Goal: Task Accomplishment & Management: Use online tool/utility

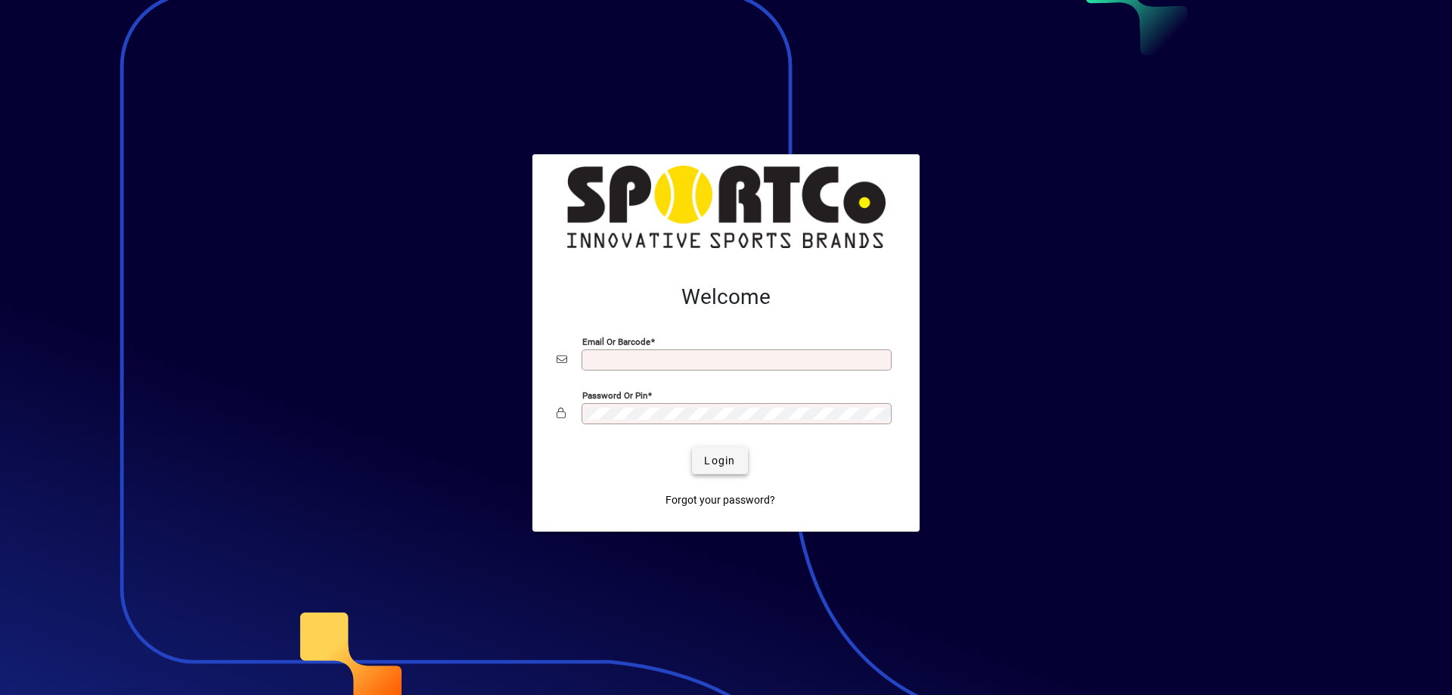
type input "**********"
click at [733, 460] on span "Login" at bounding box center [719, 461] width 31 height 16
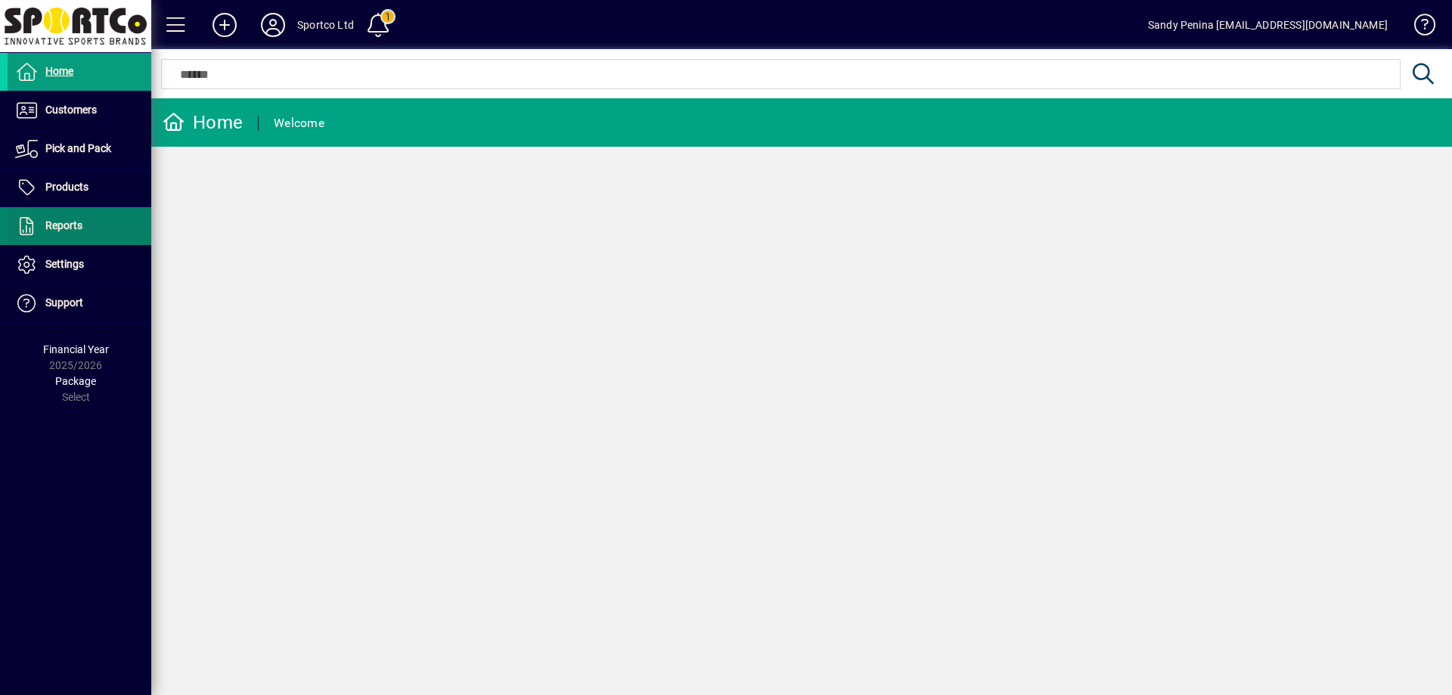
click at [47, 214] on span at bounding box center [80, 226] width 144 height 36
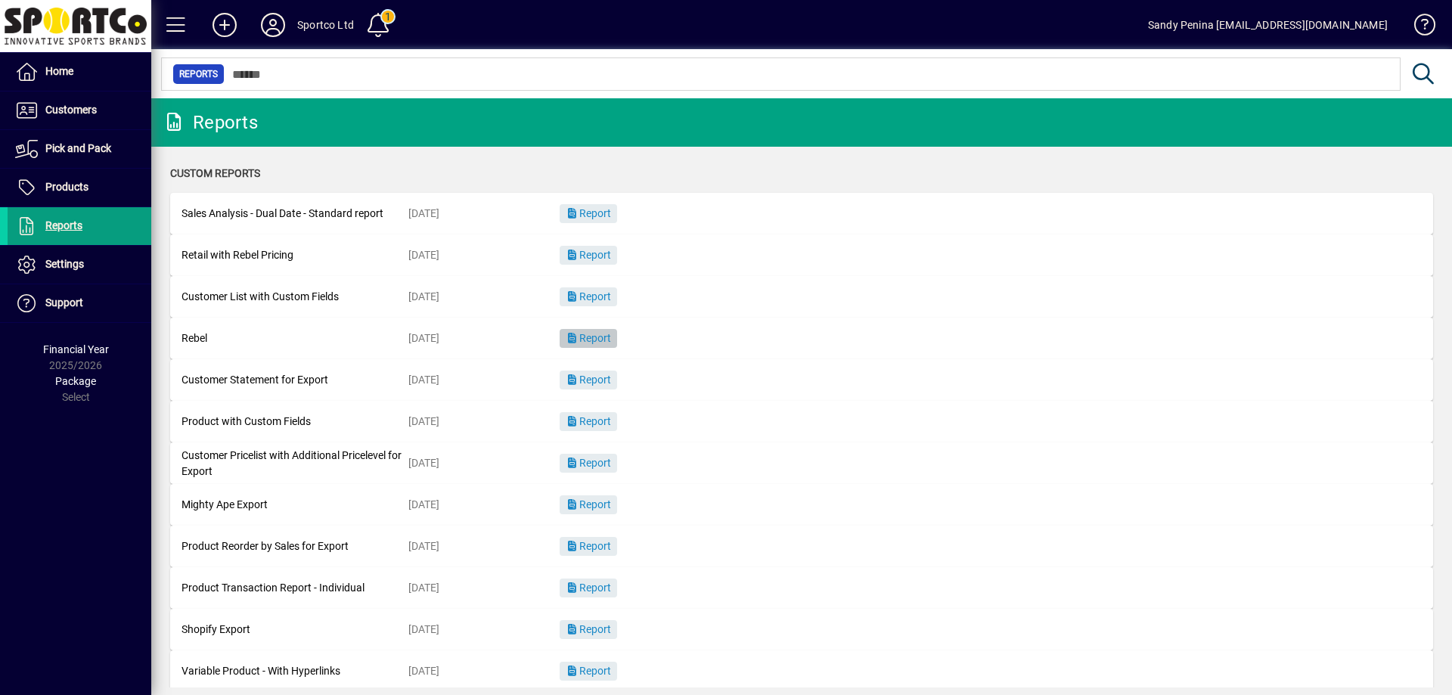
click at [575, 334] on icon "button" at bounding box center [573, 338] width 14 height 11
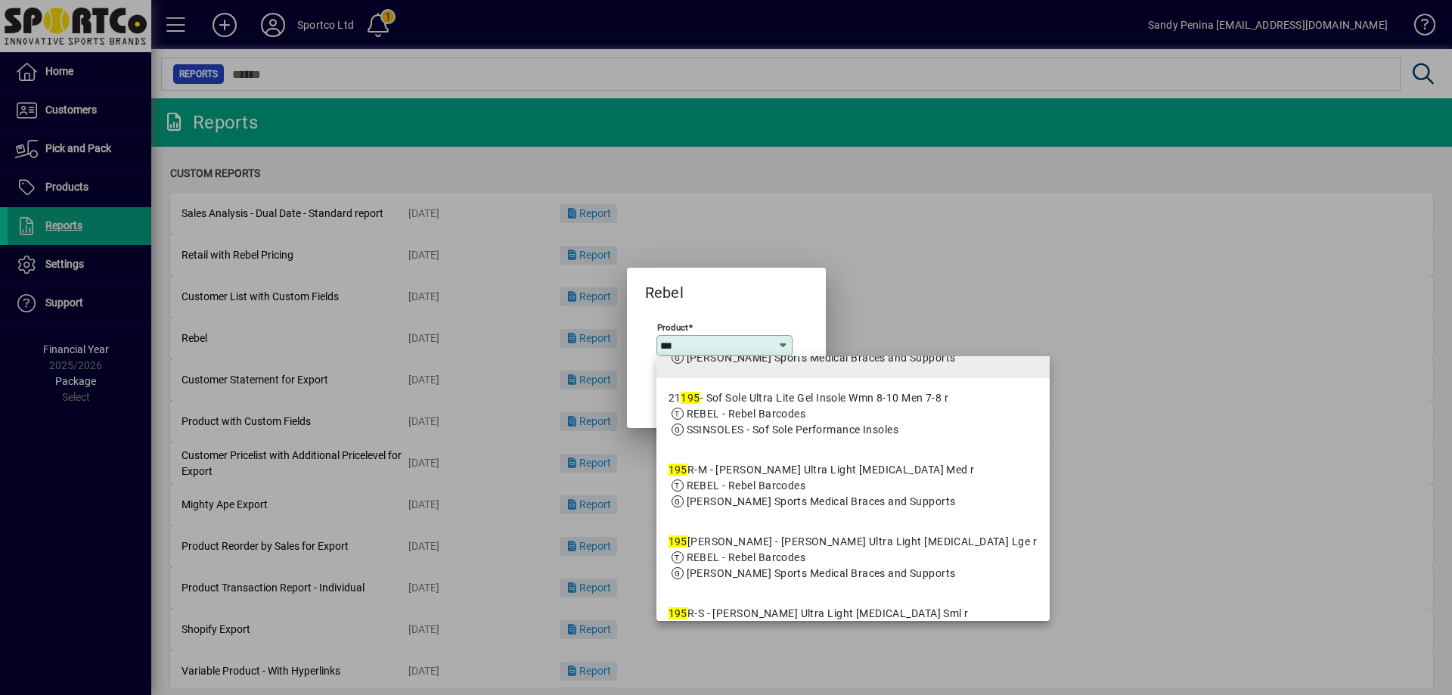
scroll to position [227, 0]
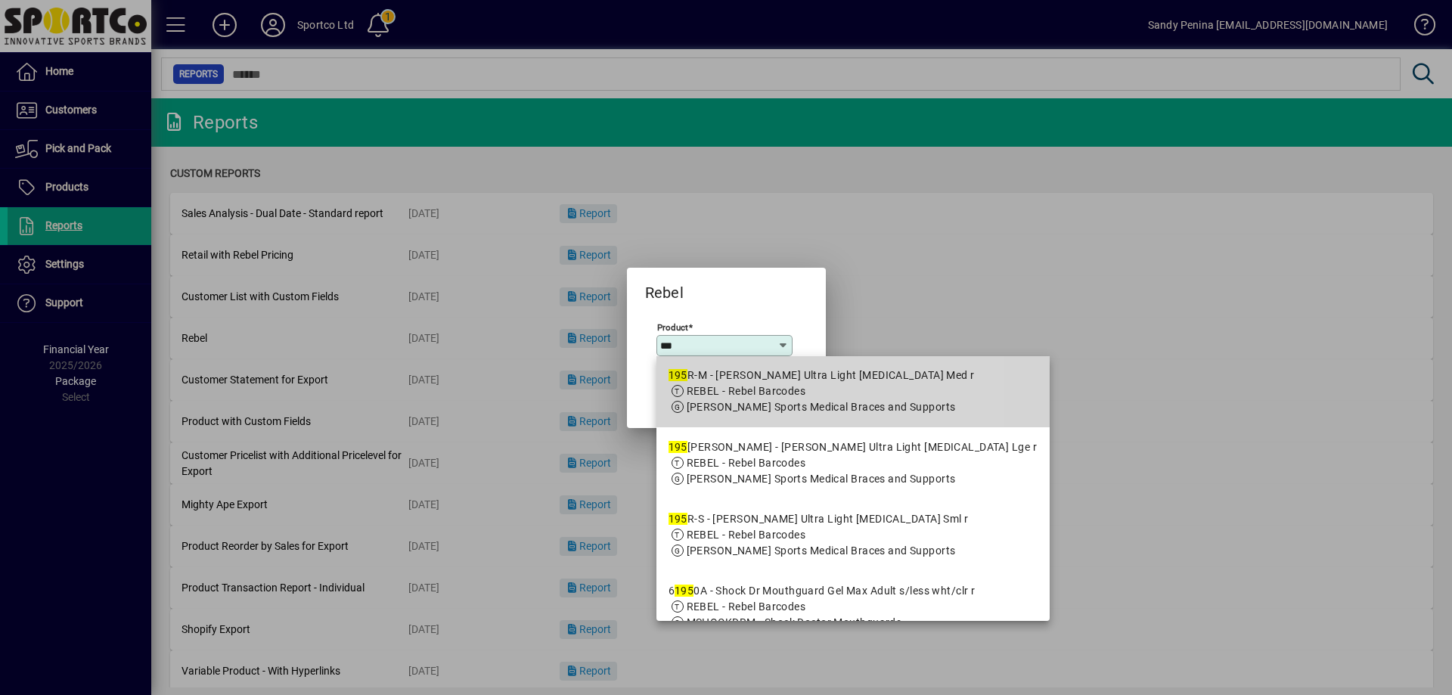
click at [740, 377] on div "195 R-M - [PERSON_NAME] Ultra Light [MEDICAL_DATA] Med r" at bounding box center [821, 375] width 306 height 16
type input "**********"
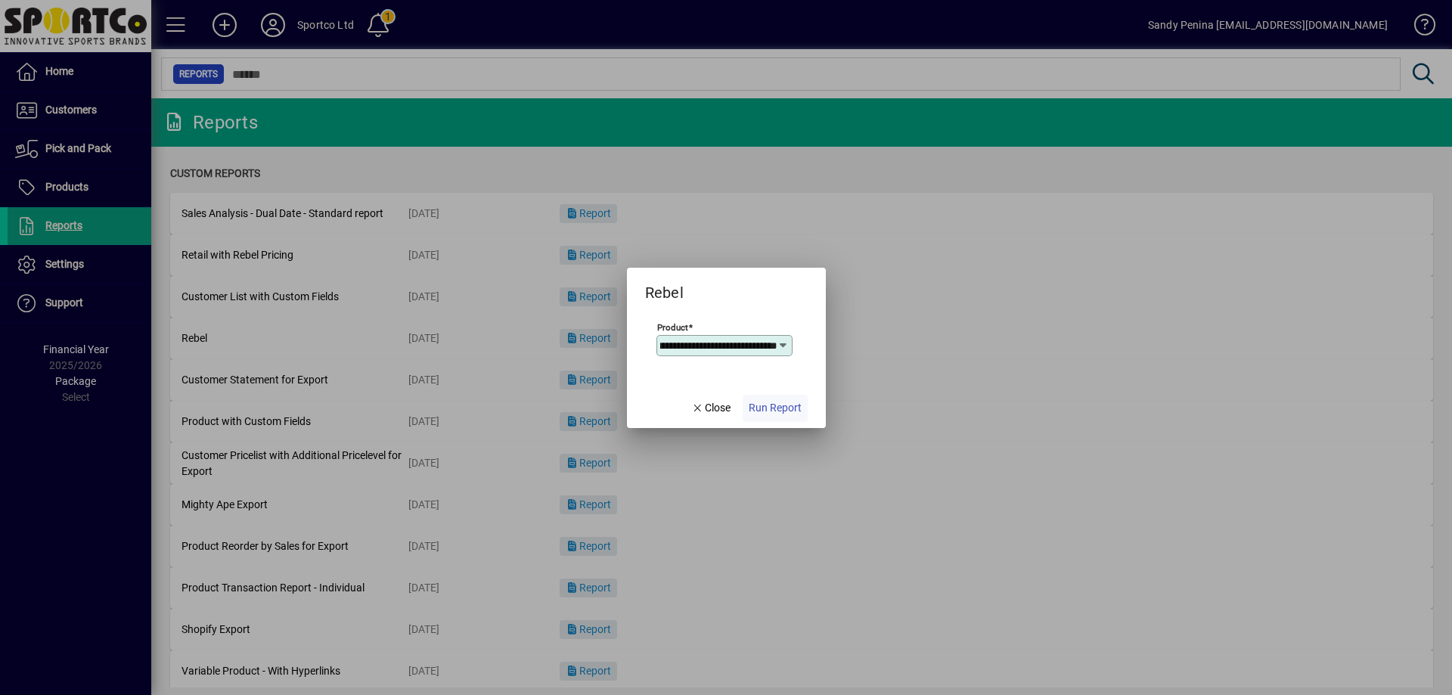
click at [775, 420] on span "button" at bounding box center [774, 408] width 65 height 36
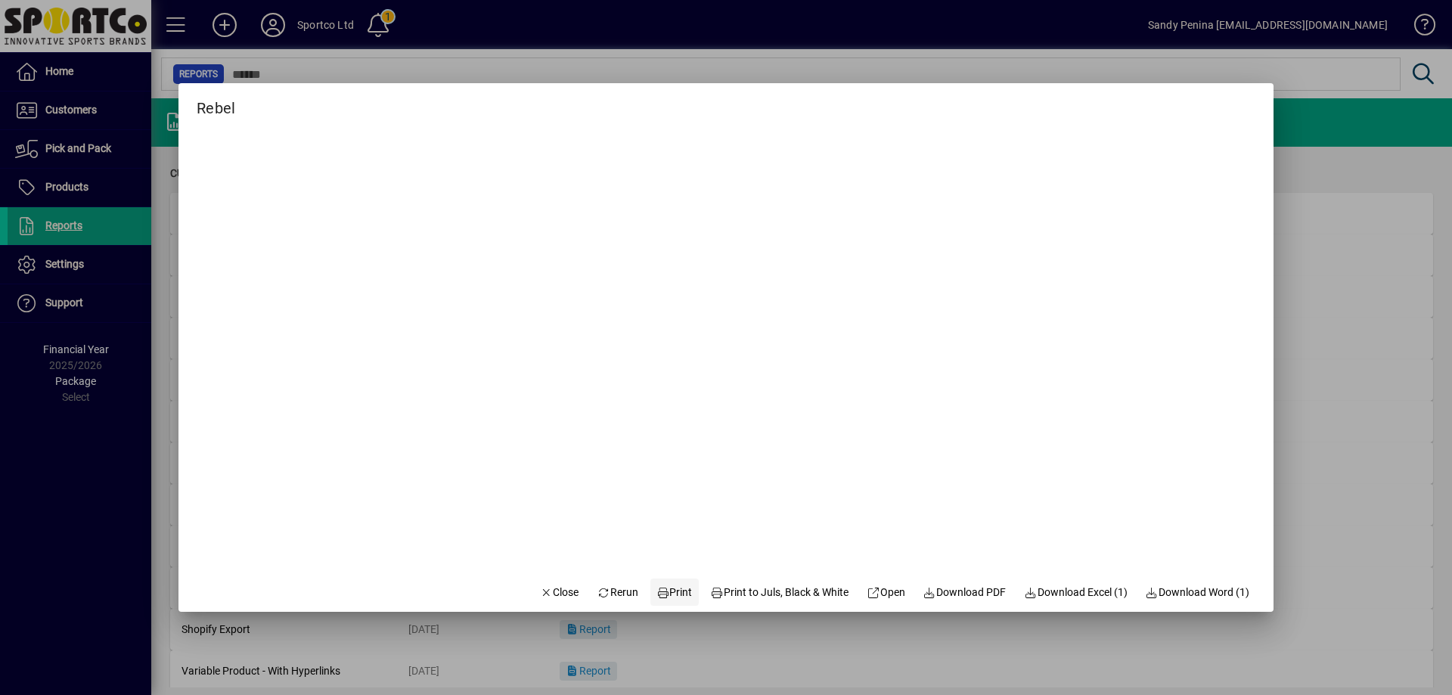
click at [656, 585] on span "Print" at bounding box center [674, 592] width 36 height 16
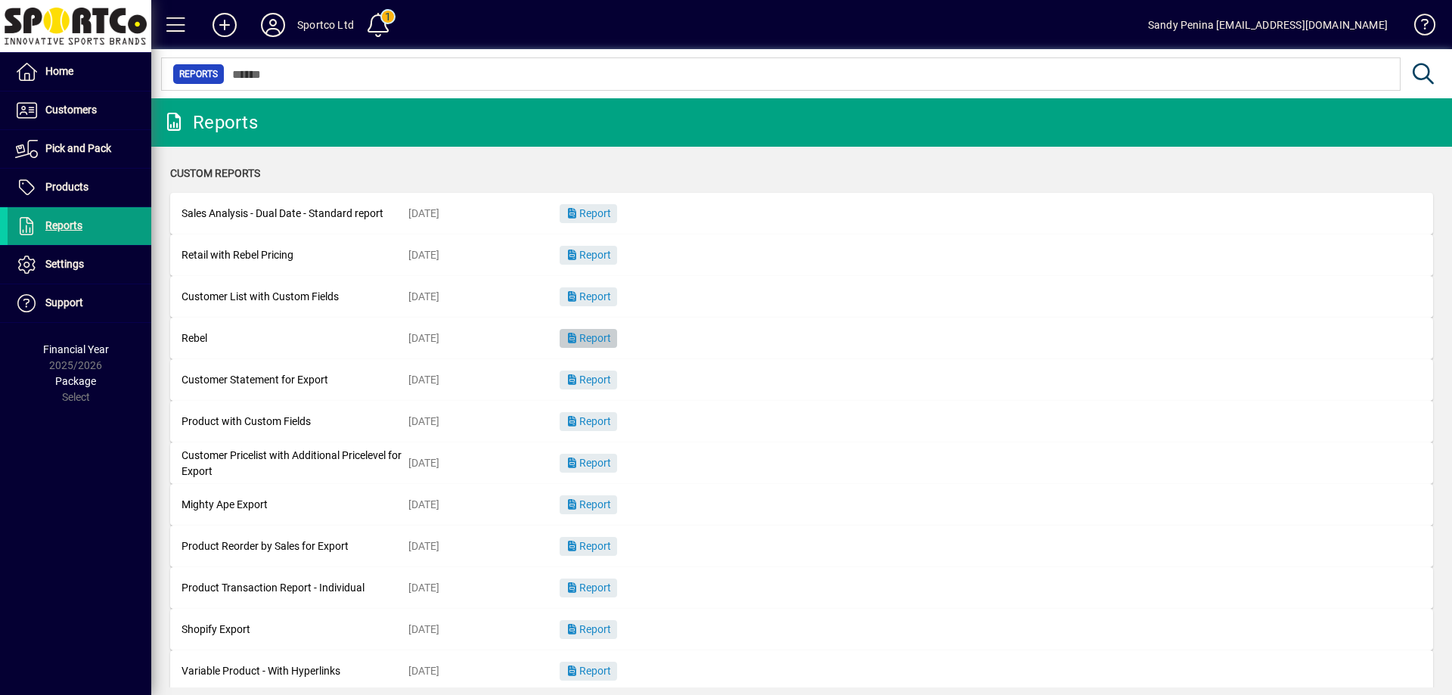
click at [604, 333] on span "Report" at bounding box center [588, 338] width 45 height 12
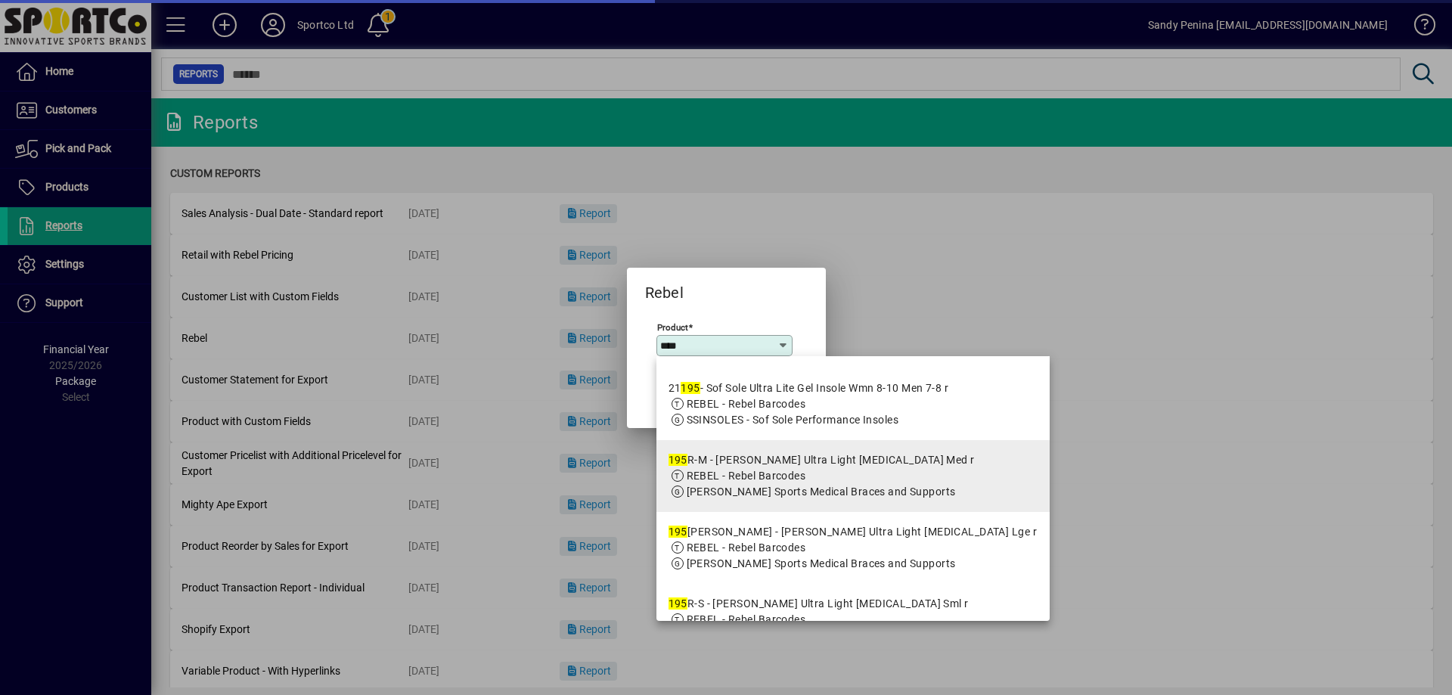
scroll to position [227, 0]
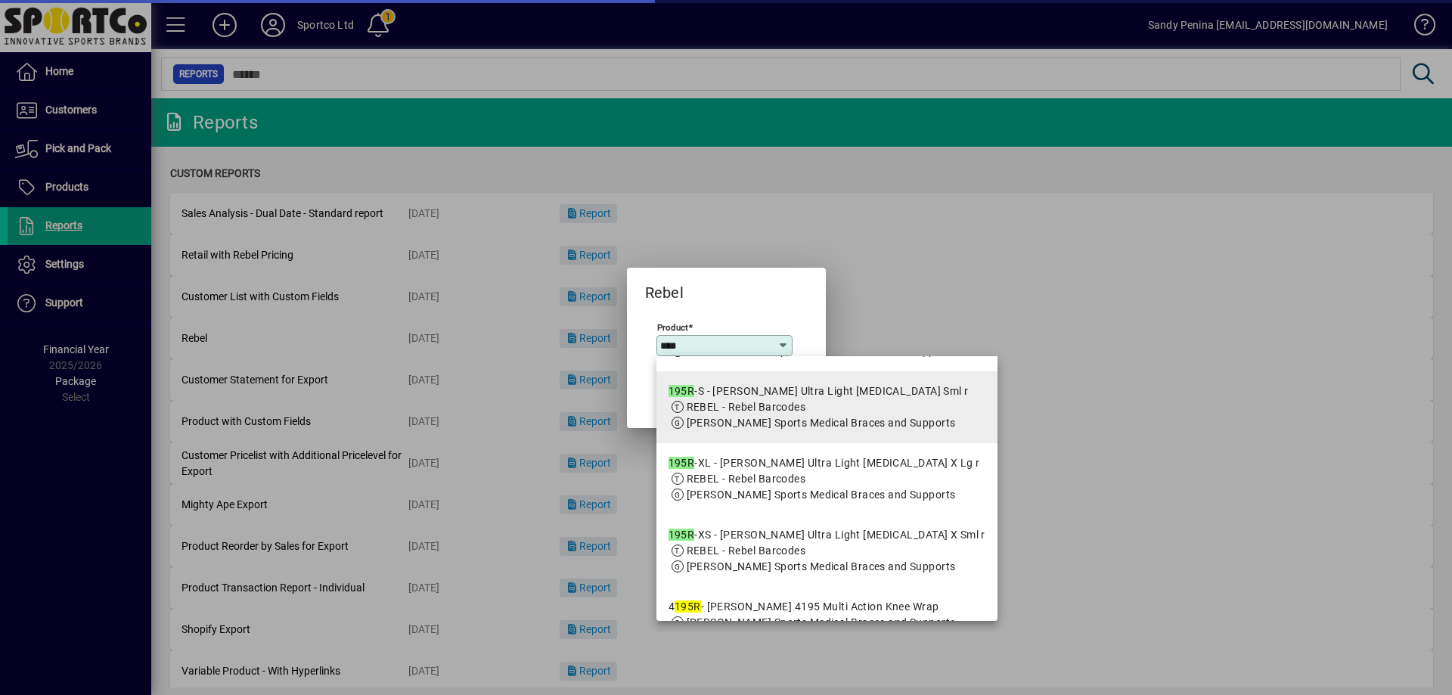
click at [777, 423] on mat-option "195R -S - [PERSON_NAME] Ultra Light [MEDICAL_DATA] Sml r REBEL - Rebel Barcodes…" at bounding box center [826, 407] width 341 height 72
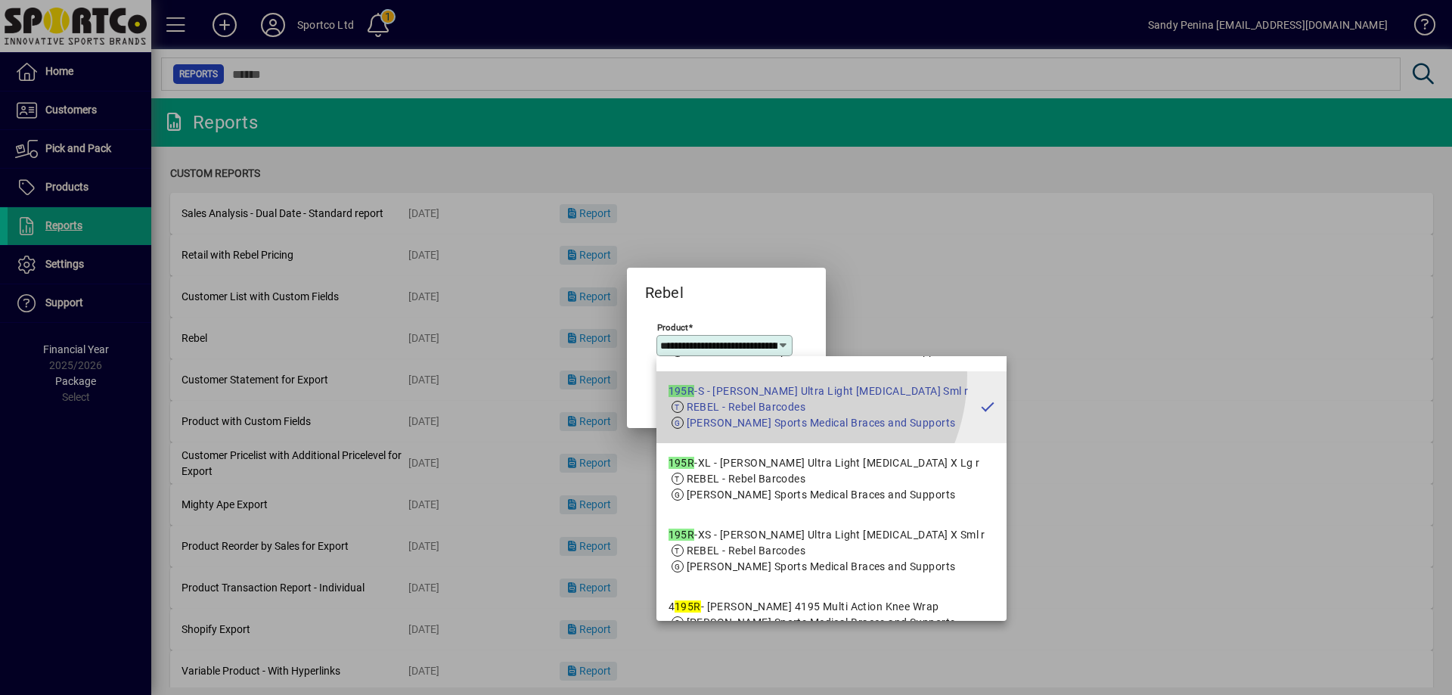
scroll to position [0, 113]
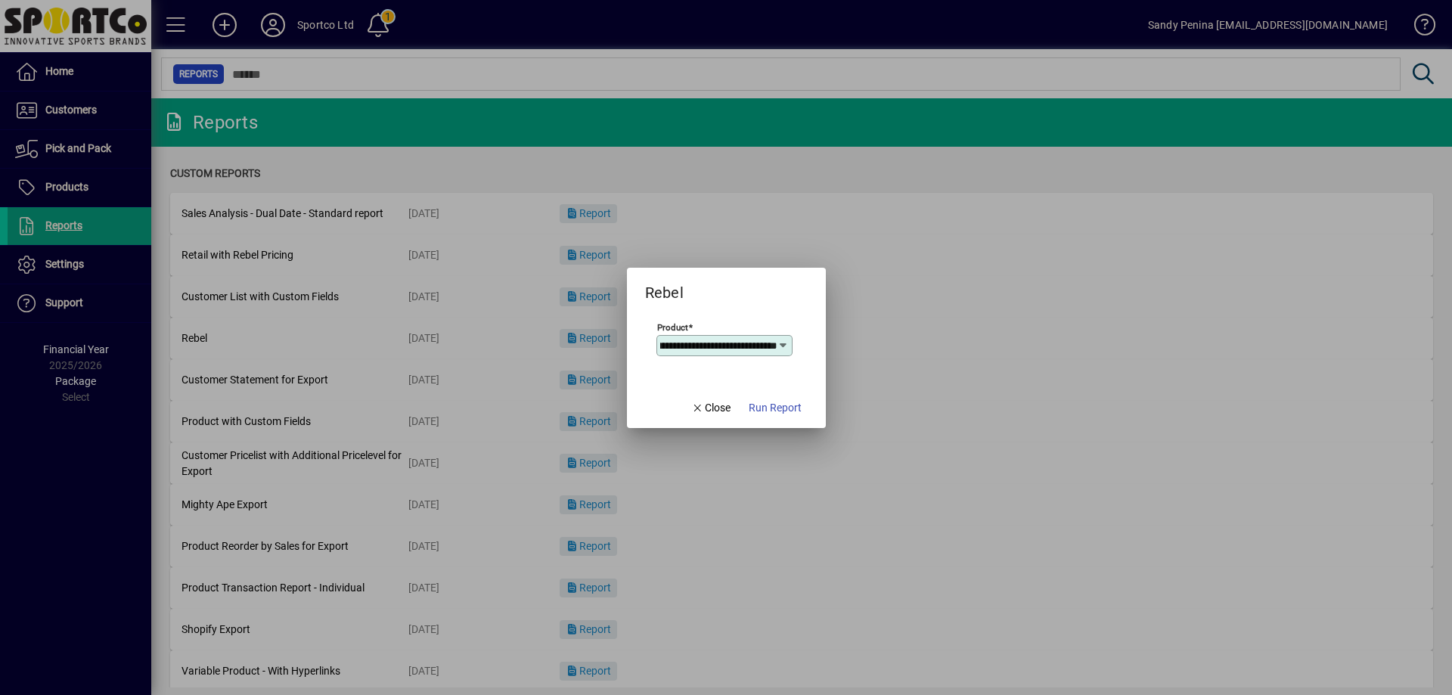
click at [780, 343] on icon at bounding box center [783, 345] width 12 height 12
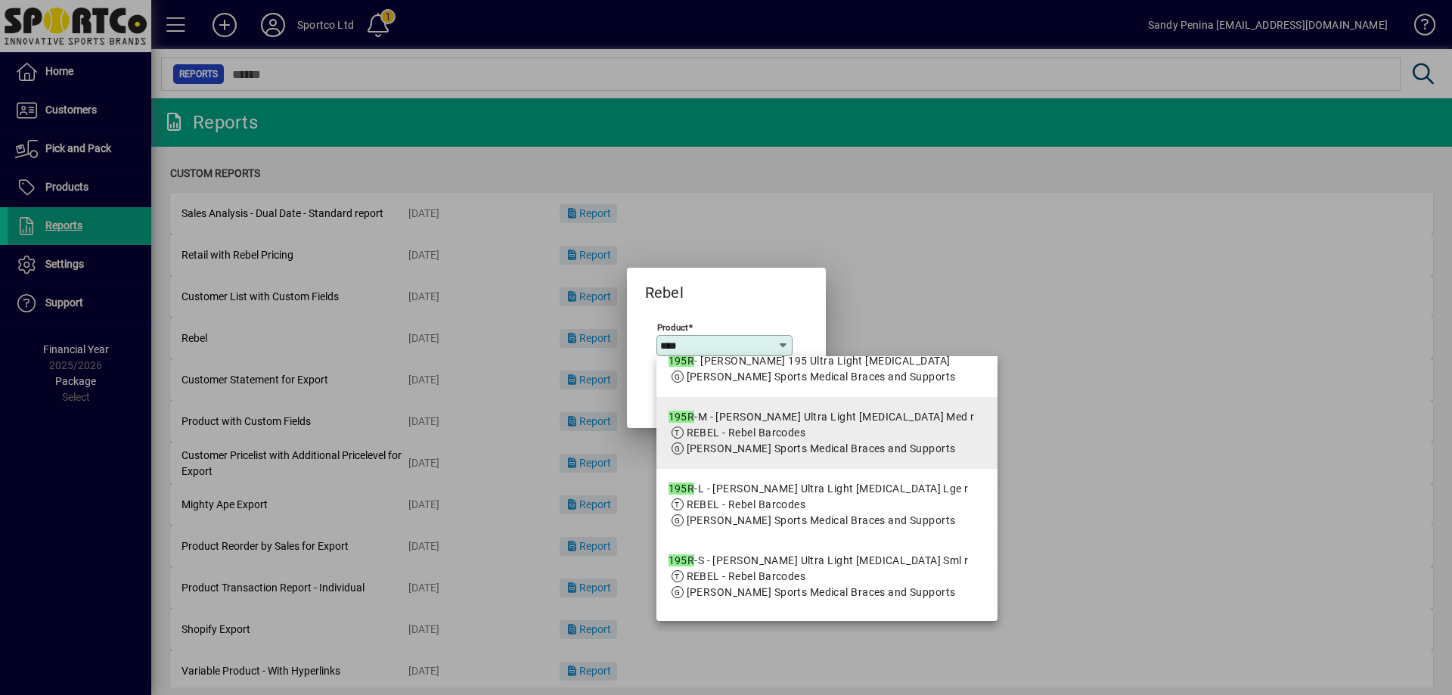
scroll to position [151, 0]
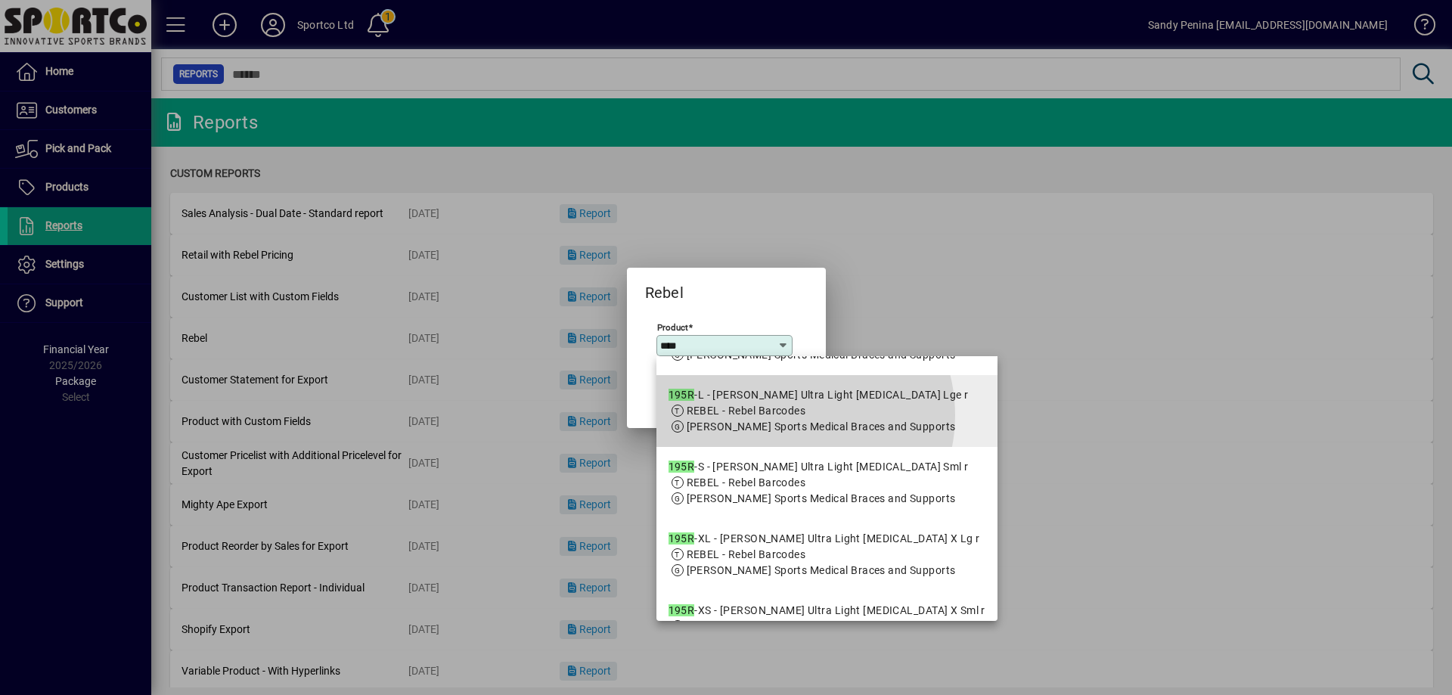
click at [789, 417] on span "REBEL - Rebel Barcodes" at bounding box center [746, 411] width 119 height 12
type input "**********"
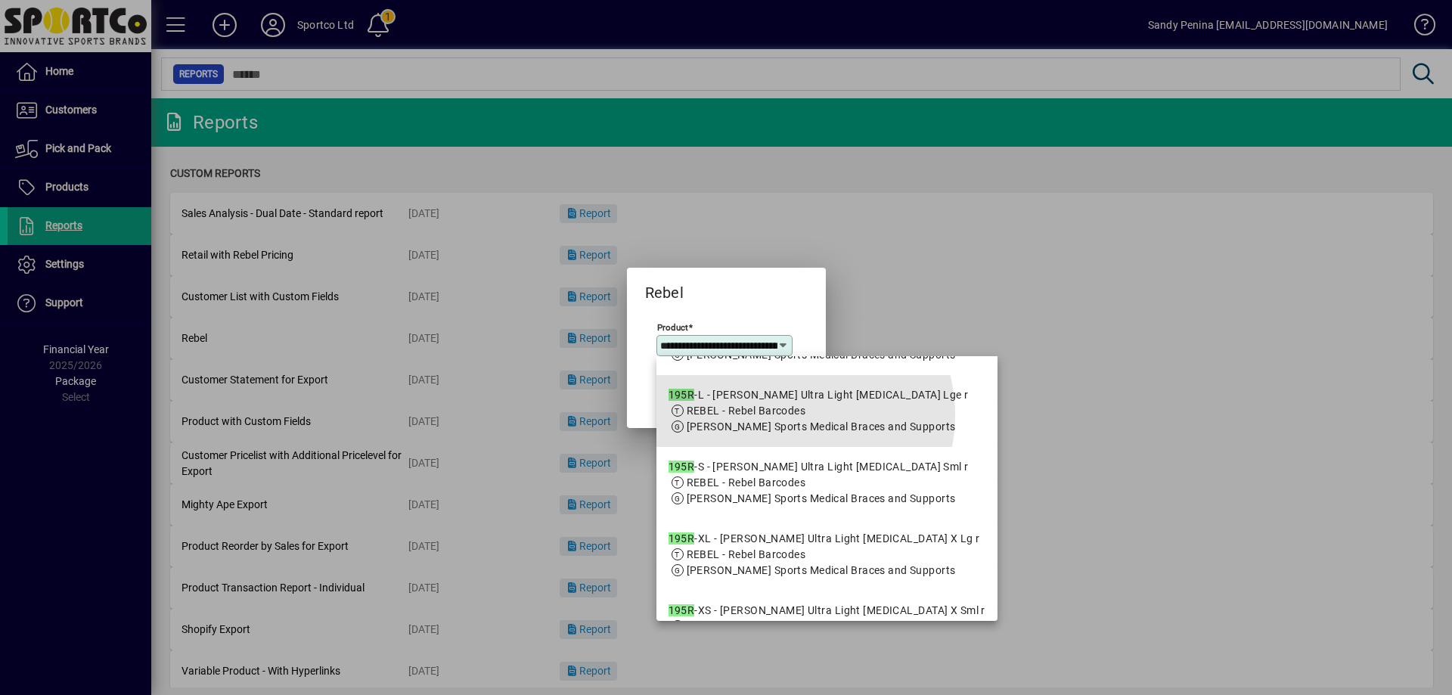
scroll to position [0, 111]
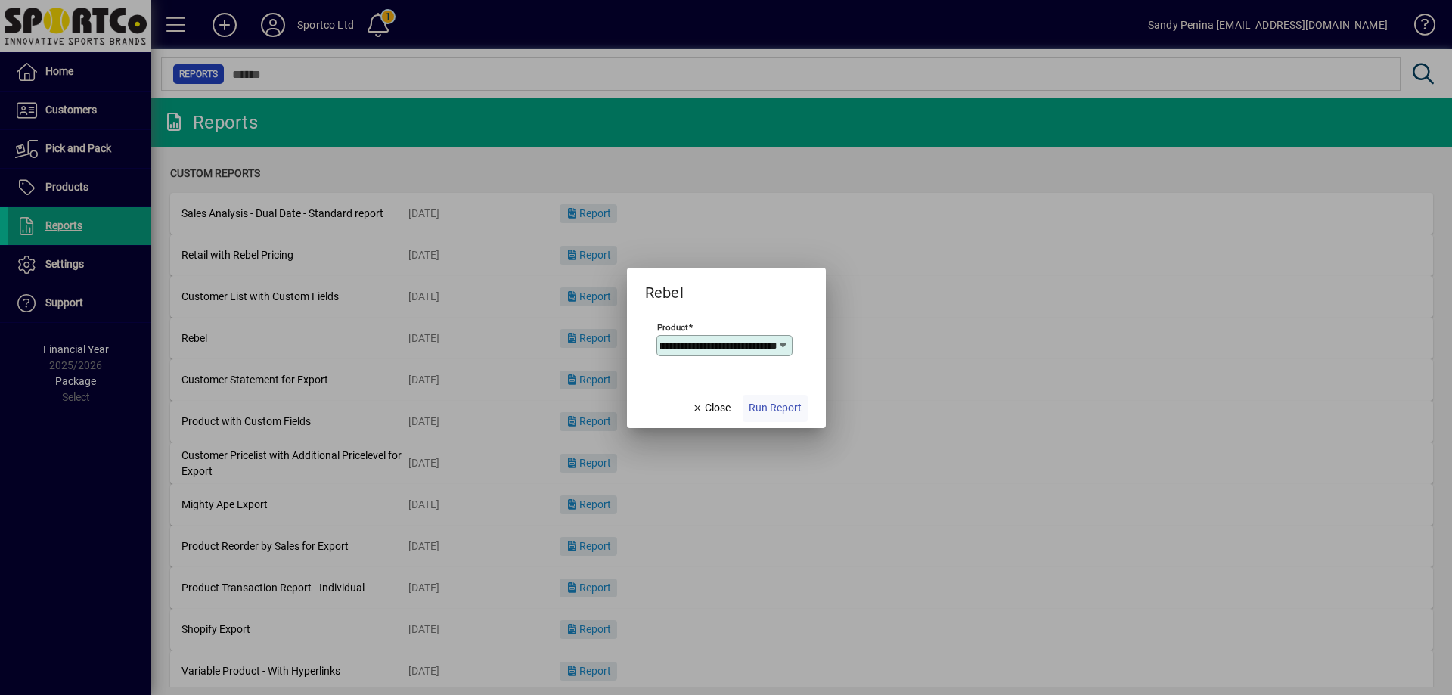
click at [783, 412] on span "Run Report" at bounding box center [775, 408] width 53 height 16
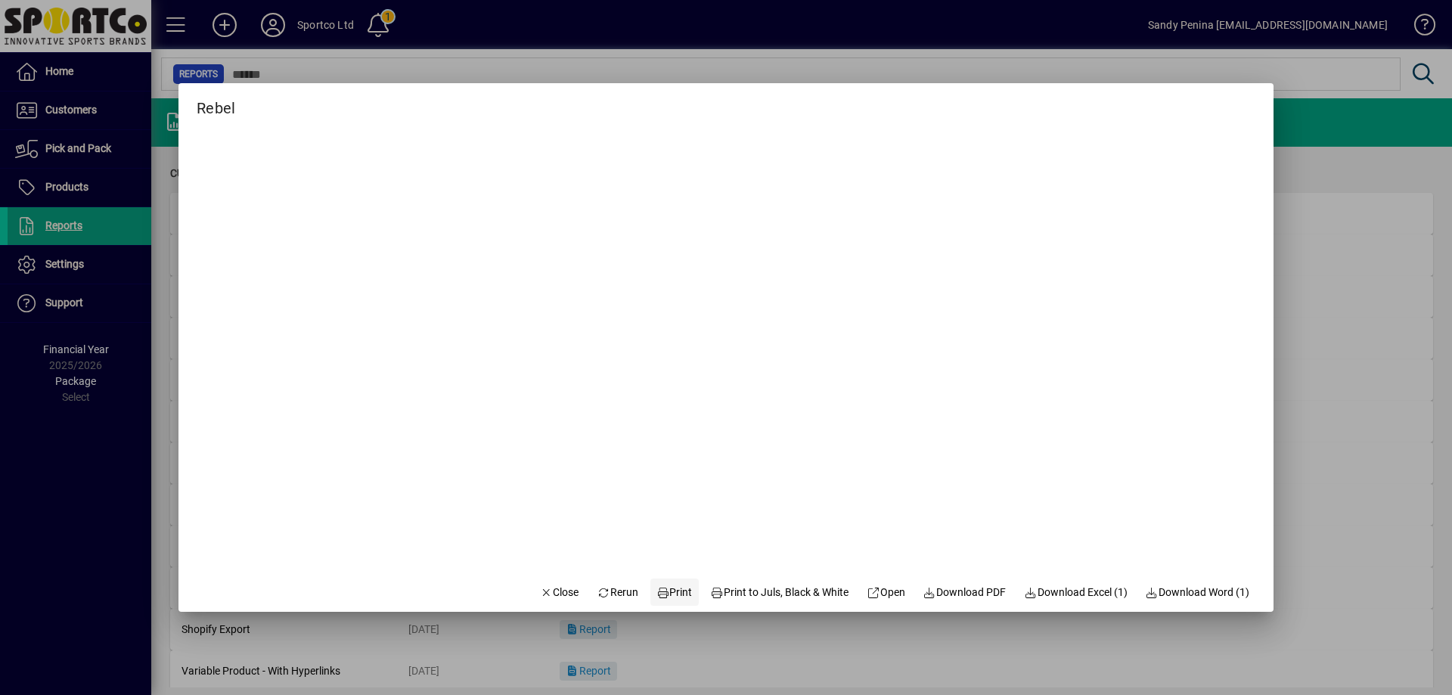
click at [657, 585] on span "Print" at bounding box center [674, 592] width 36 height 16
click at [536, 603] on span "button" at bounding box center [559, 592] width 51 height 36
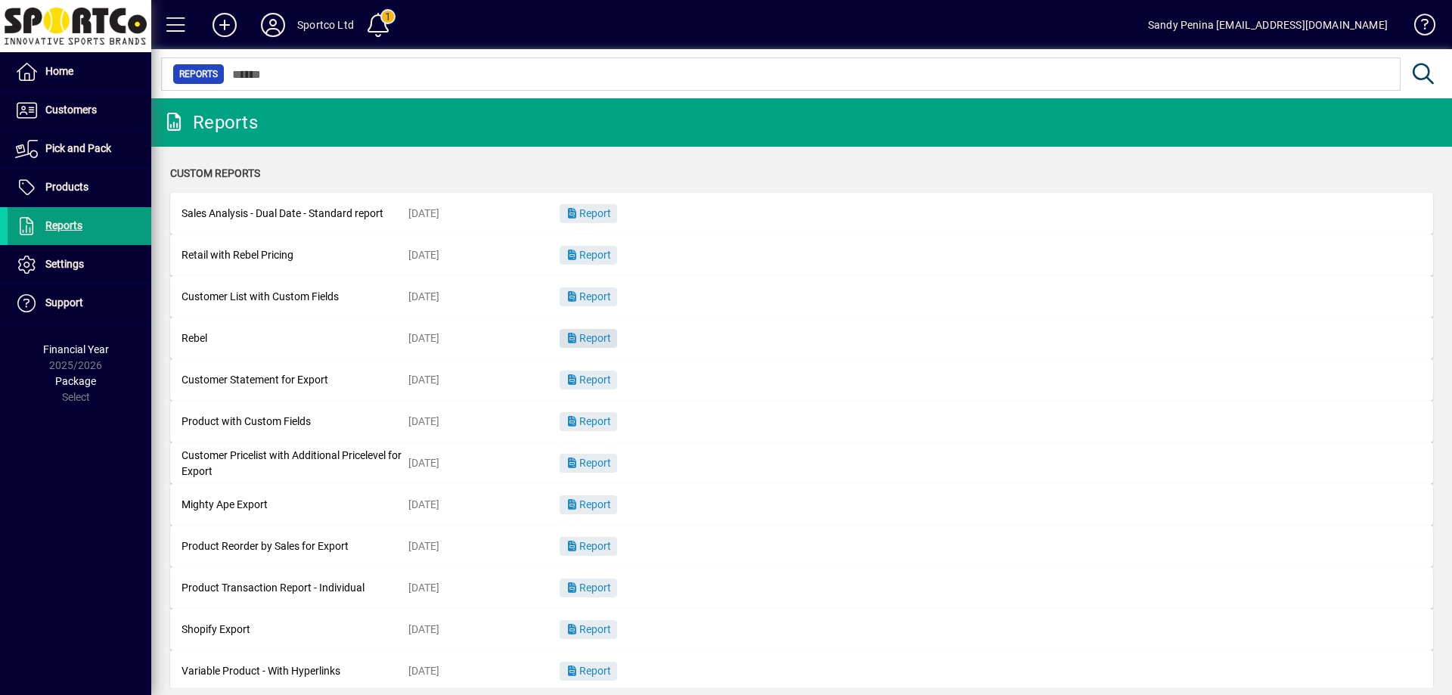
click at [569, 333] on icon "button" at bounding box center [573, 338] width 14 height 11
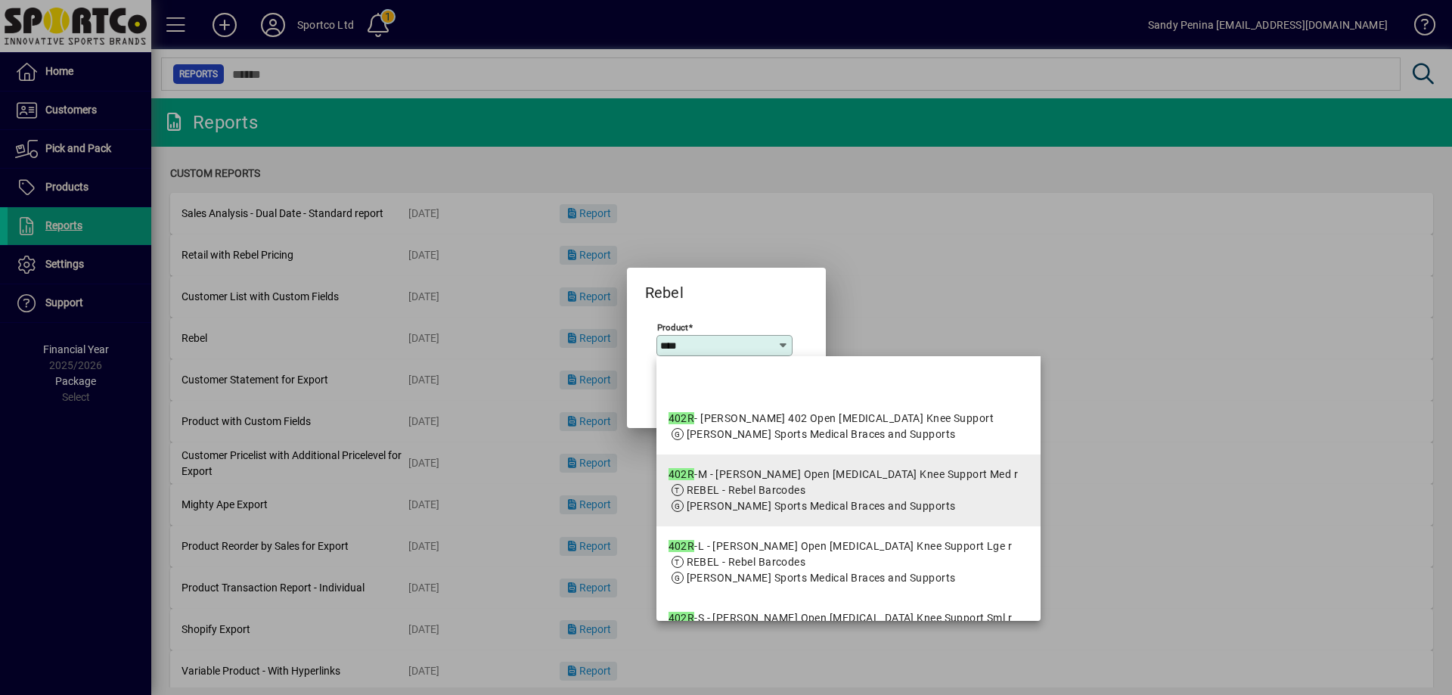
click at [857, 482] on div "402R -M - McDavid Open Patella Knee Support Med r" at bounding box center [843, 475] width 350 height 16
type input "**********"
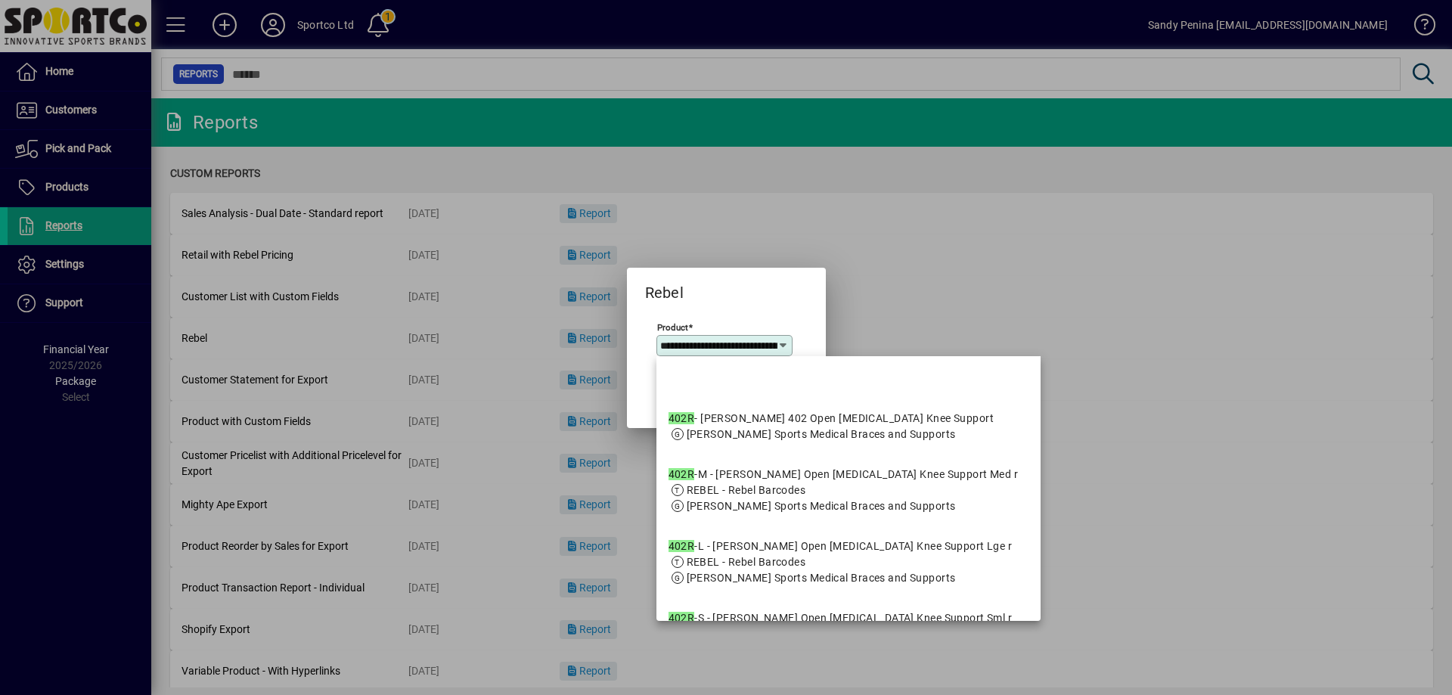
scroll to position [0, 138]
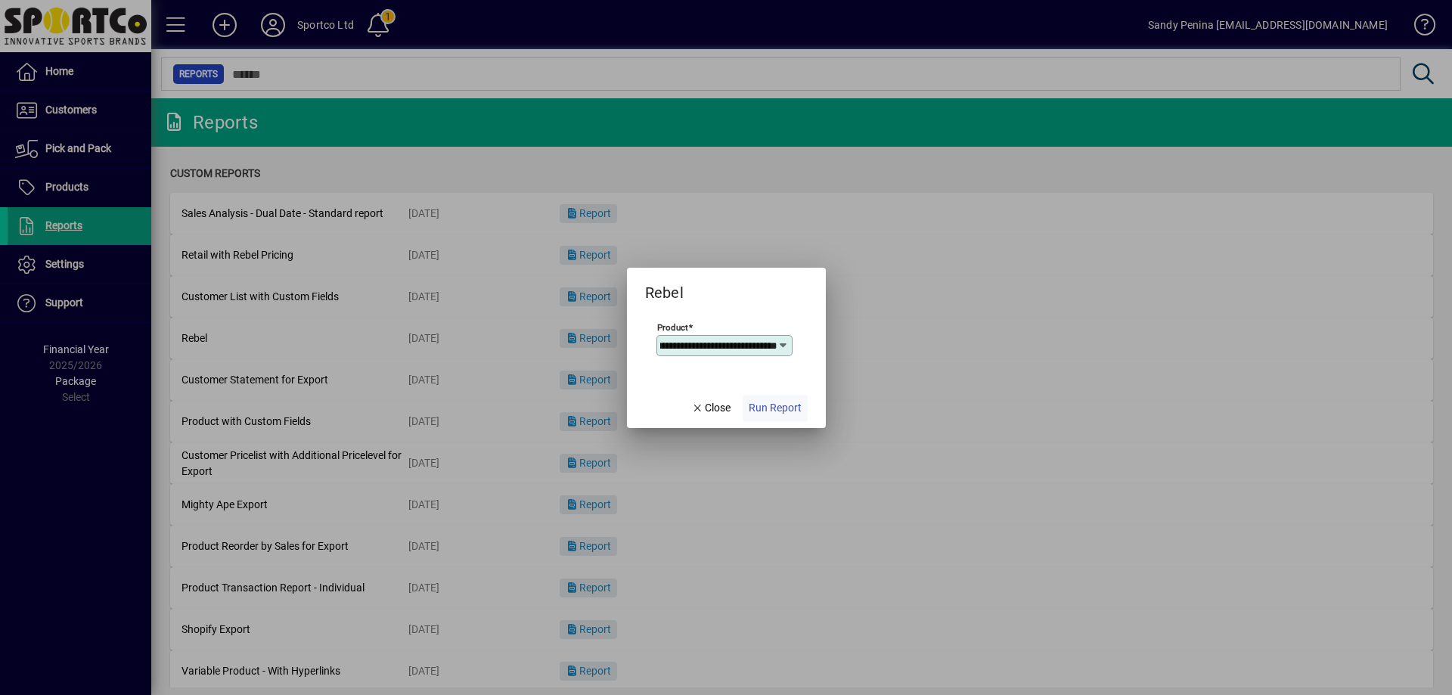
click at [774, 402] on span "Run Report" at bounding box center [775, 408] width 53 height 16
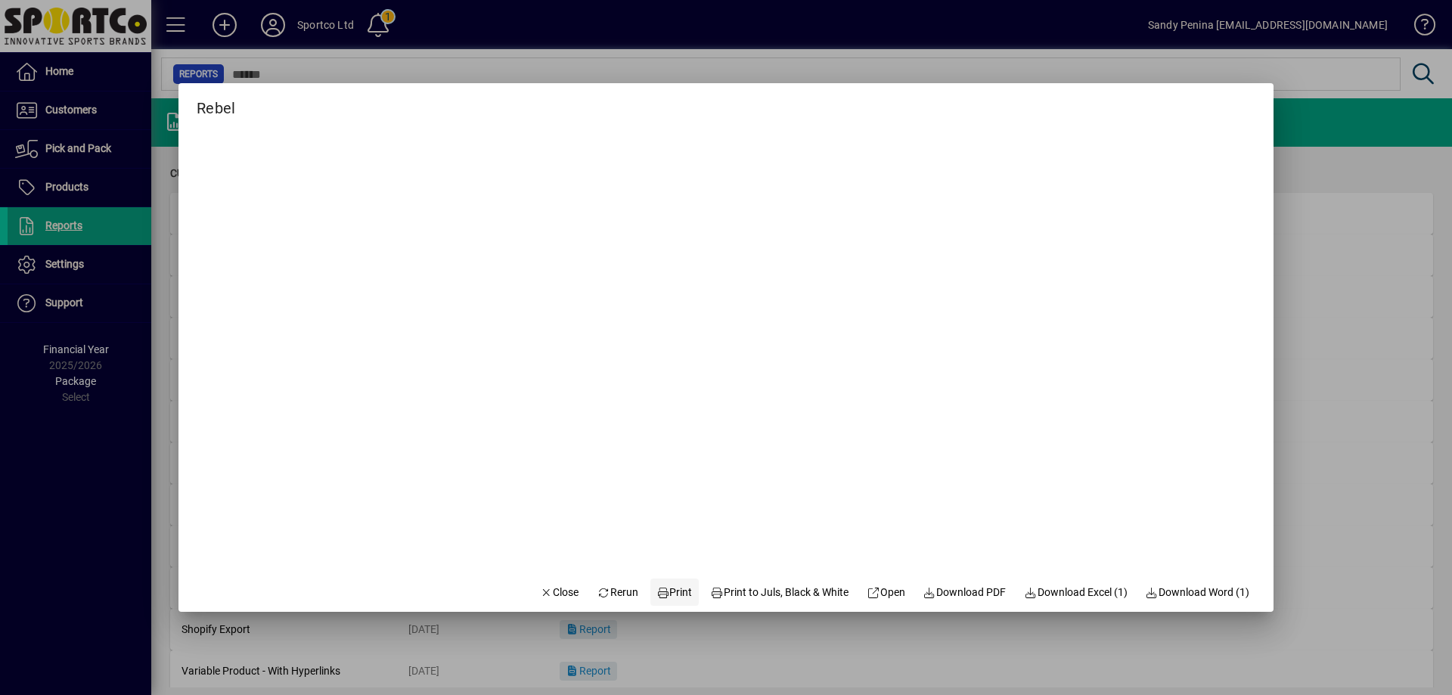
click at [675, 583] on span at bounding box center [674, 592] width 48 height 36
click at [540, 599] on span "Close" at bounding box center [559, 592] width 39 height 16
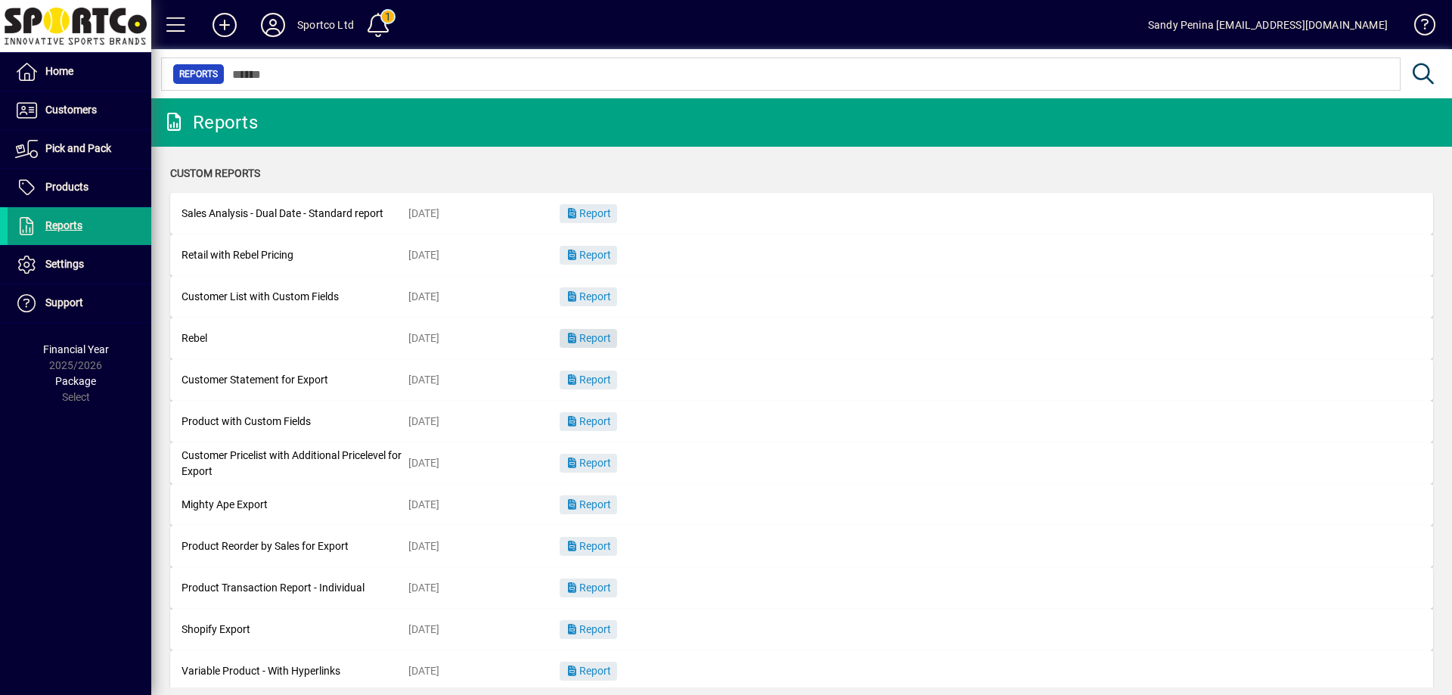
click at [583, 345] on span "button" at bounding box center [588, 339] width 57 height 36
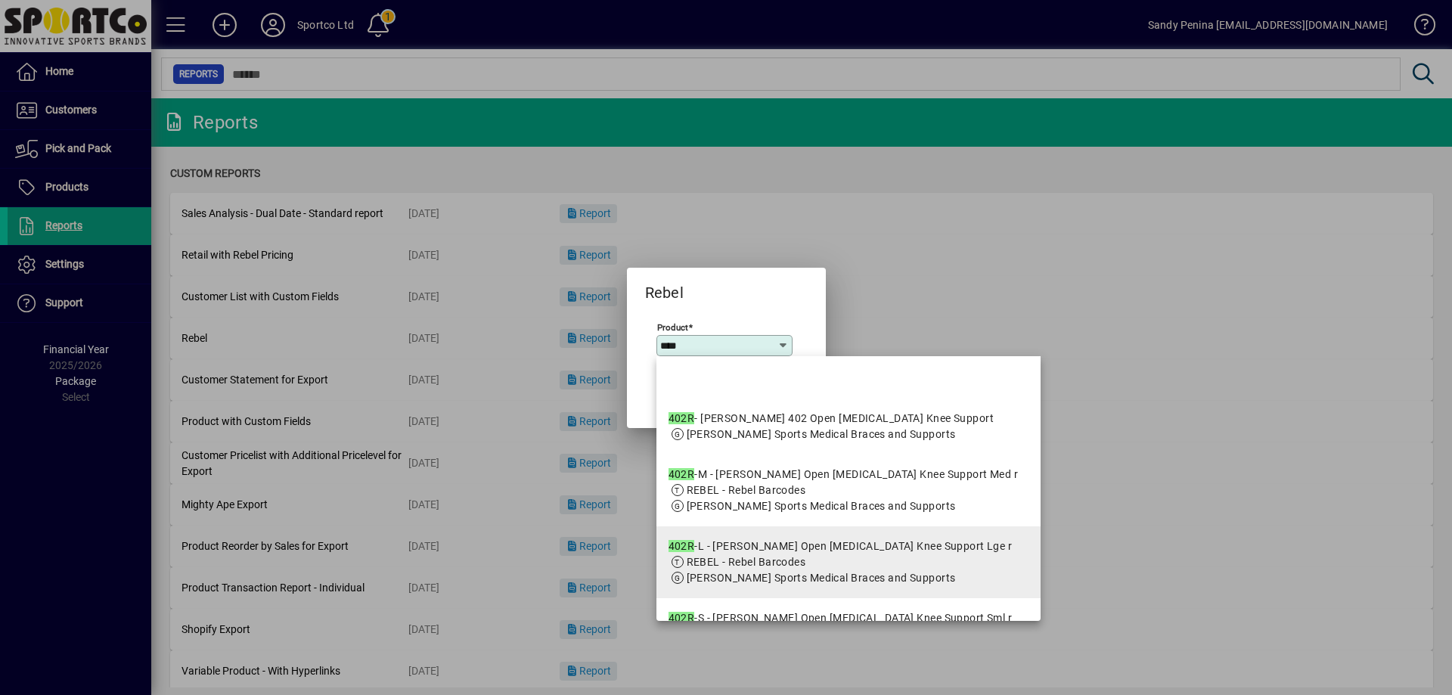
click at [850, 570] on span "REBEL - Rebel Barcodes" at bounding box center [840, 562] width 344 height 16
type input "**********"
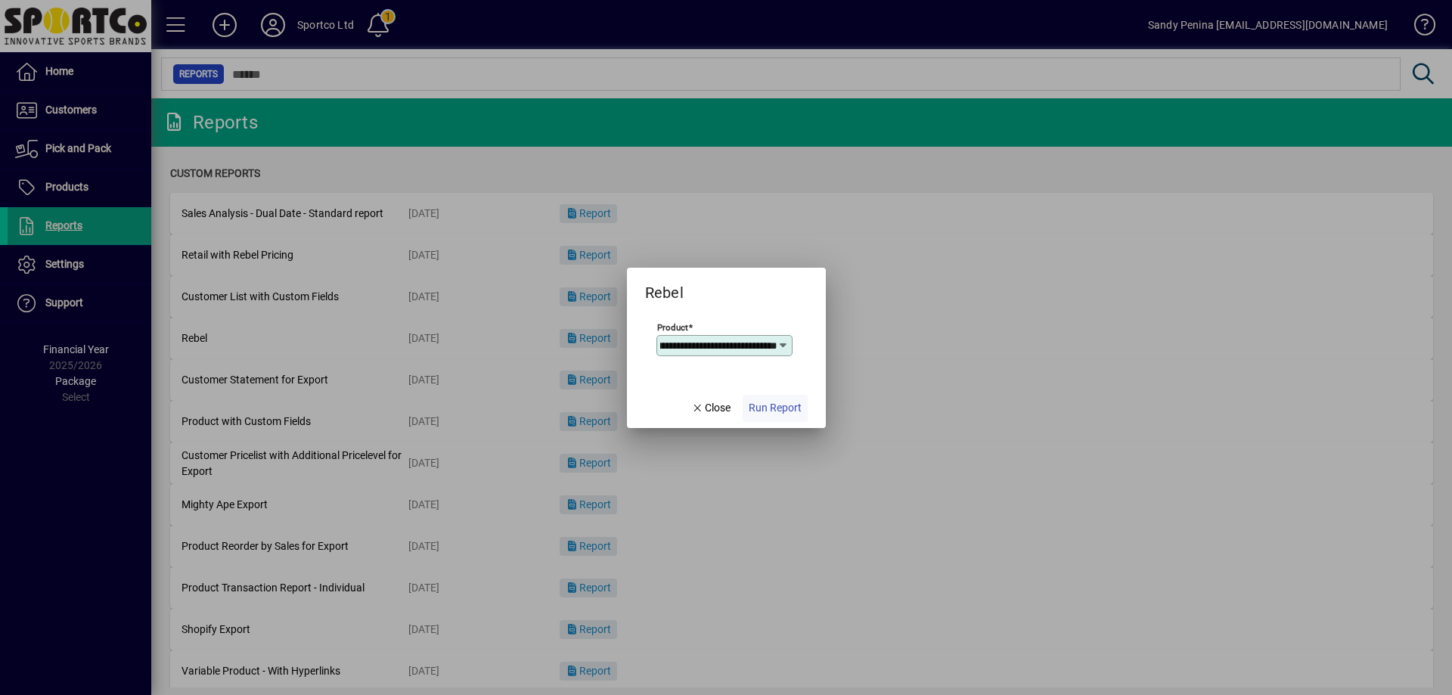
click at [792, 411] on span "Run Report" at bounding box center [775, 408] width 53 height 16
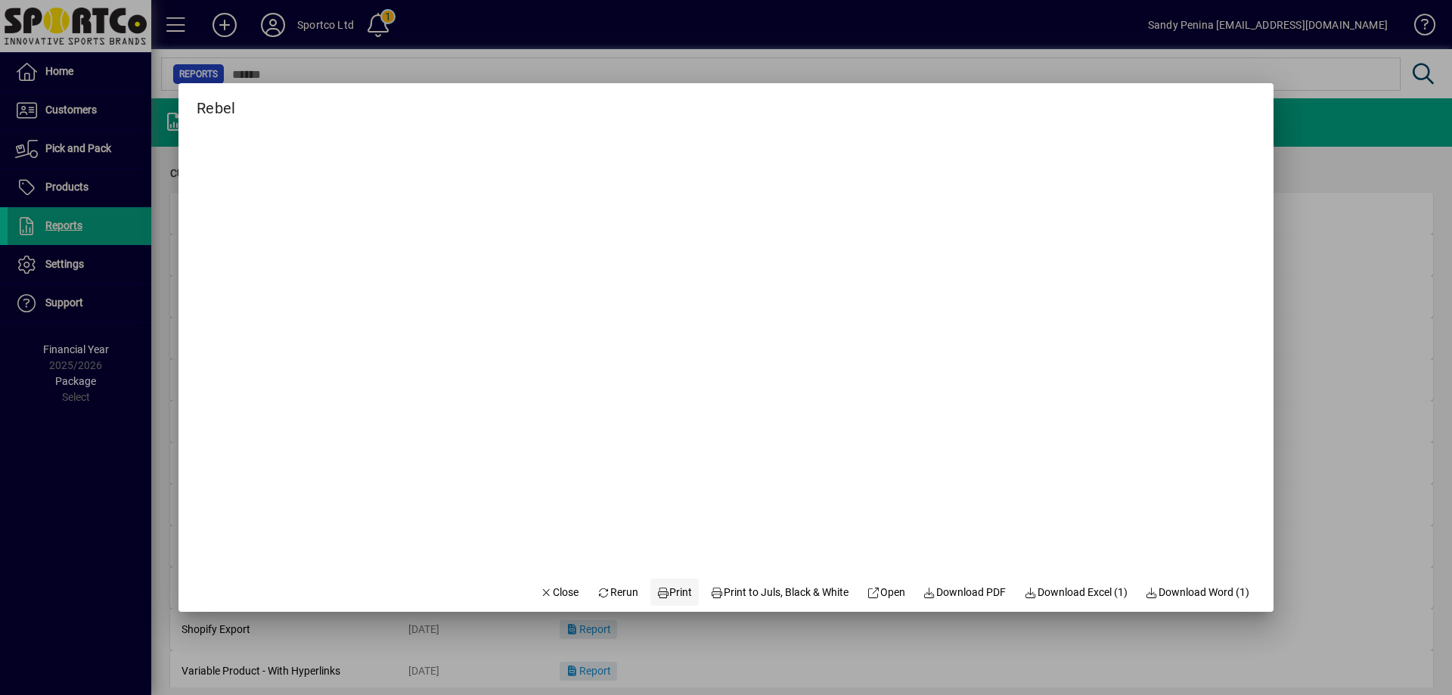
click at [668, 584] on span "Print" at bounding box center [674, 592] width 36 height 16
click at [560, 601] on span "button" at bounding box center [559, 592] width 51 height 36
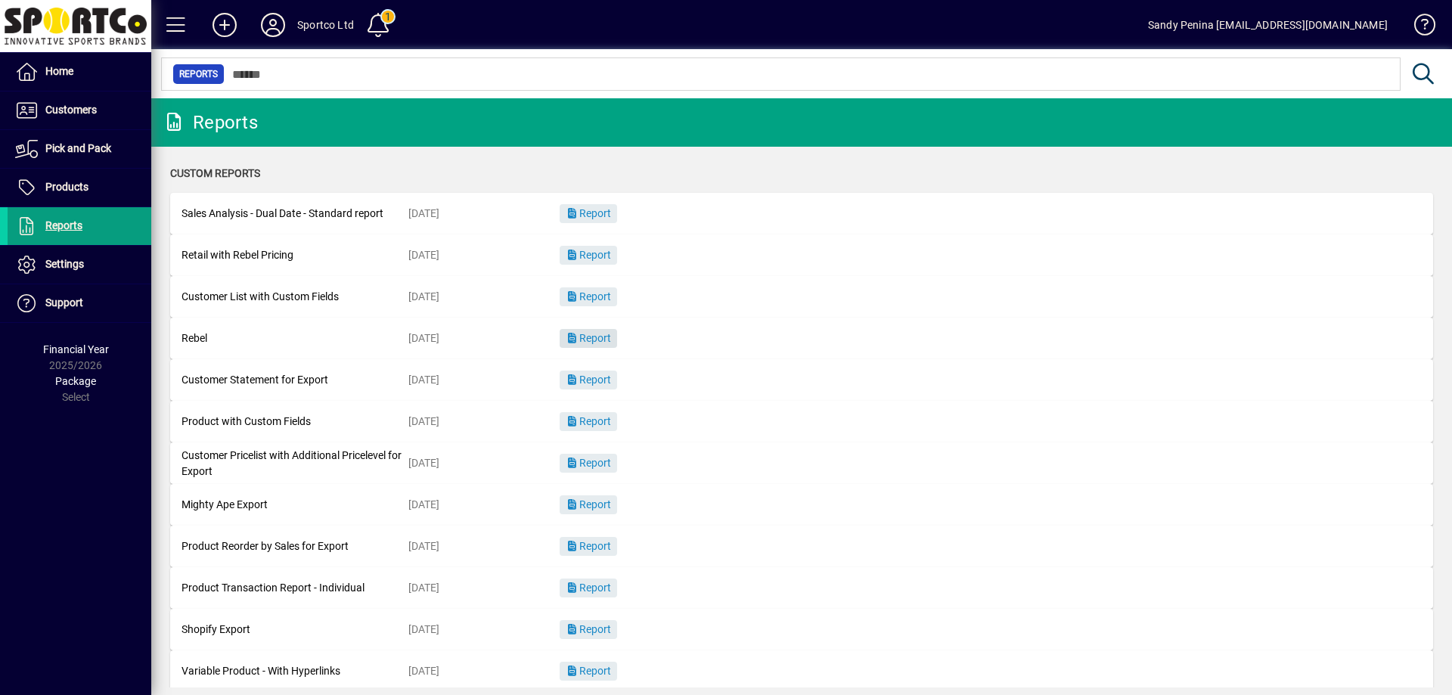
click at [600, 336] on span "Report" at bounding box center [588, 338] width 45 height 12
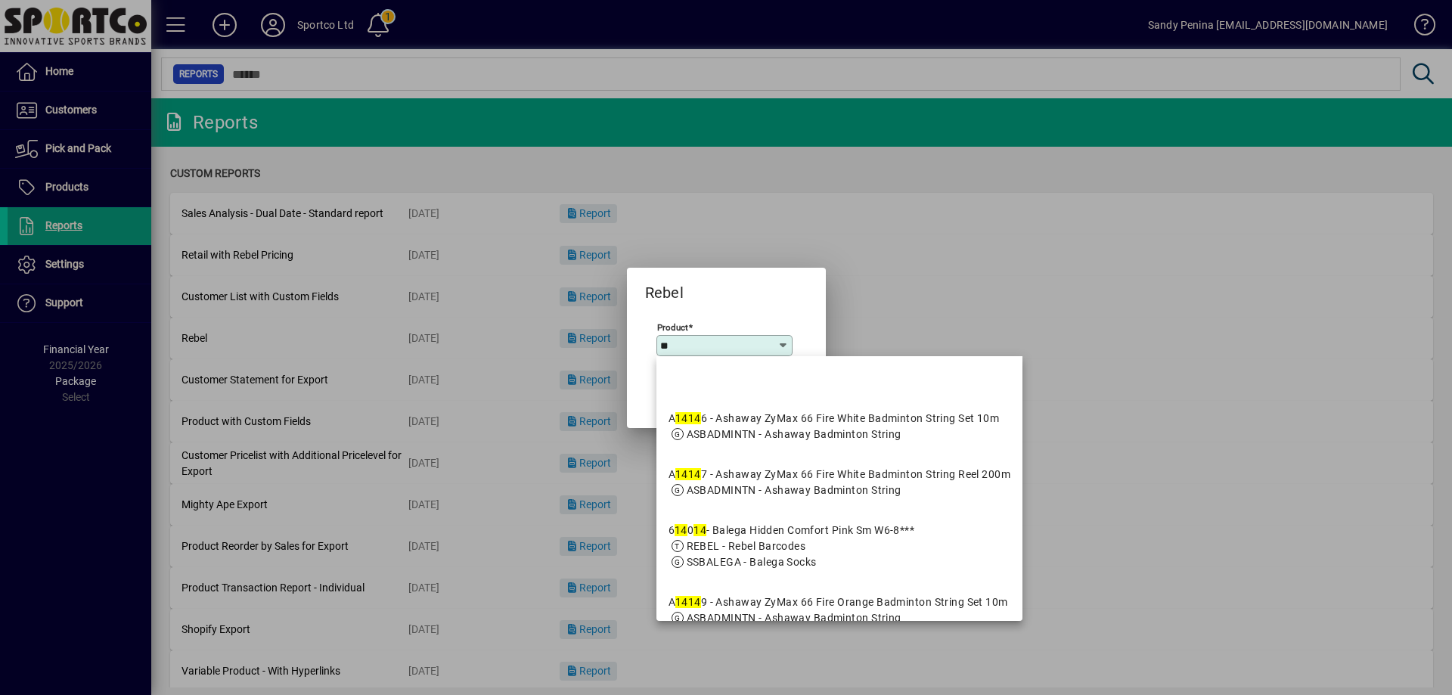
type input "*"
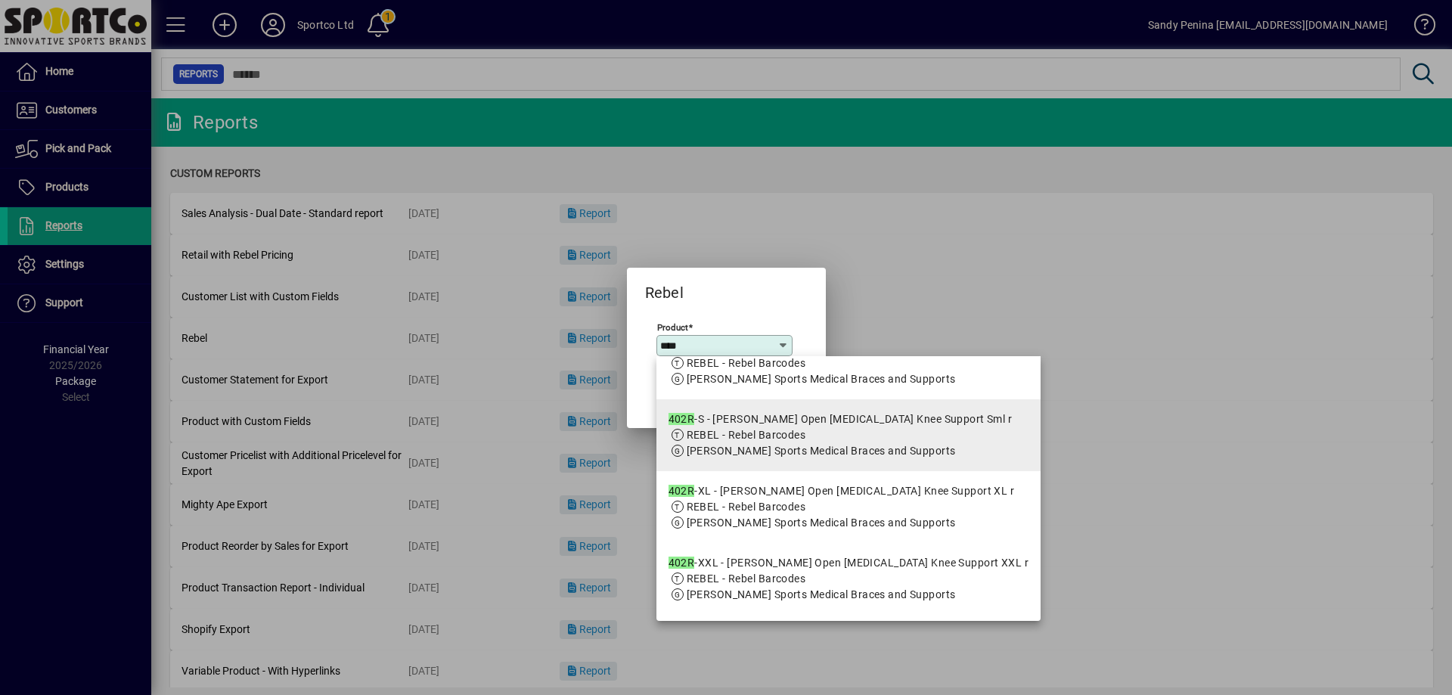
scroll to position [227, 0]
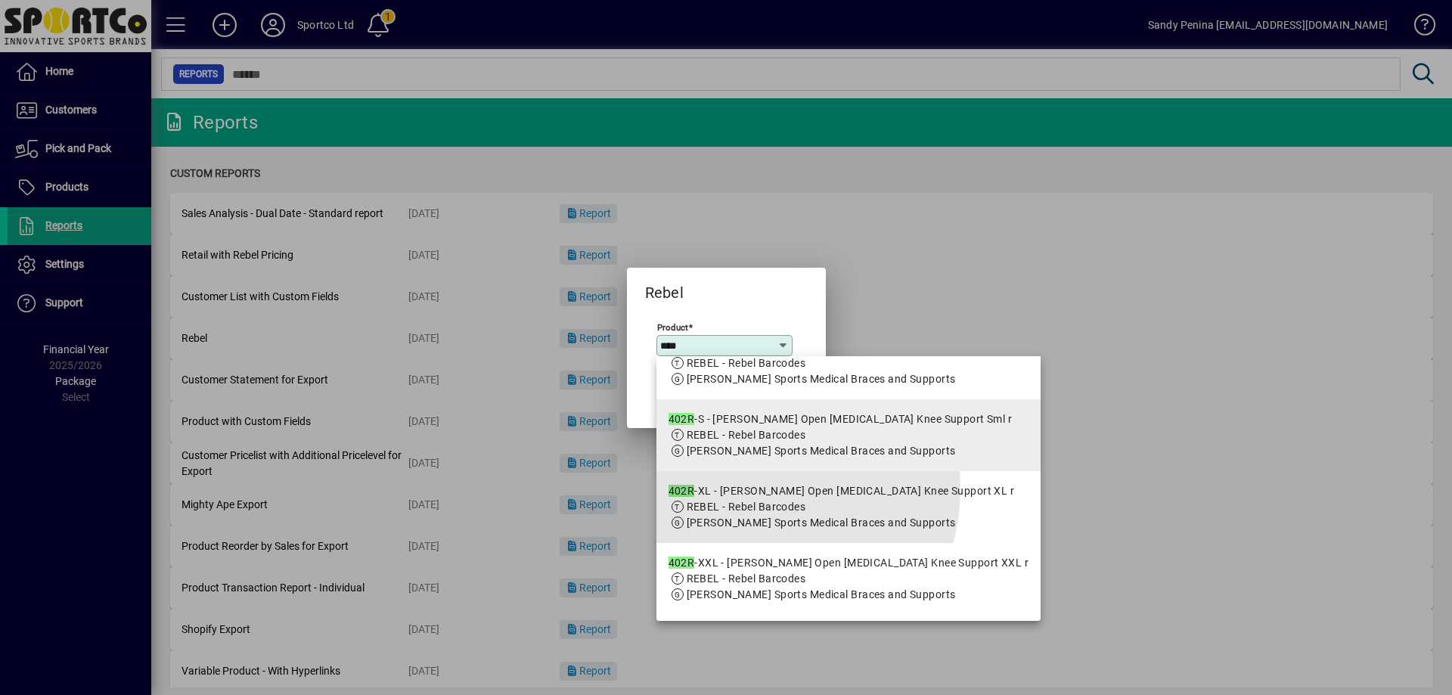
click at [752, 499] on div "402R -XL - McDavid Open Patella Knee Support XL r" at bounding box center [841, 491] width 346 height 16
type input "**********"
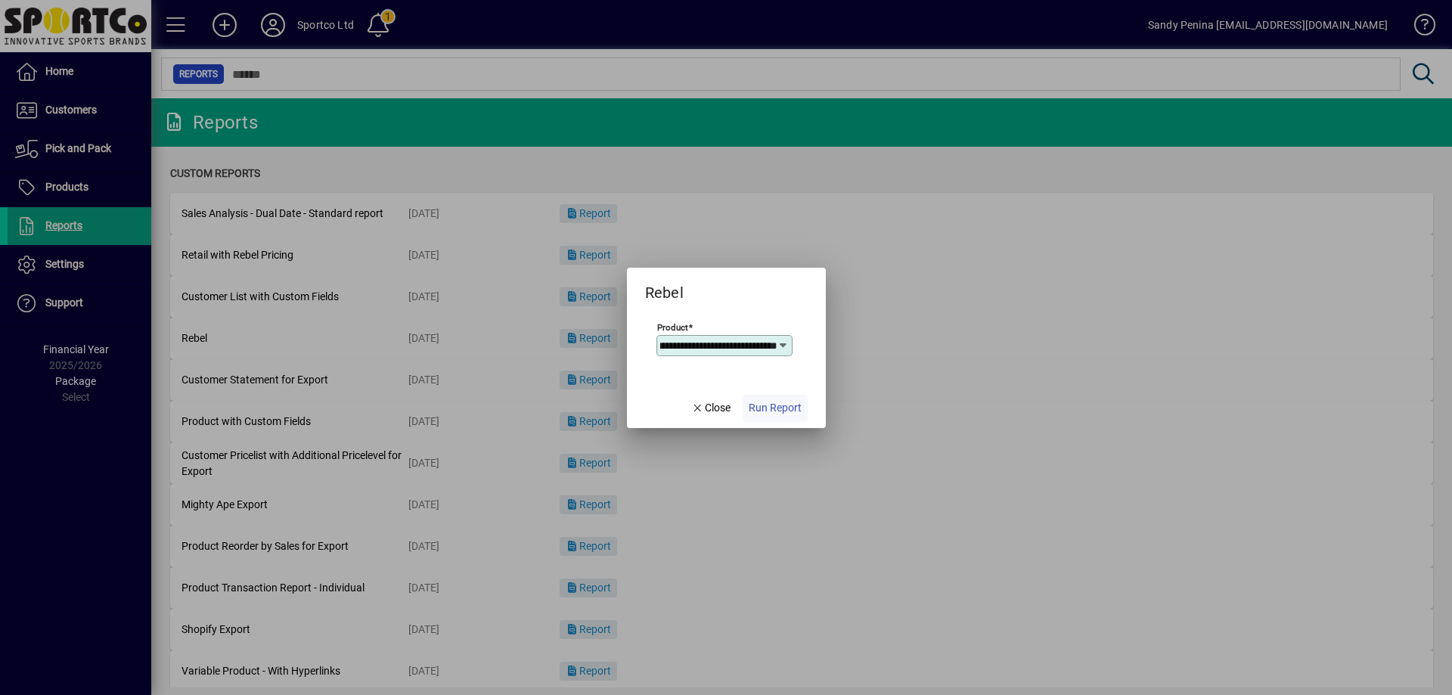
click at [771, 411] on span "Run Report" at bounding box center [775, 408] width 53 height 16
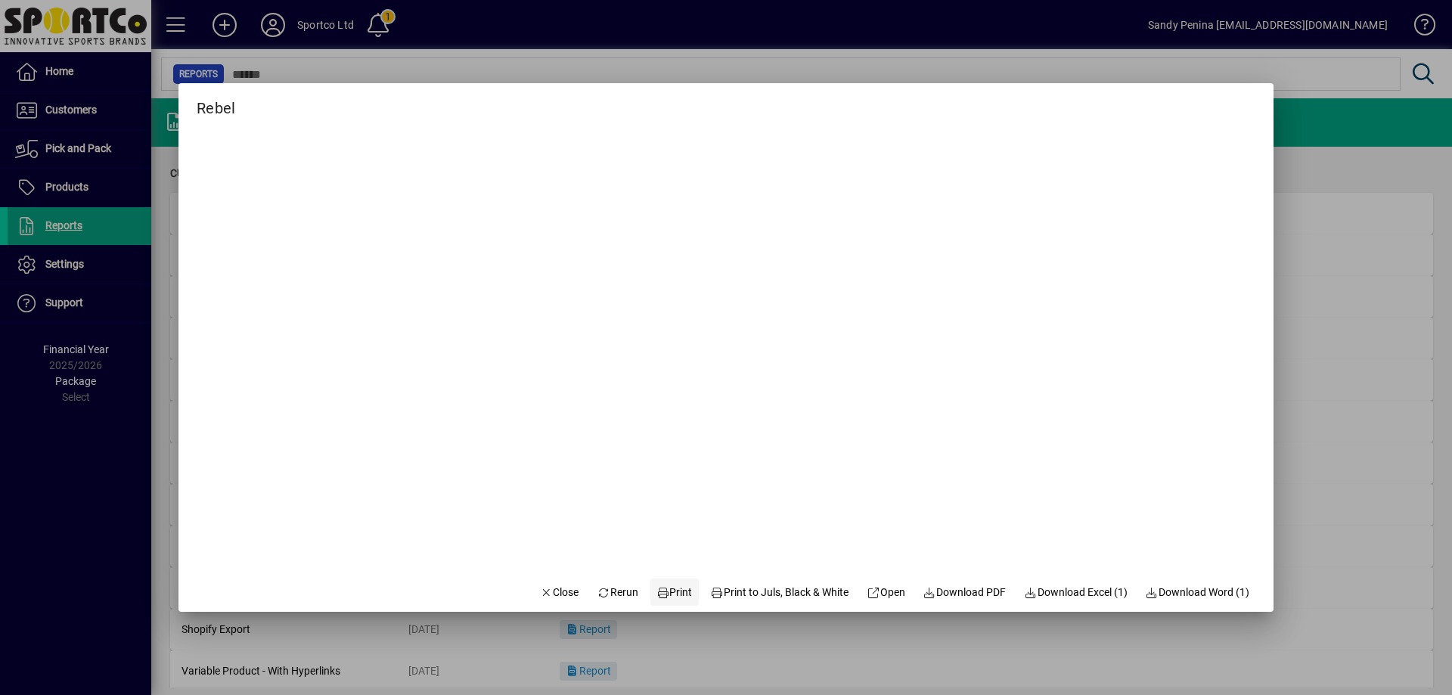
click at [664, 603] on span at bounding box center [674, 592] width 48 height 36
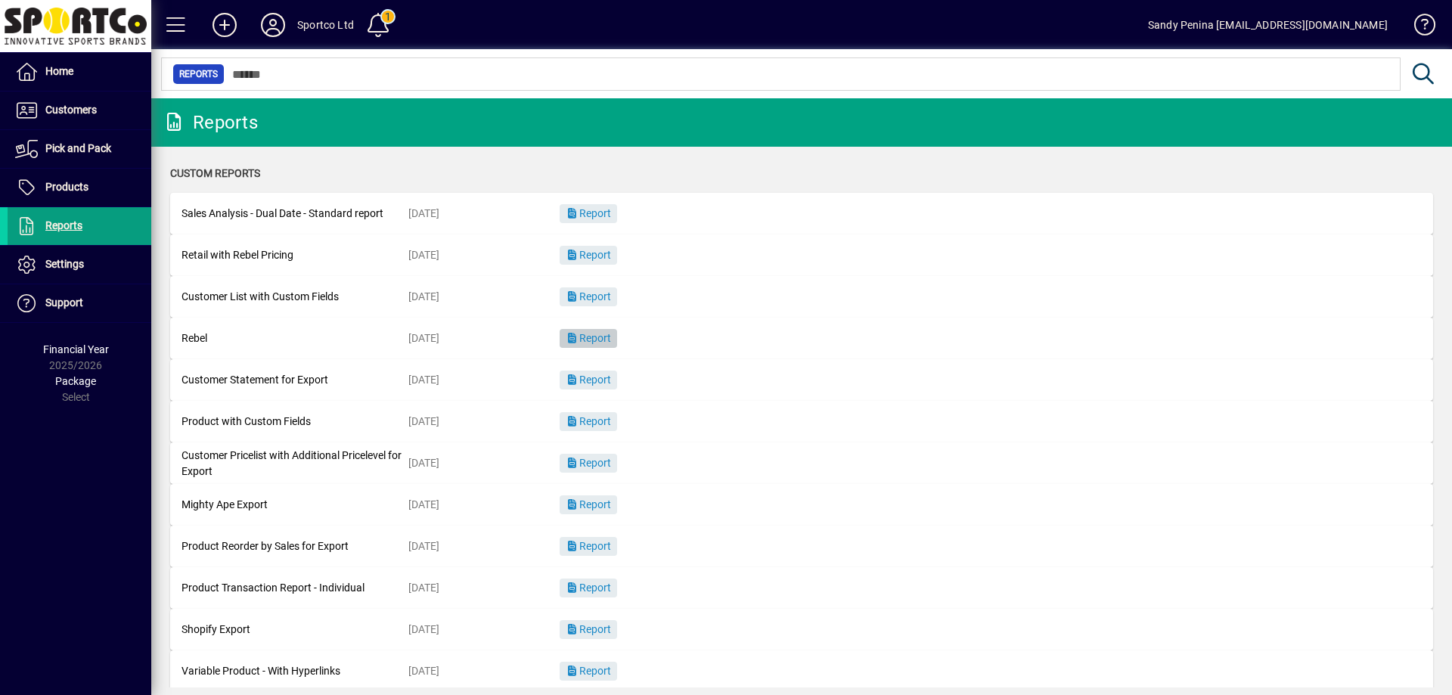
click at [598, 337] on span "Report" at bounding box center [588, 338] width 45 height 12
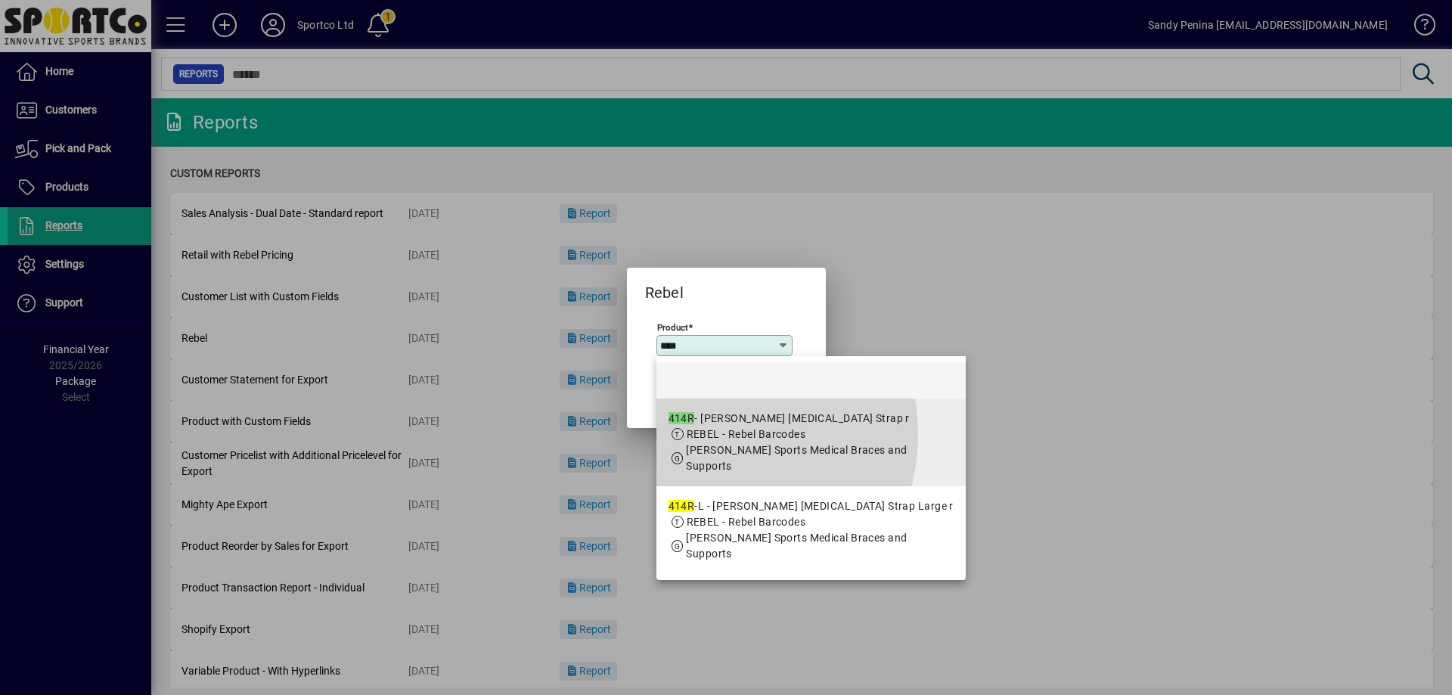
click at [702, 434] on span "REBEL - Rebel Barcodes" at bounding box center [746, 434] width 119 height 12
type input "**********"
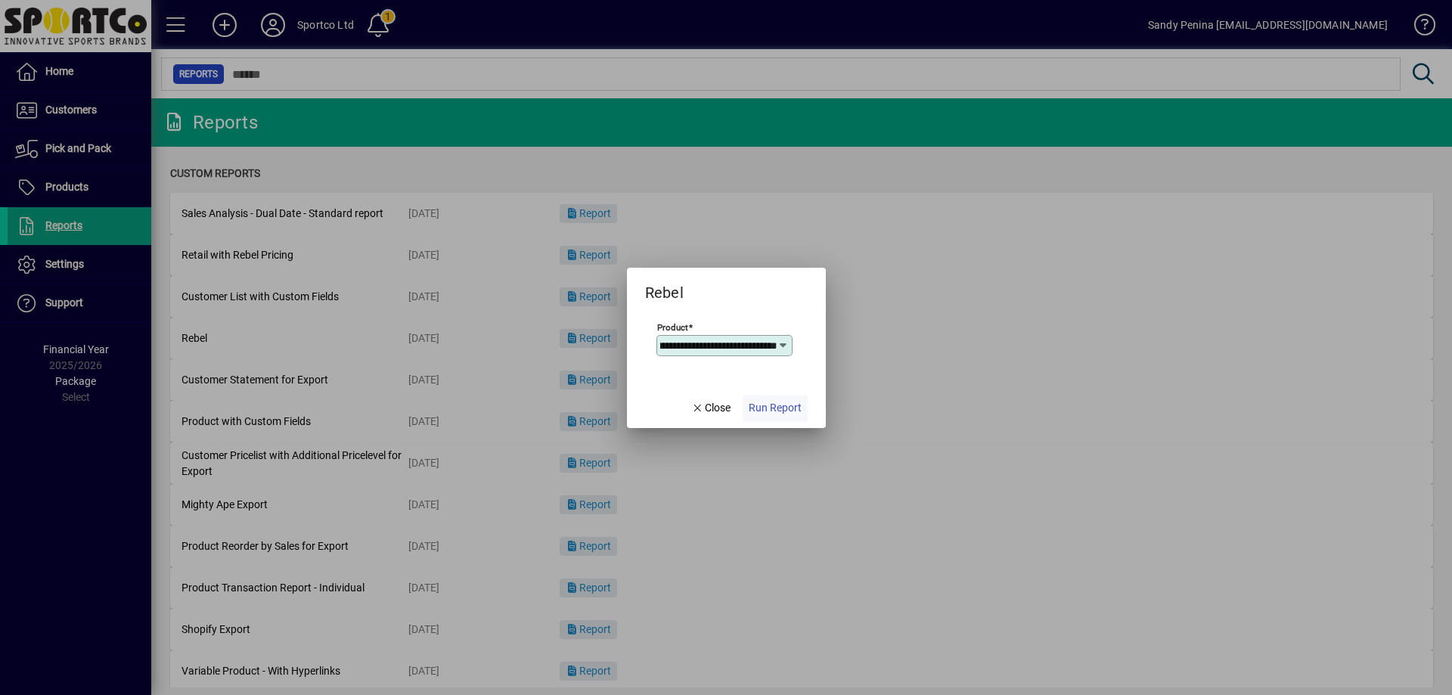
click at [767, 412] on span "Run Report" at bounding box center [775, 408] width 53 height 16
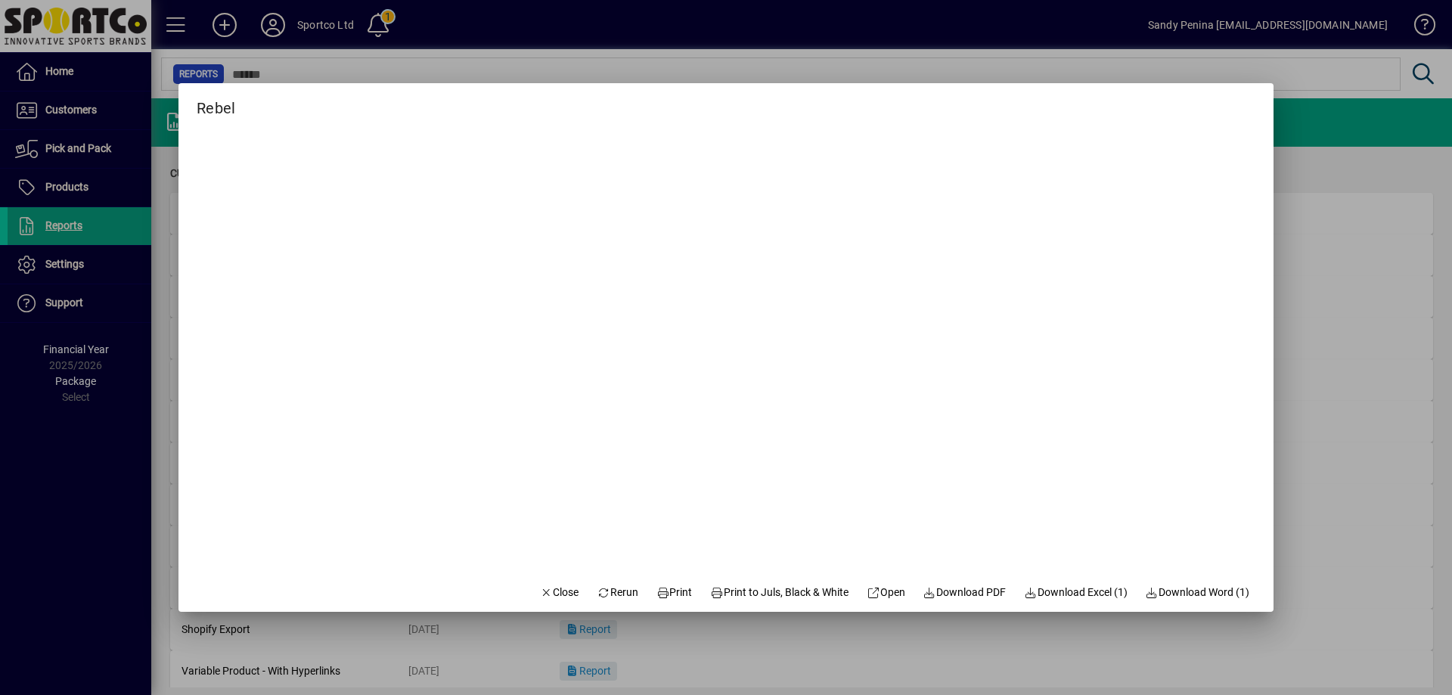
click at [687, 600] on mat-dialog-actions "Close Rerun Print Print to Juls, Black & White Open Download PDF Download Excel…" at bounding box center [895, 592] width 758 height 40
click at [674, 591] on span "Print" at bounding box center [674, 592] width 36 height 16
click at [569, 590] on mat-dialog-actions "Close Rerun Print Print to Juls, Black & White Open Download PDF Download Excel…" at bounding box center [895, 592] width 758 height 40
click at [542, 593] on span "Close" at bounding box center [559, 592] width 39 height 16
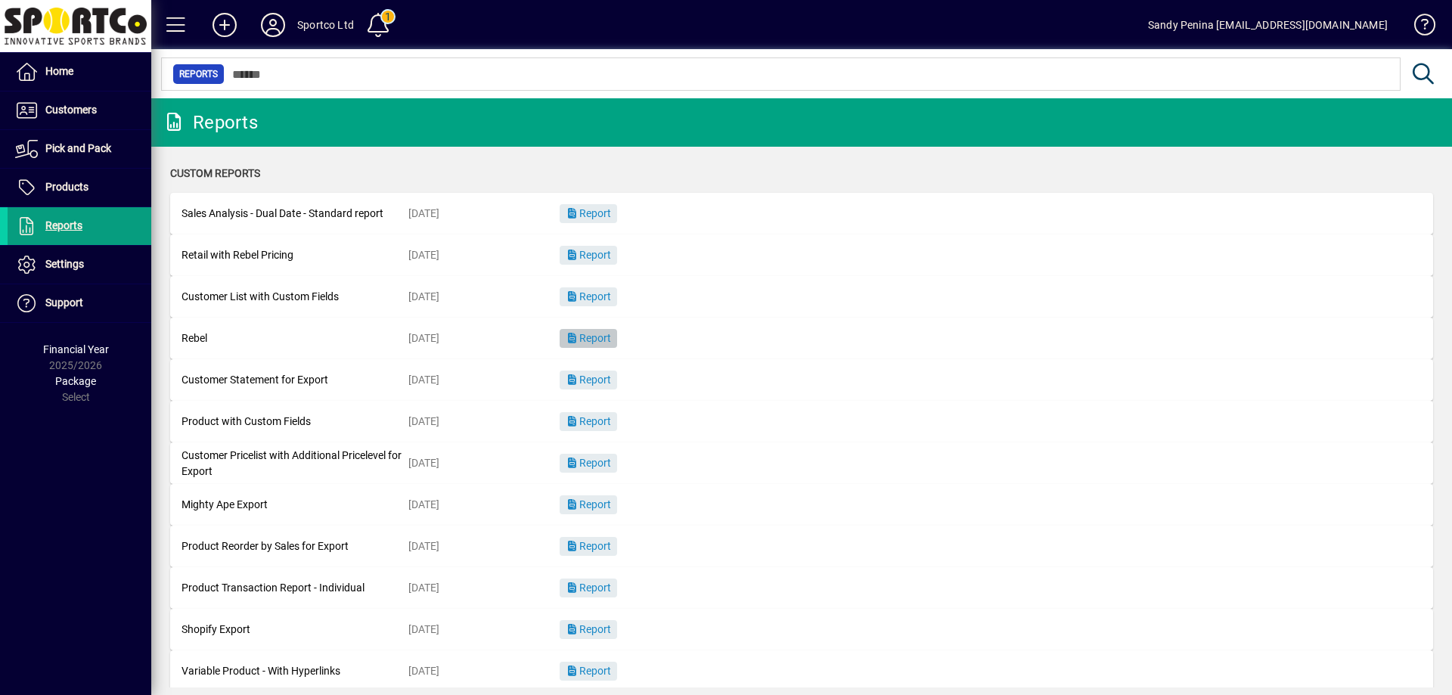
click at [596, 343] on span "Report" at bounding box center [588, 338] width 45 height 12
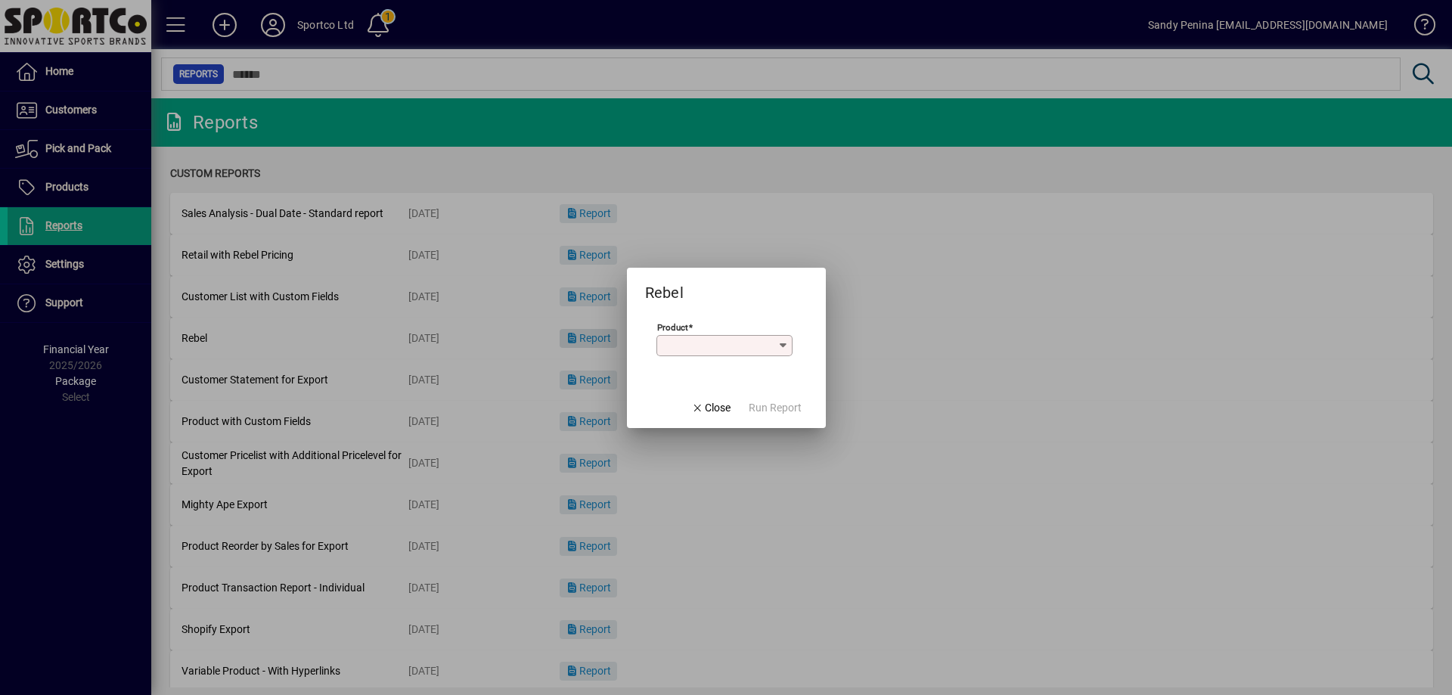
type input "*"
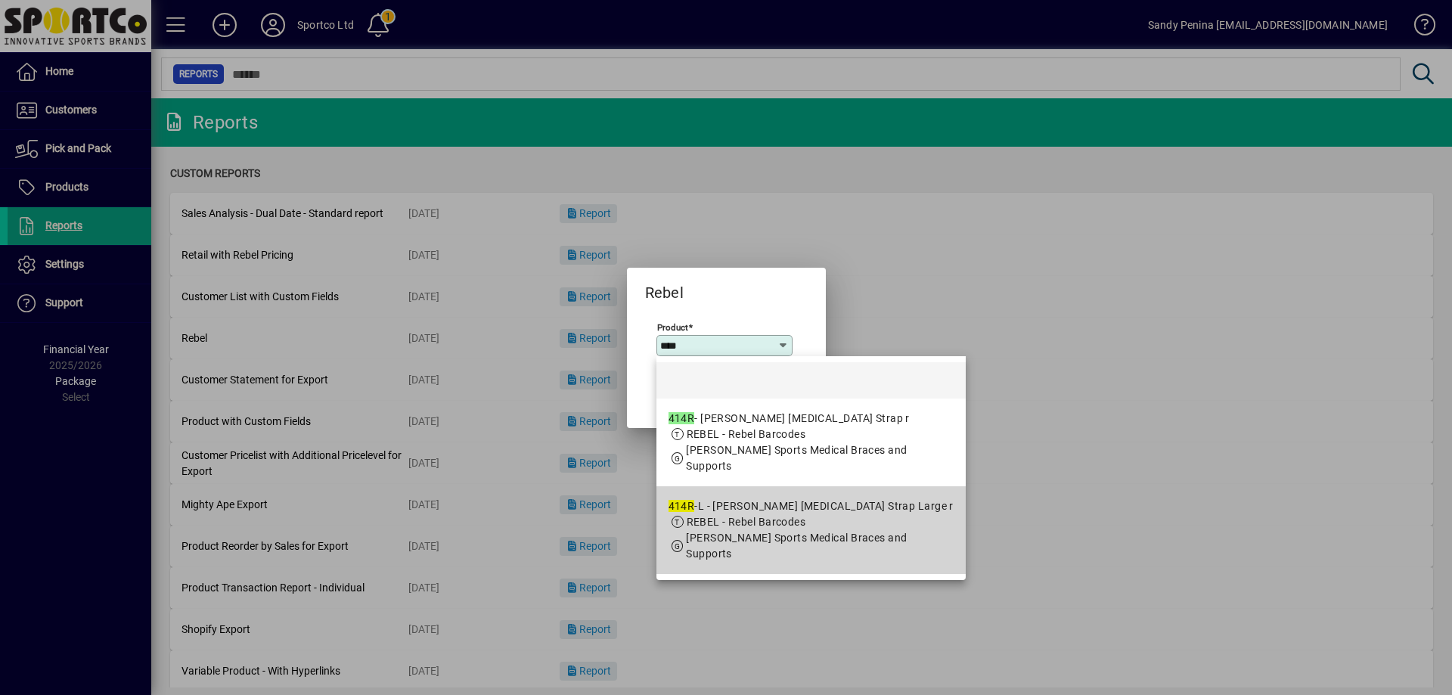
click at [821, 532] on span "MCDAVID - McDavid Sports Medical Braces and Supports" at bounding box center [796, 546] width 221 height 28
type input "**********"
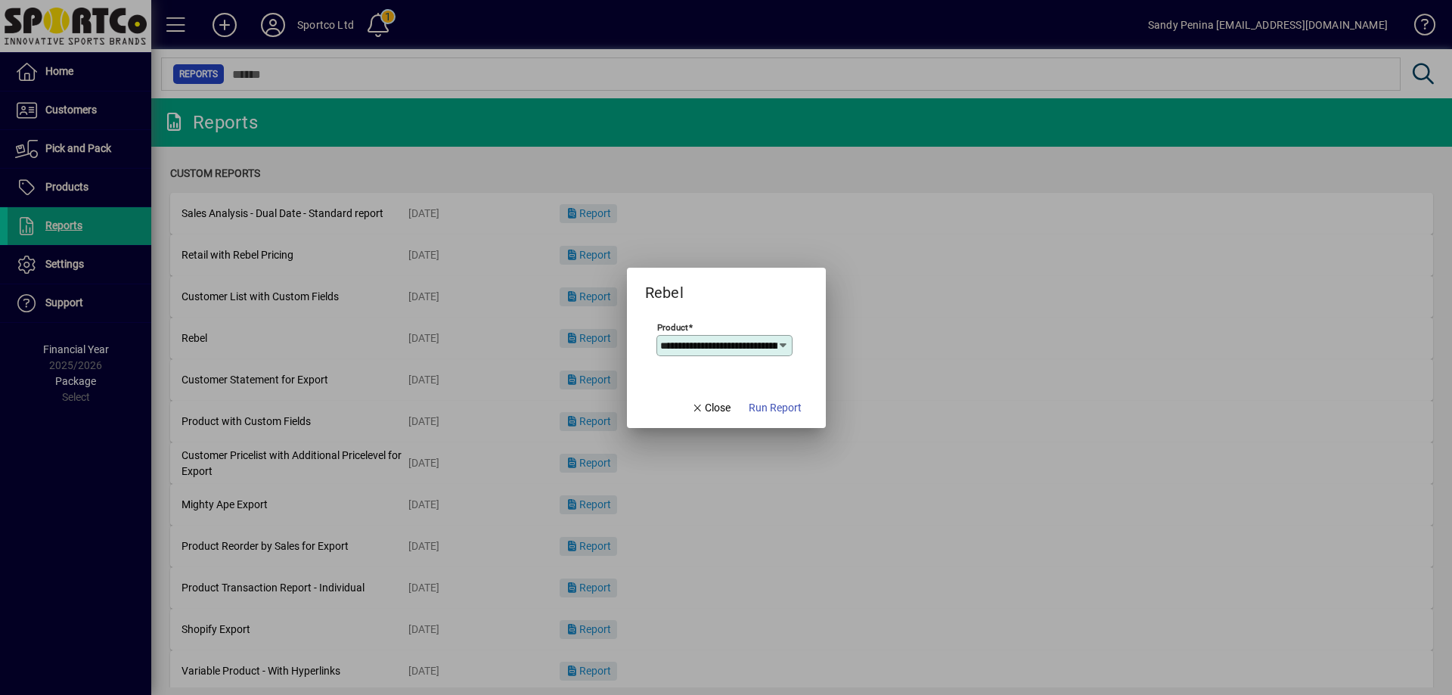
scroll to position [0, 110]
click at [780, 421] on span "button" at bounding box center [774, 408] width 65 height 36
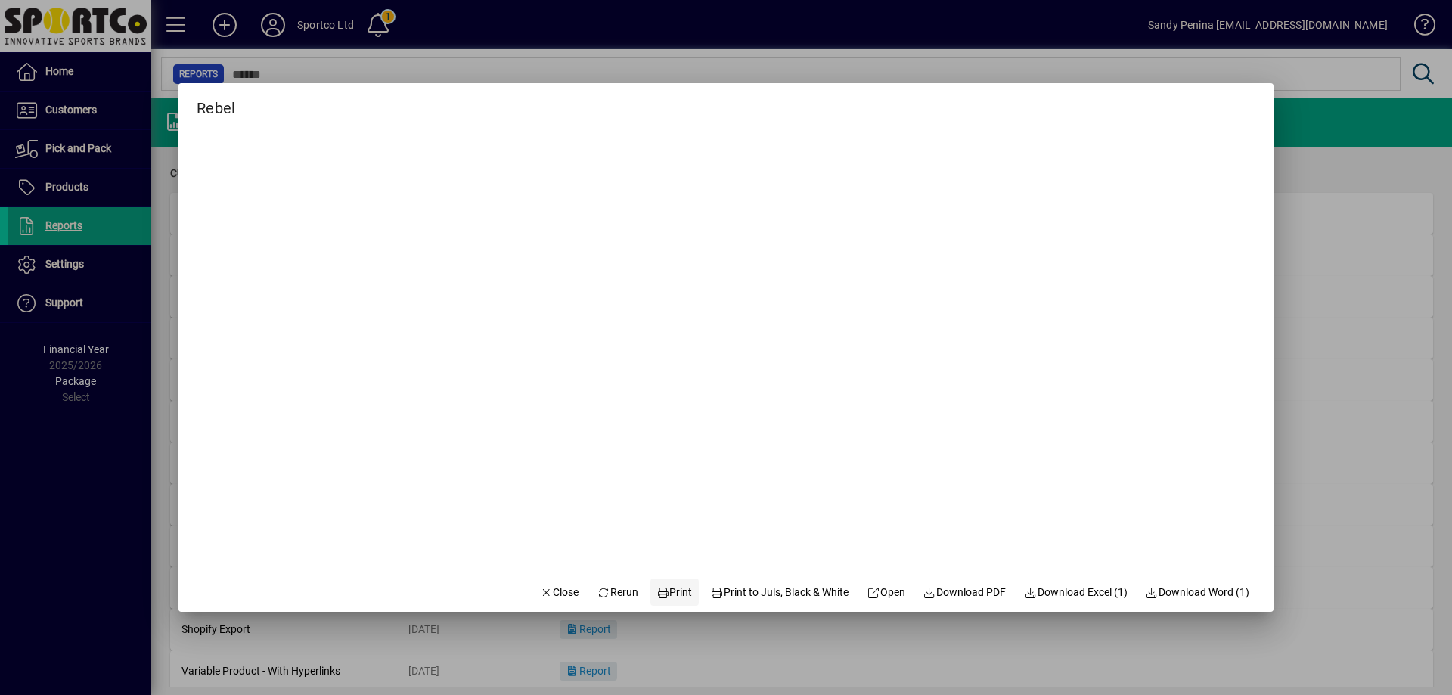
click at [661, 595] on span "Print" at bounding box center [674, 592] width 36 height 16
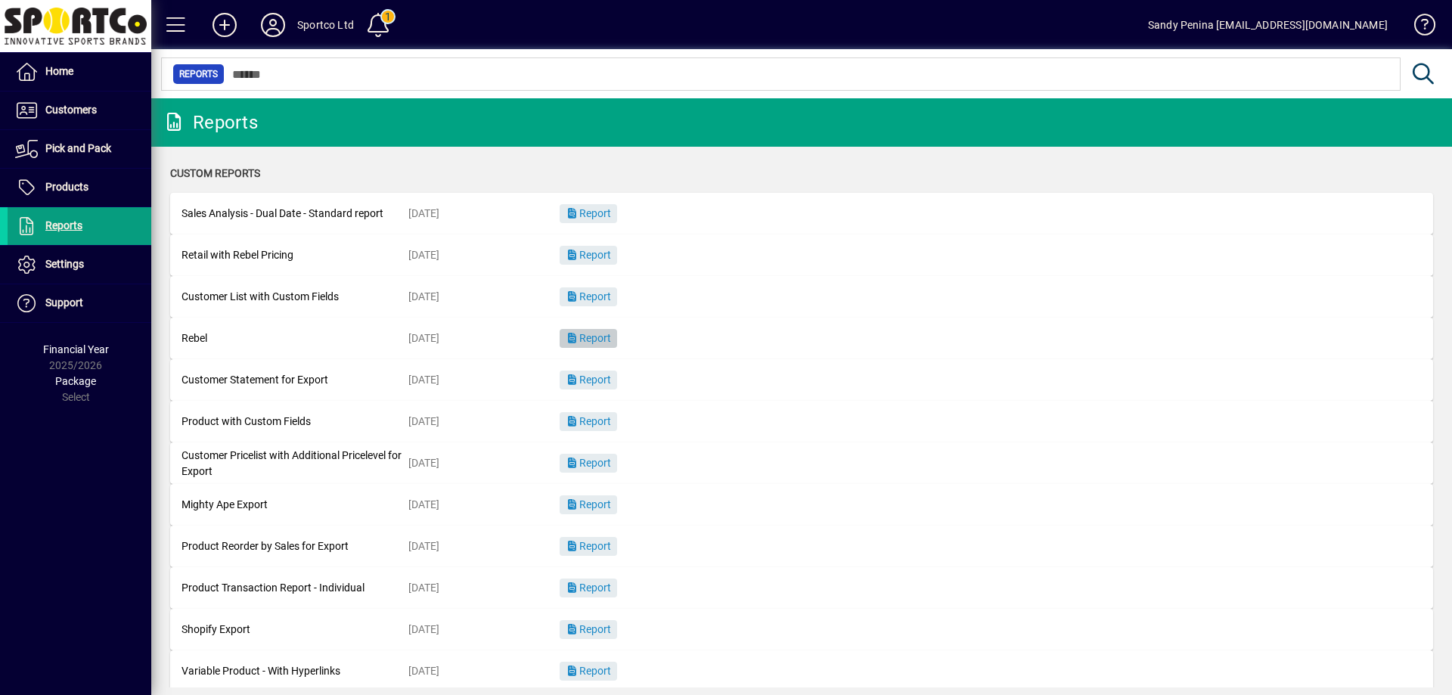
click at [588, 339] on span "Report" at bounding box center [588, 338] width 45 height 12
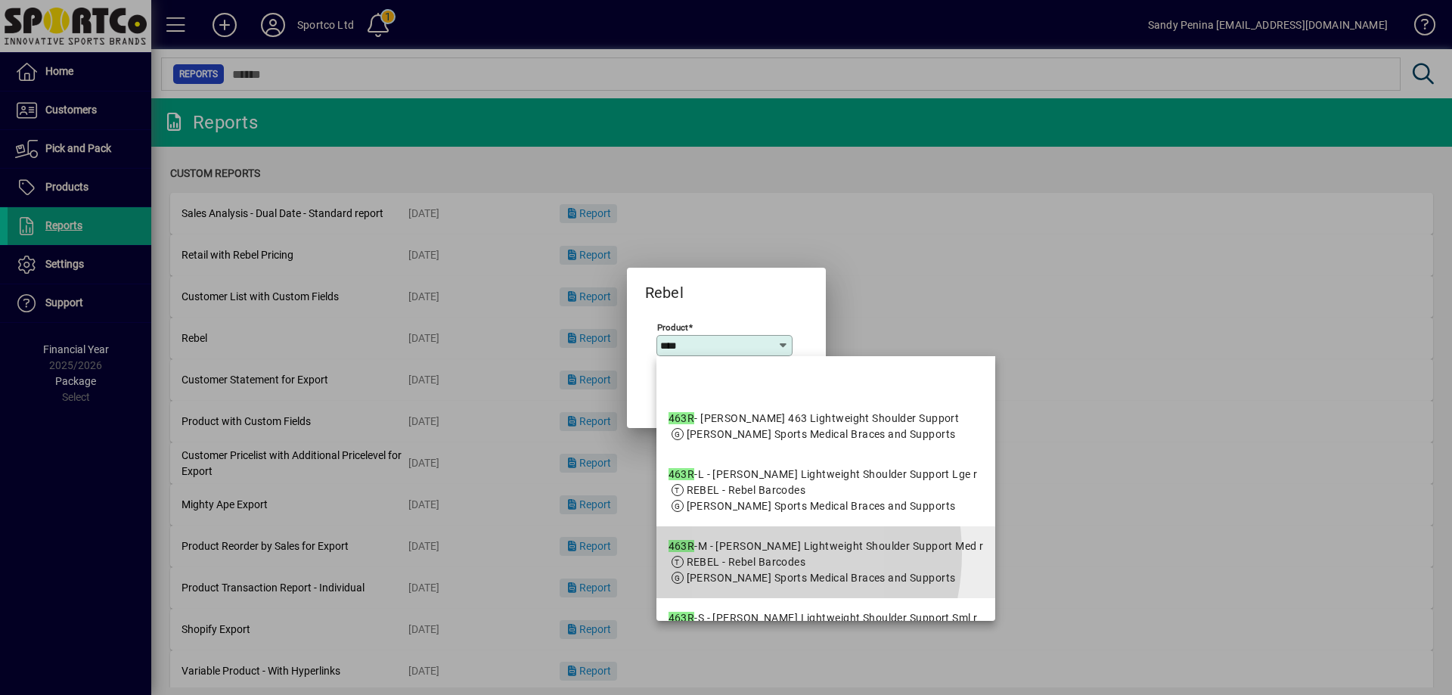
click at [730, 570] on app-search-response-field "REBEL - Rebel Barcodes" at bounding box center [746, 562] width 119 height 16
type input "**********"
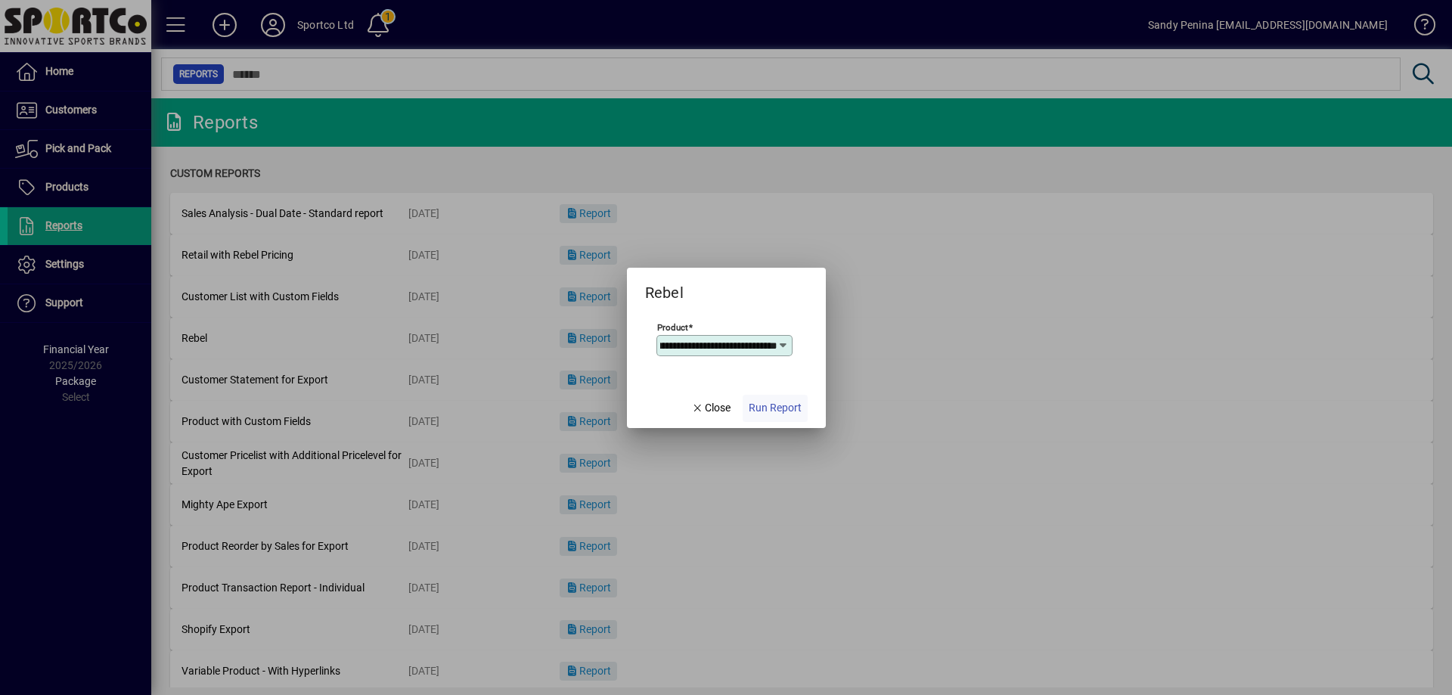
click at [792, 402] on span "Run Report" at bounding box center [775, 408] width 53 height 16
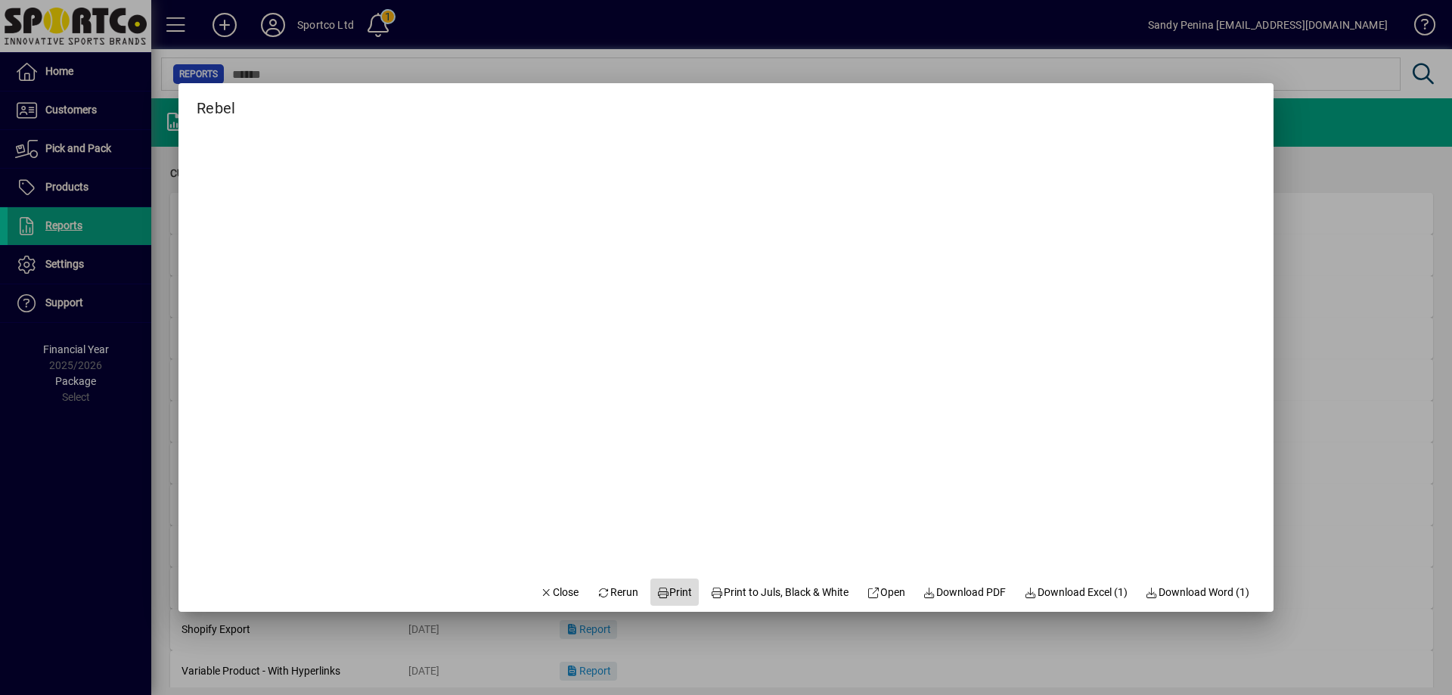
click at [674, 587] on span "Print" at bounding box center [674, 592] width 36 height 16
click at [544, 581] on span "button" at bounding box center [559, 592] width 51 height 36
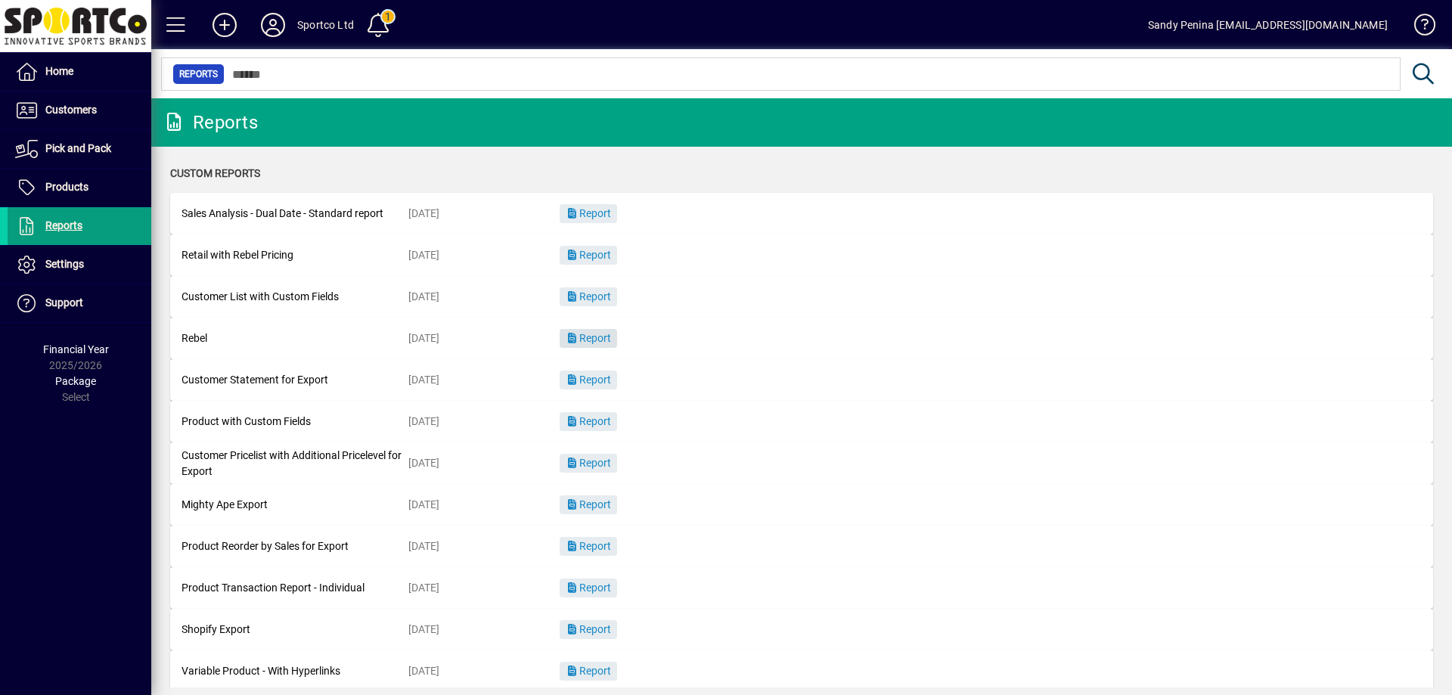
click at [597, 349] on span "button" at bounding box center [588, 339] width 57 height 36
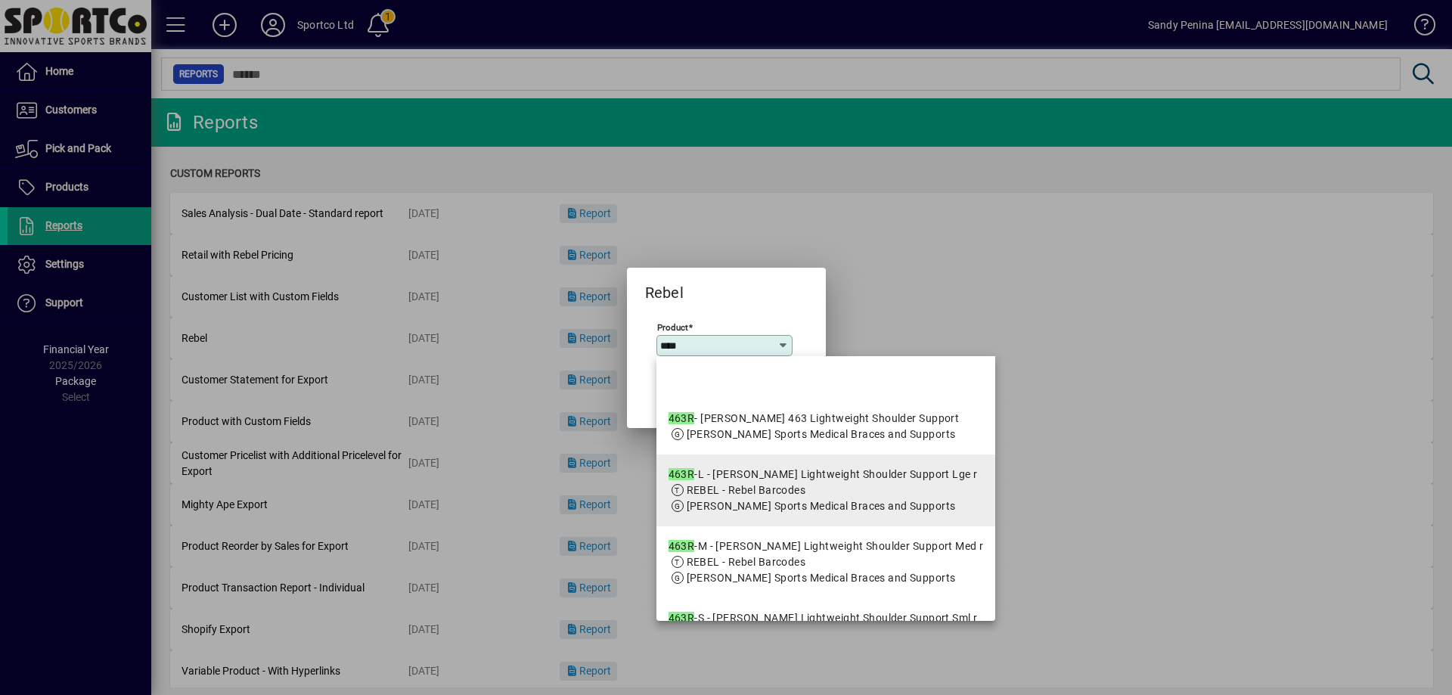
click at [780, 526] on mat-option "463R -L - McDavid Lightweight Shoulder Support Lge r REBEL - Rebel Barcodes MCD…" at bounding box center [825, 490] width 339 height 72
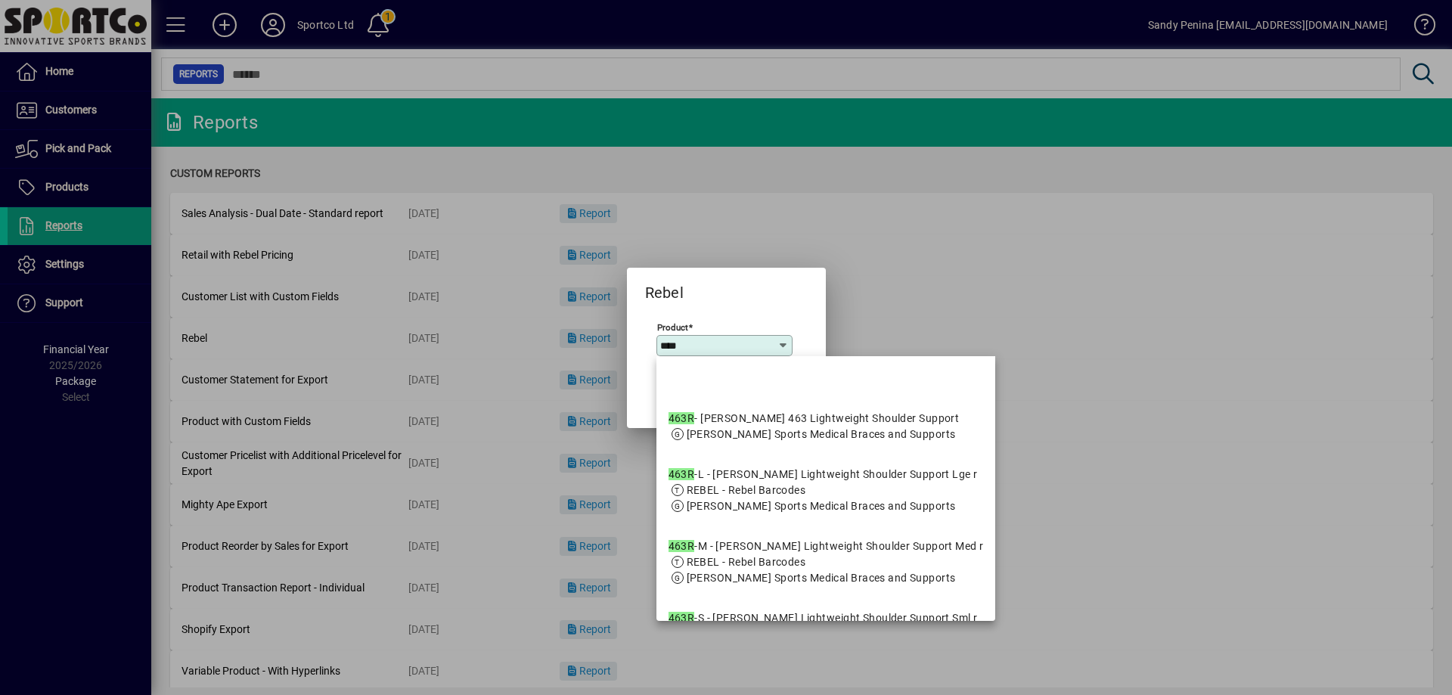
type input "**********"
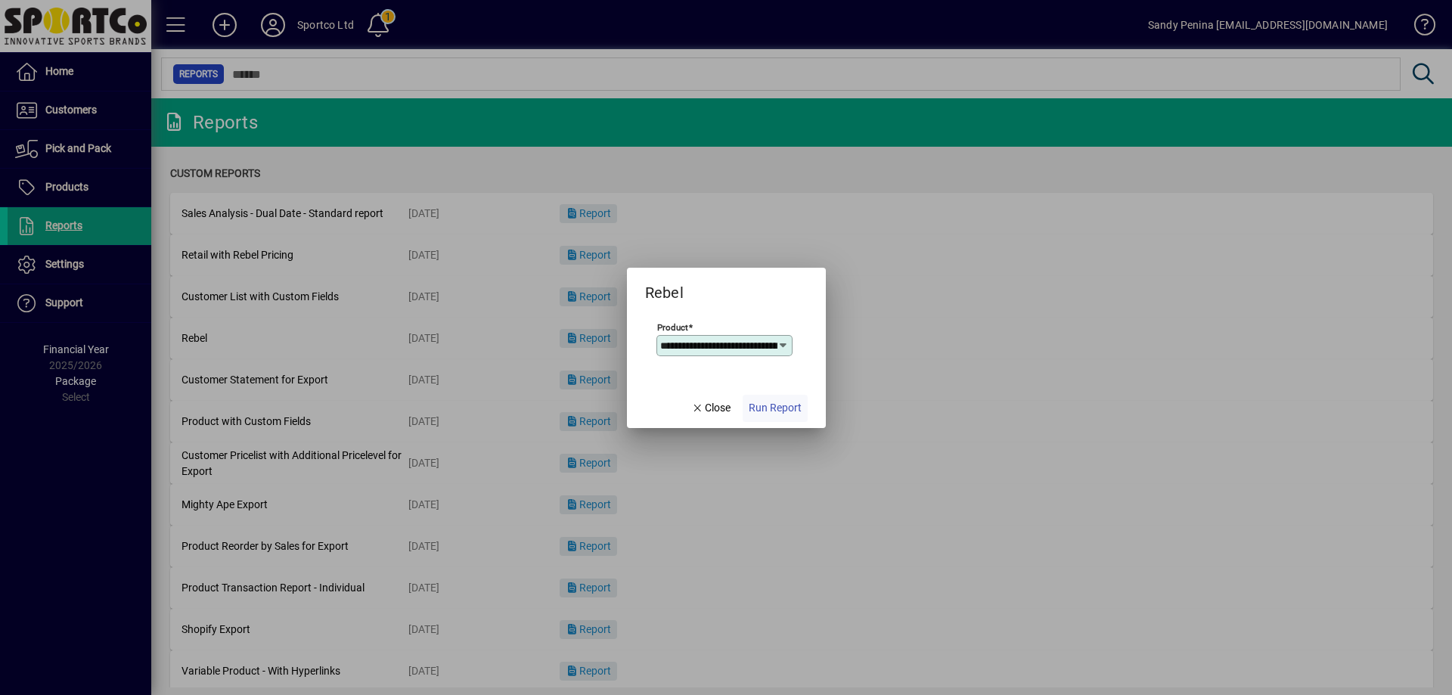
scroll to position [0, 145]
click at [784, 398] on span "button" at bounding box center [774, 408] width 65 height 36
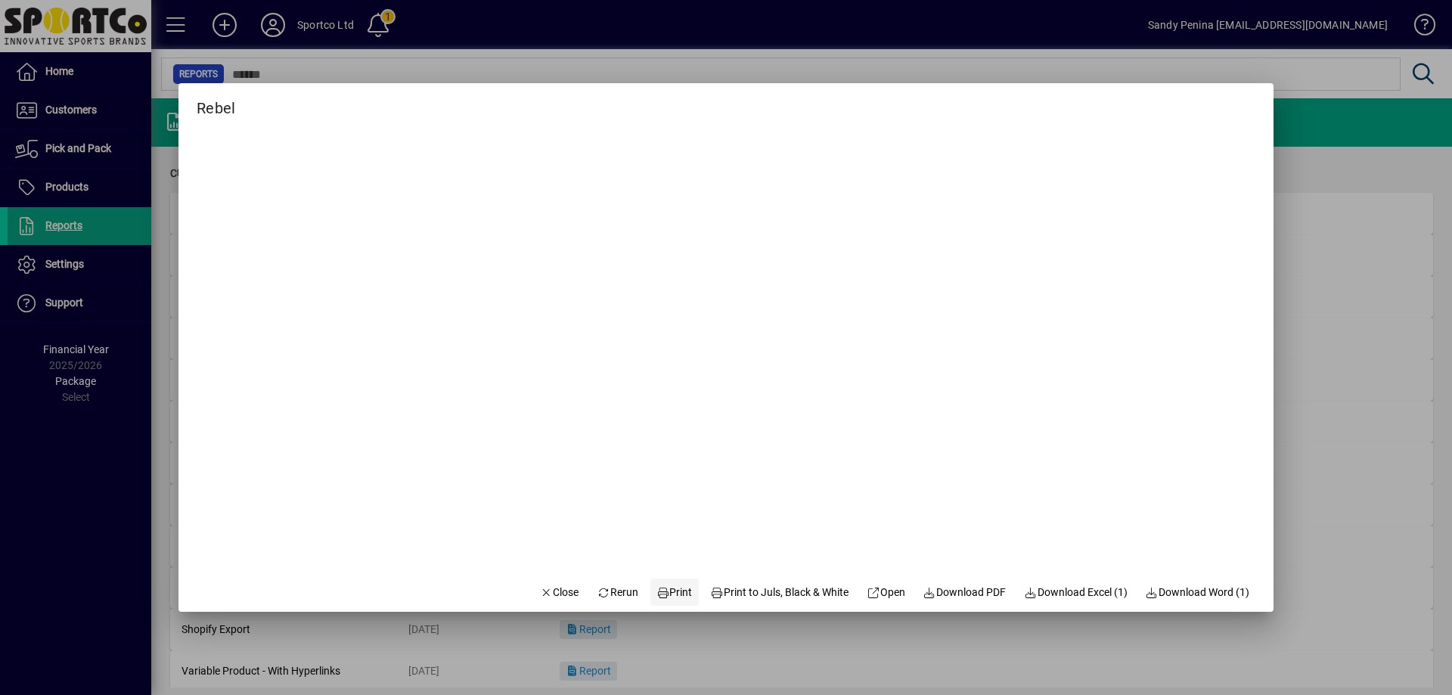
click at [671, 597] on span "Print" at bounding box center [674, 592] width 36 height 16
click at [656, 595] on icon at bounding box center [663, 592] width 14 height 11
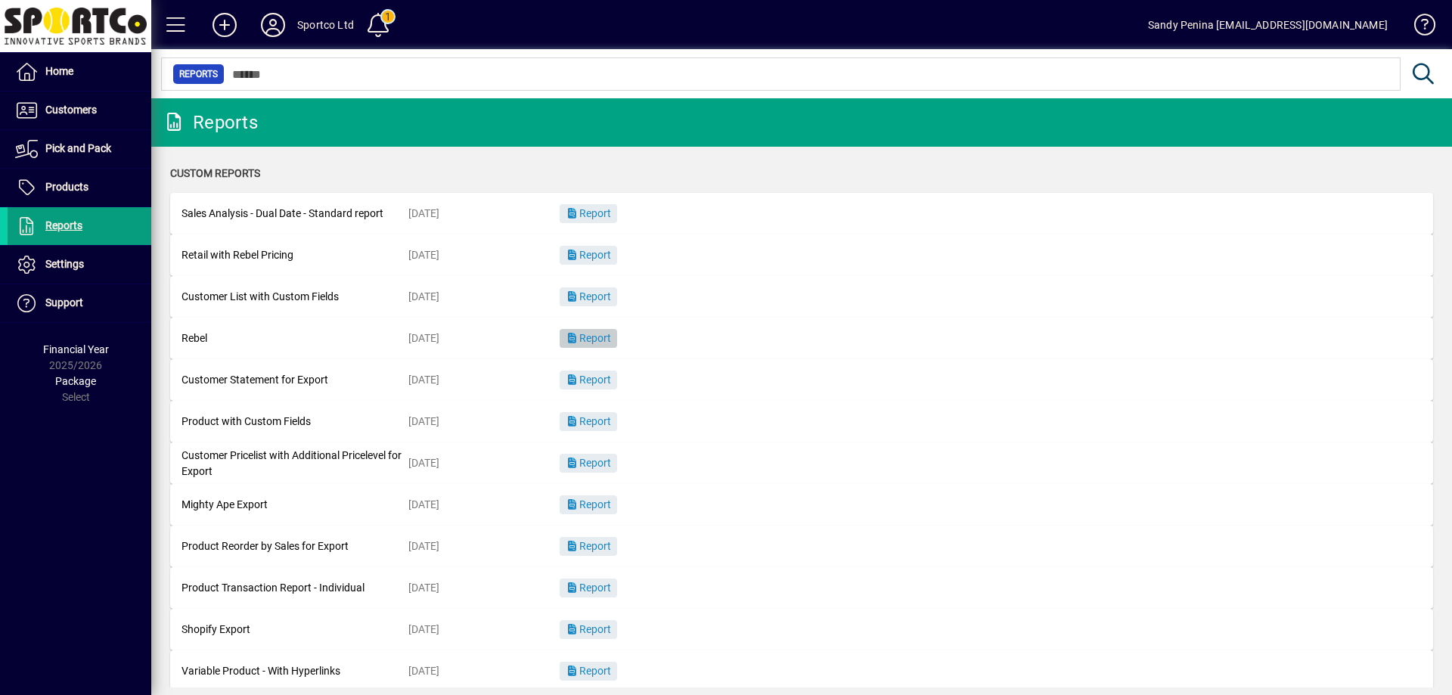
click at [591, 345] on span "button" at bounding box center [588, 339] width 57 height 36
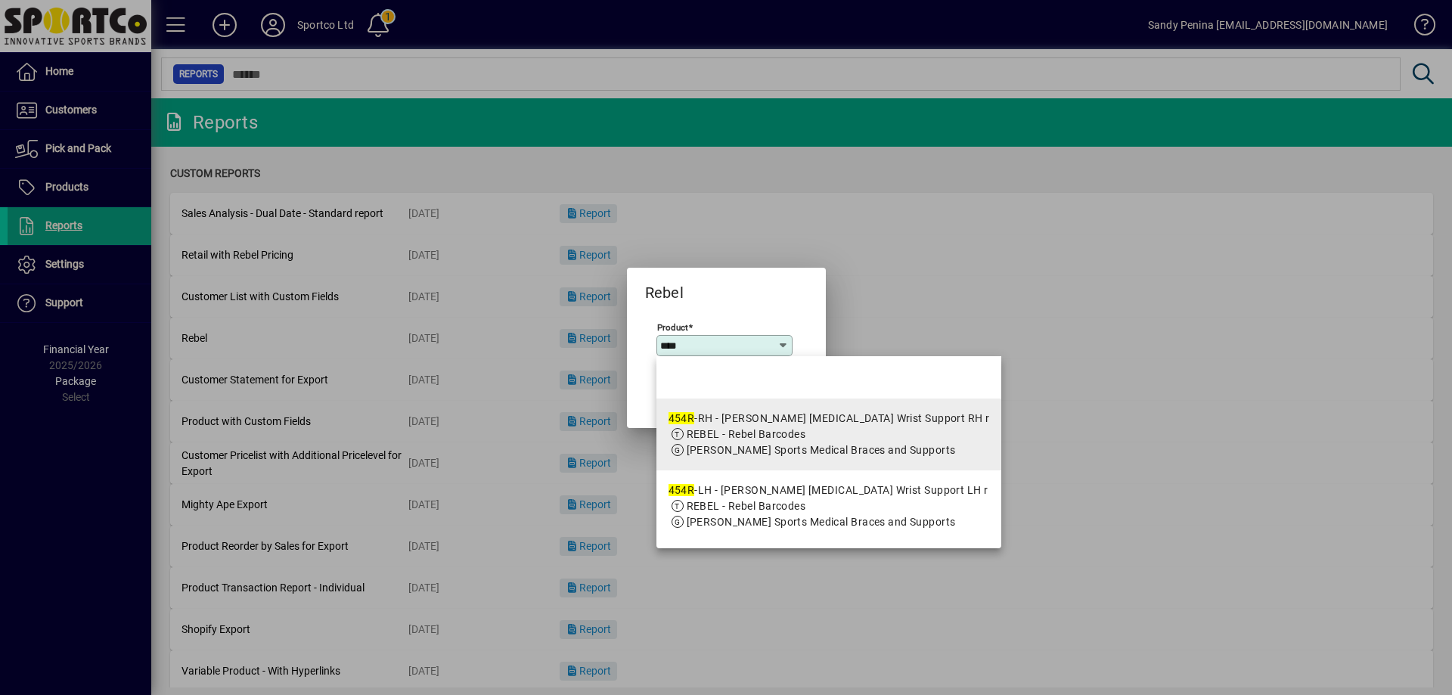
click at [749, 448] on span "MCDAVID - McDavid Sports Medical Braces and Supports" at bounding box center [821, 450] width 269 height 12
type input "**********"
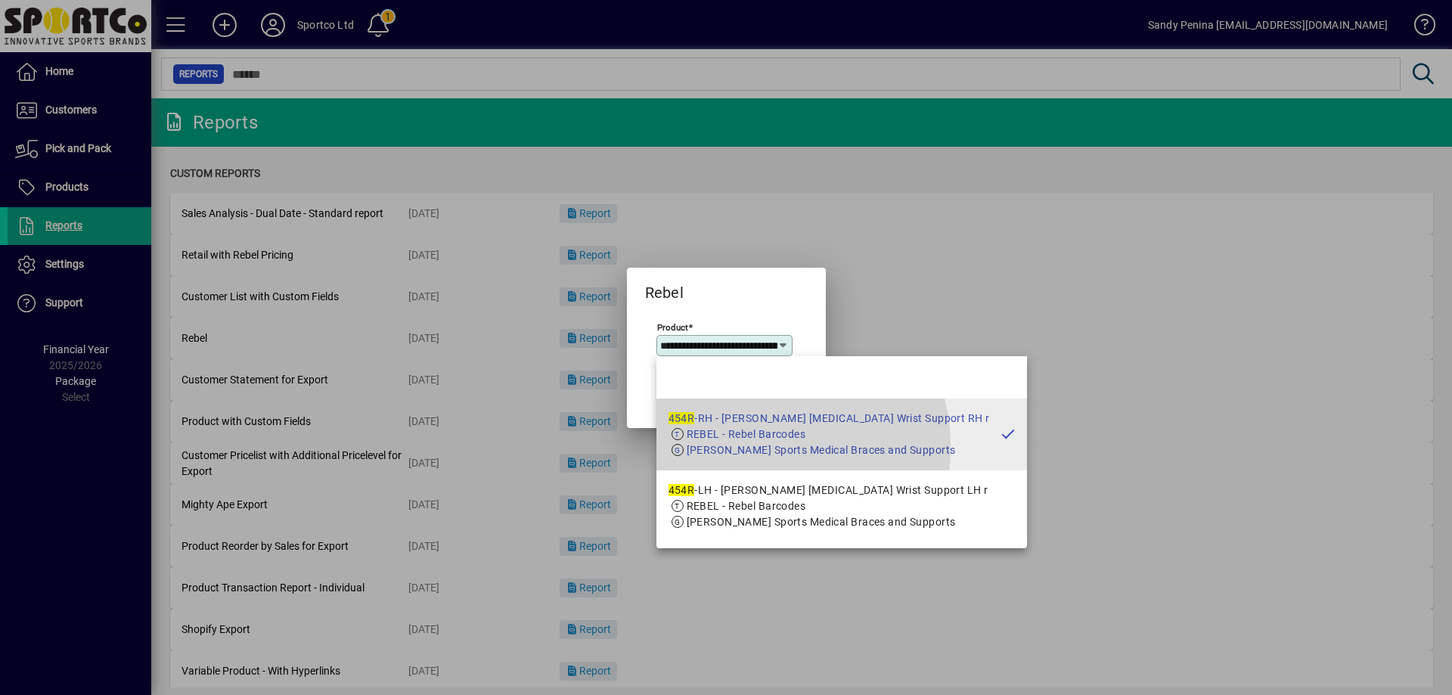
scroll to position [0, 142]
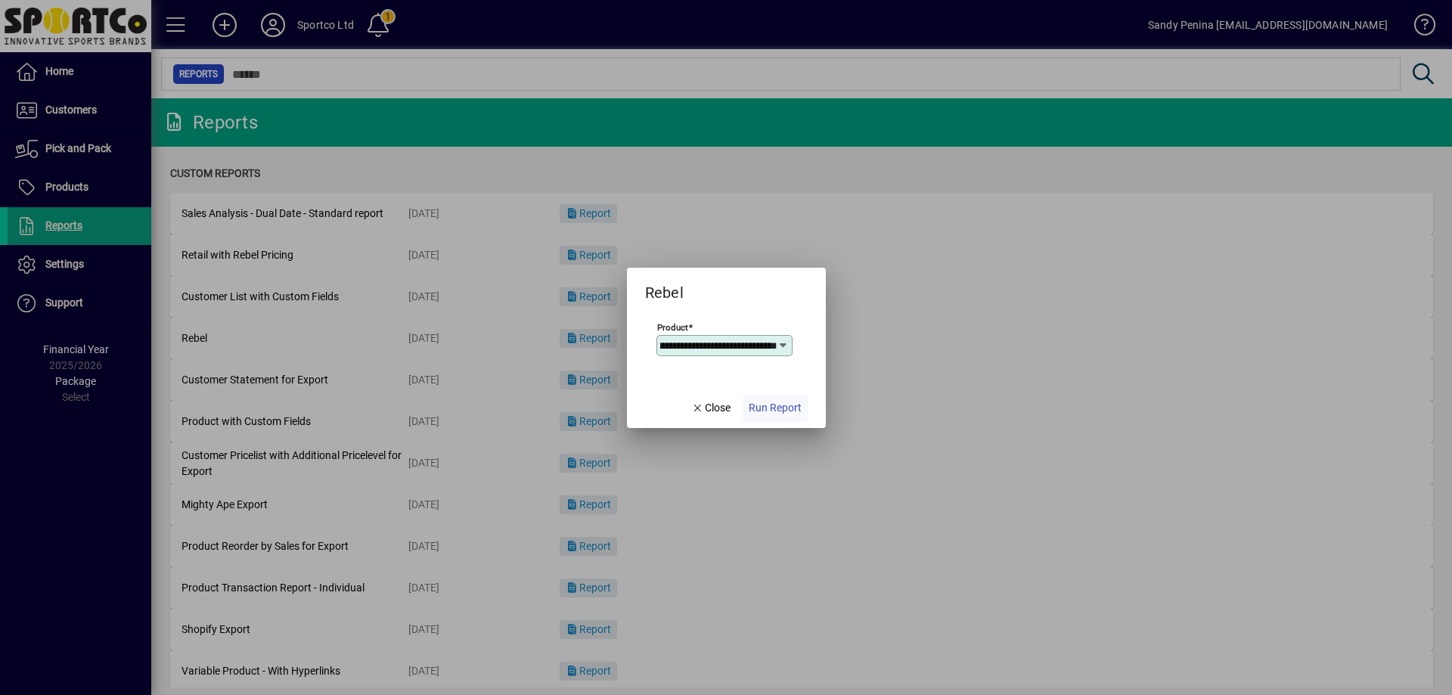
click at [787, 420] on span "button" at bounding box center [774, 408] width 65 height 36
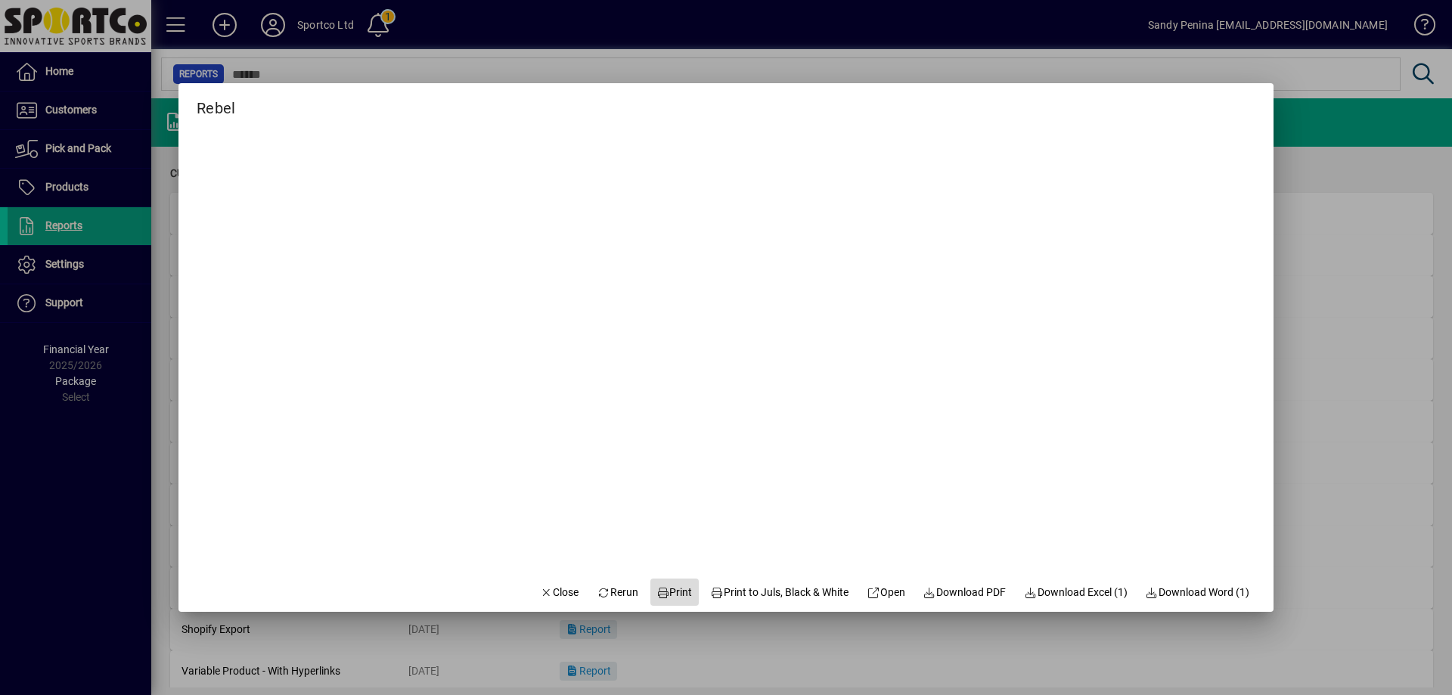
click at [675, 594] on span "Print" at bounding box center [674, 592] width 36 height 16
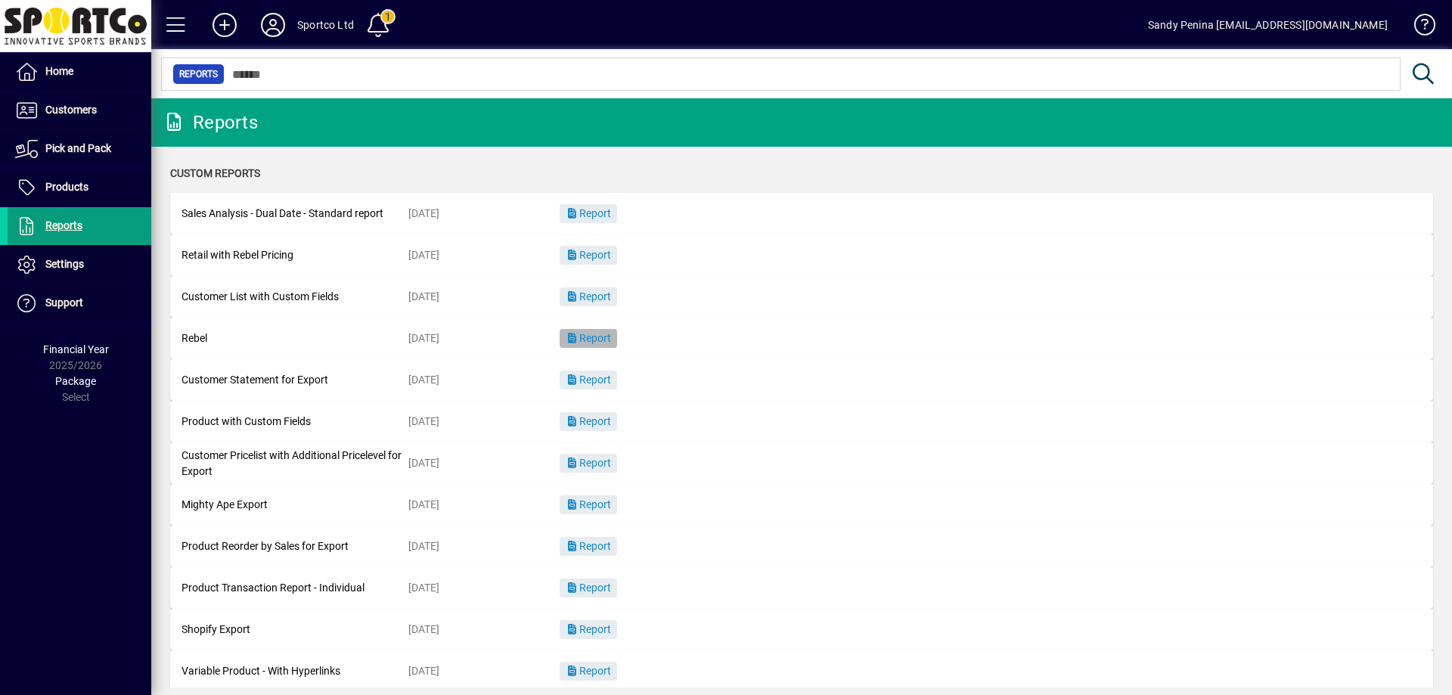
click at [607, 347] on span "button" at bounding box center [588, 339] width 57 height 36
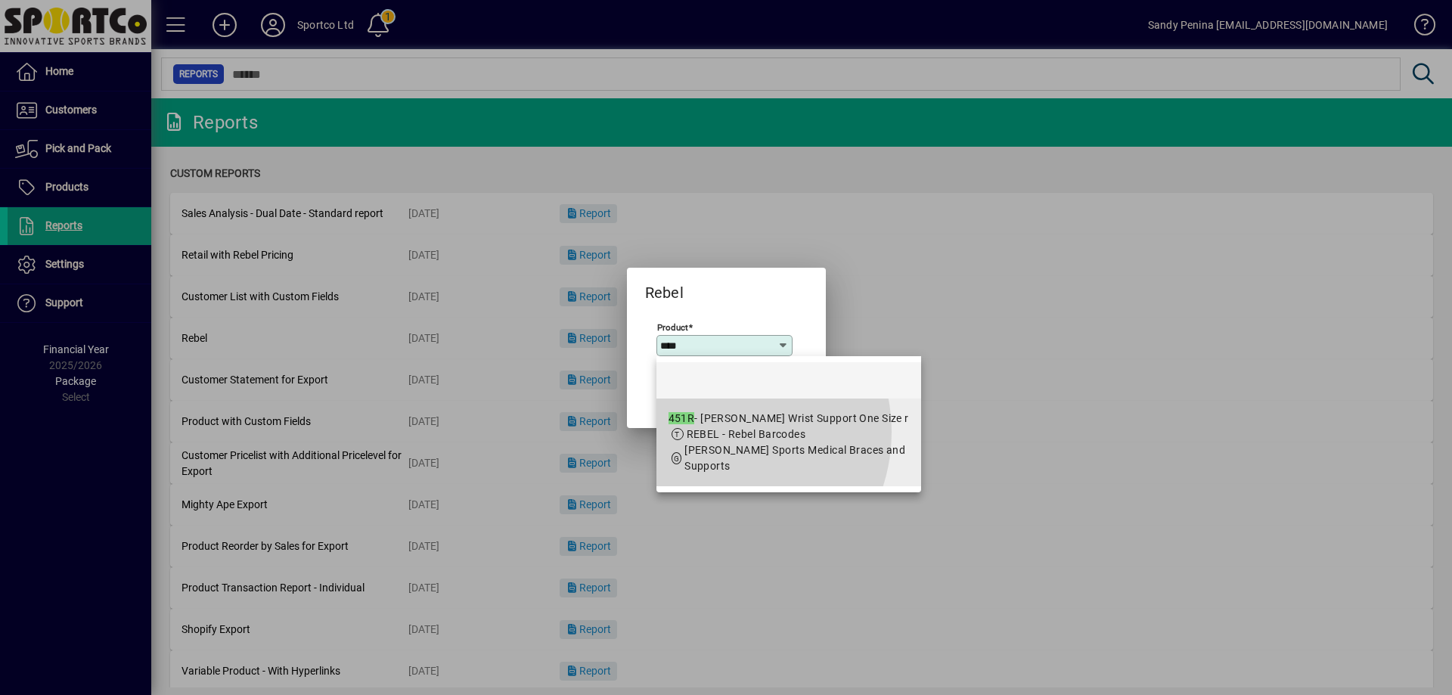
click at [713, 432] on span "REBEL - Rebel Barcodes" at bounding box center [746, 434] width 119 height 12
type input "**********"
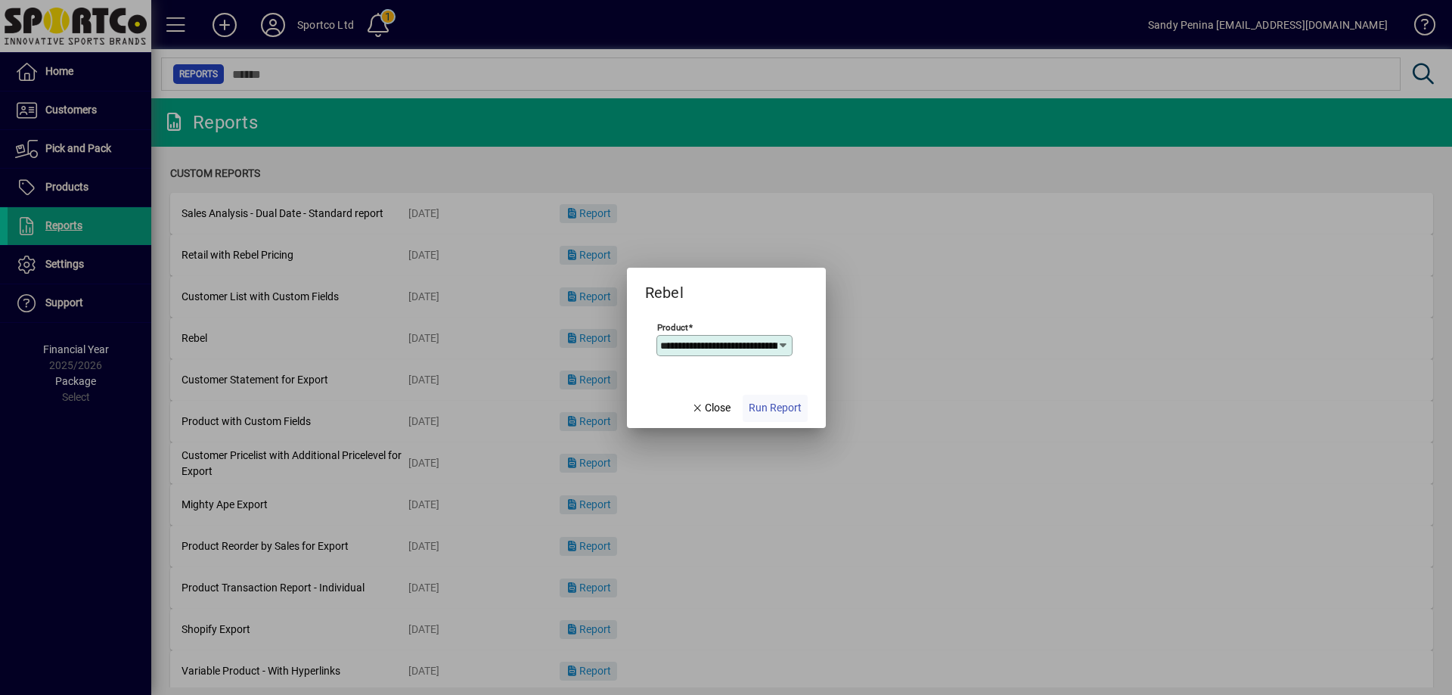
click at [754, 418] on span "button" at bounding box center [774, 408] width 65 height 36
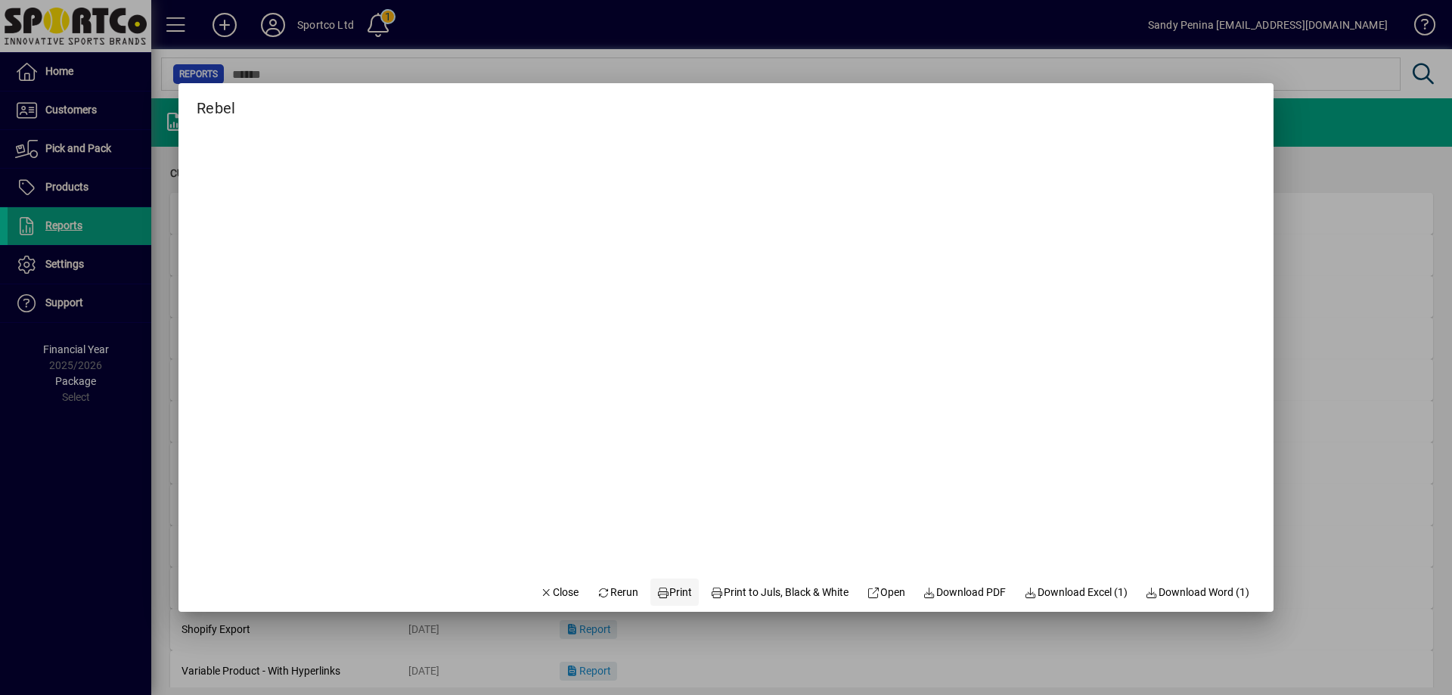
click at [671, 585] on span "Print" at bounding box center [674, 592] width 36 height 16
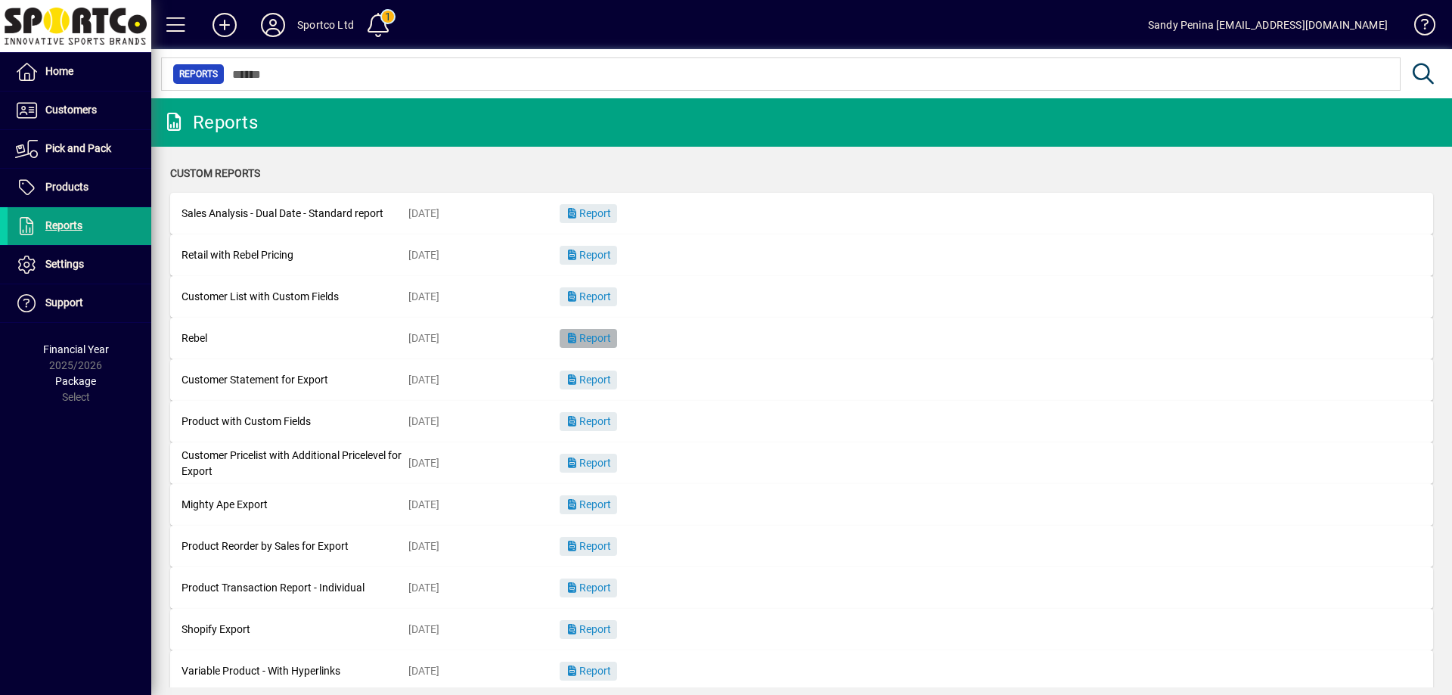
click at [613, 331] on span "button" at bounding box center [588, 339] width 57 height 36
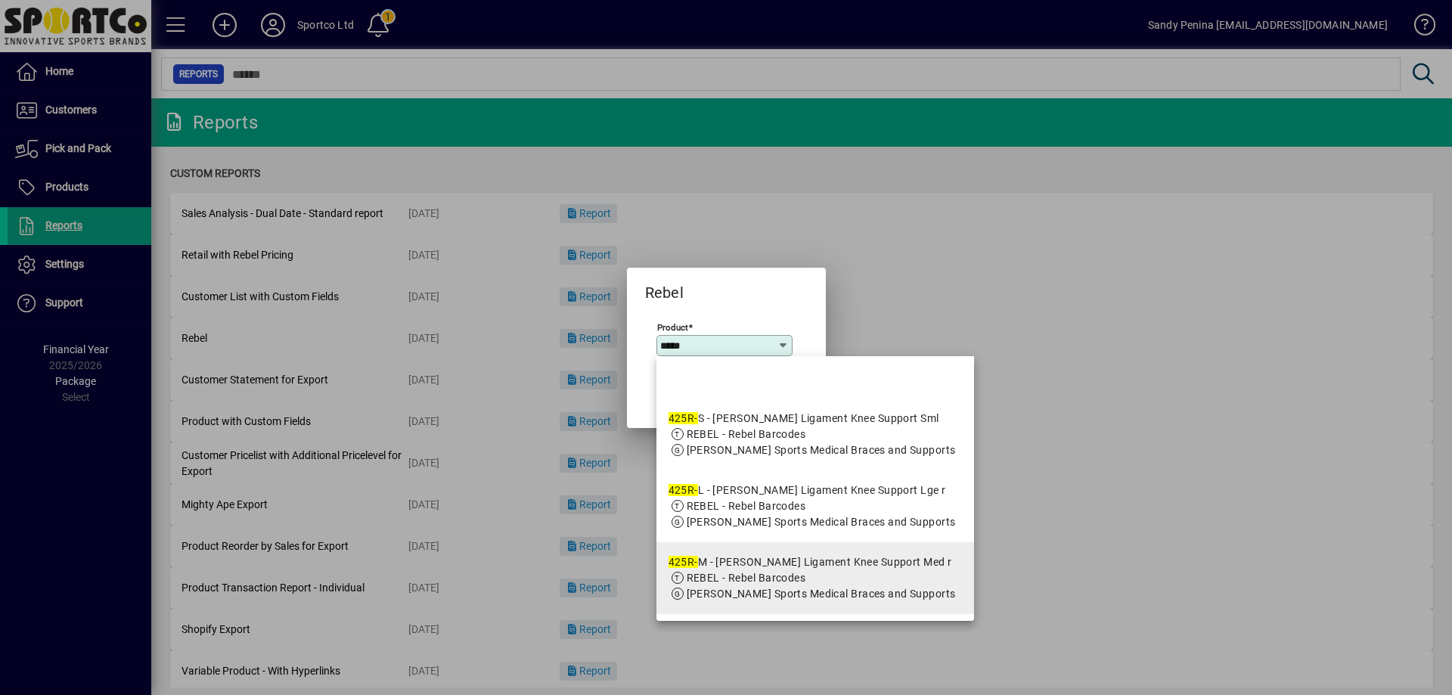
click at [754, 570] on div "425R- M - McDavid Ligament Knee Support Med r" at bounding box center [811, 562] width 287 height 16
type input "**********"
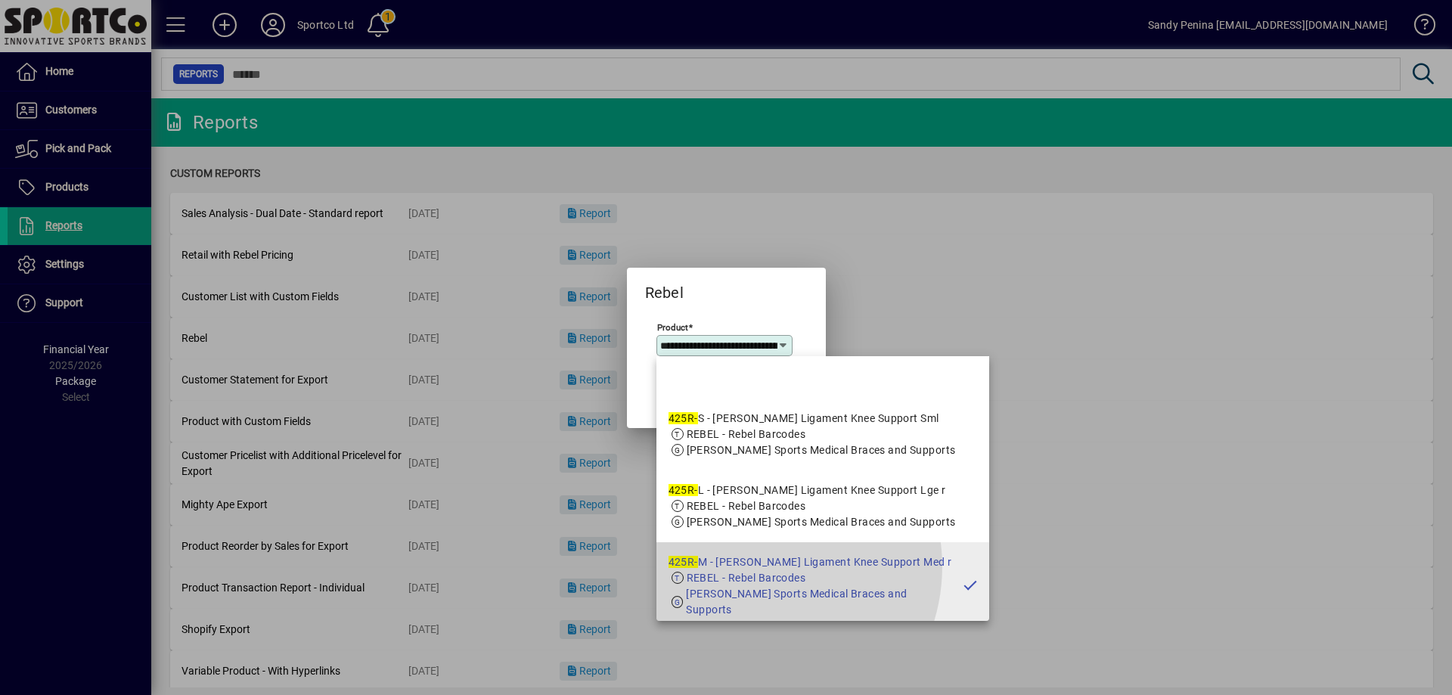
scroll to position [0, 121]
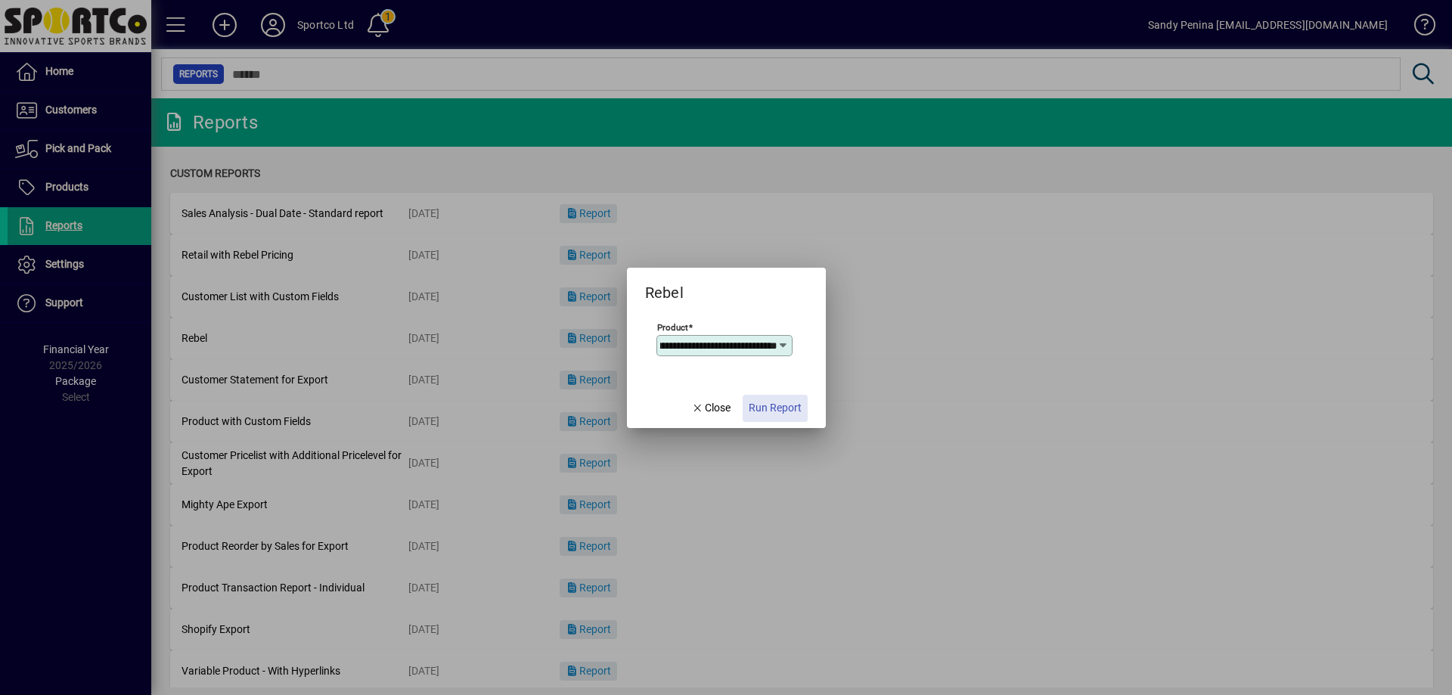
click at [775, 401] on span "Run Report" at bounding box center [775, 408] width 53 height 16
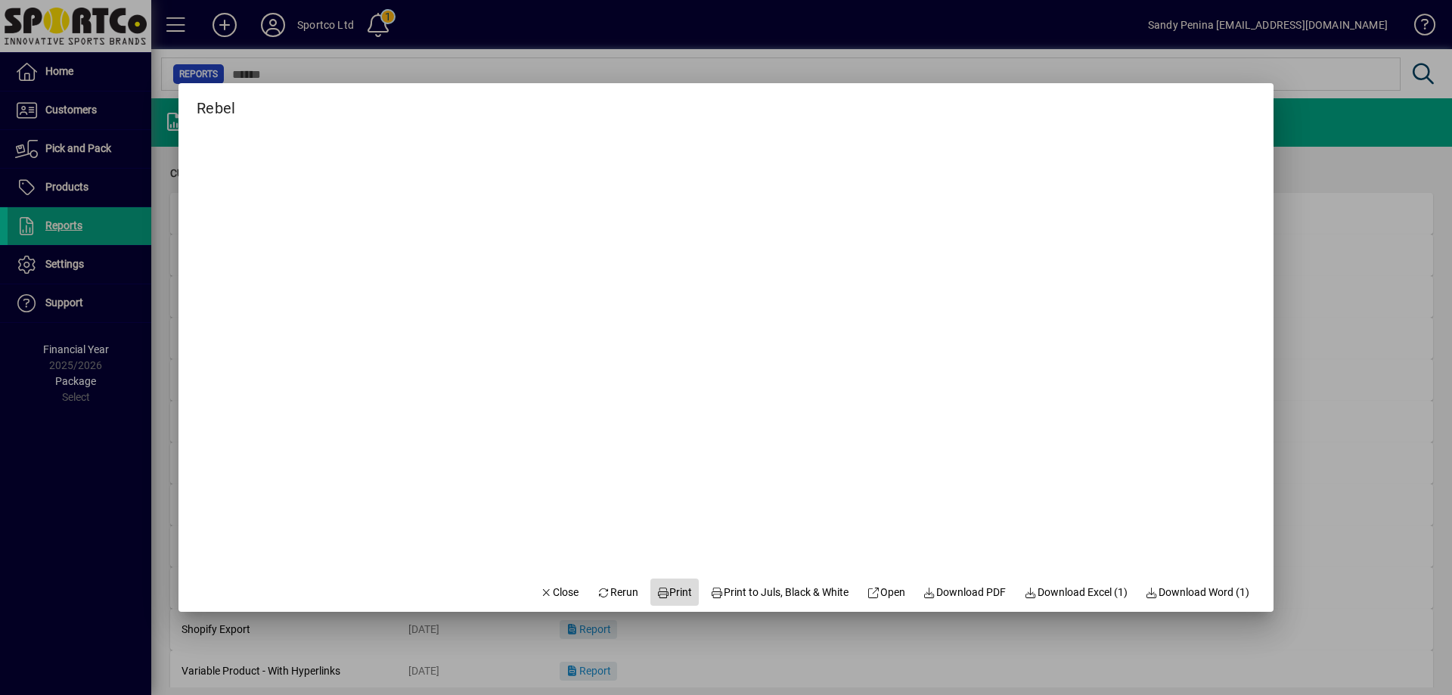
click at [671, 587] on span "Print" at bounding box center [674, 592] width 36 height 16
click at [550, 597] on span "Close" at bounding box center [559, 592] width 39 height 16
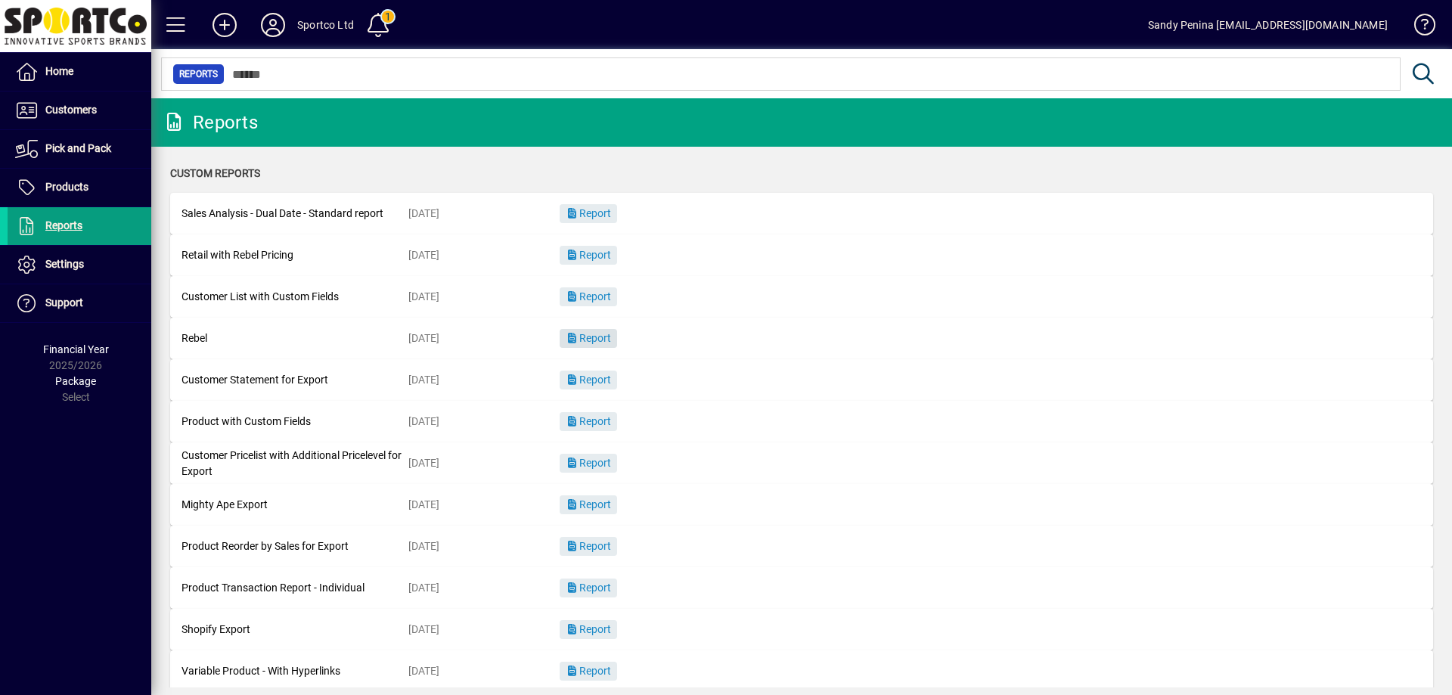
click at [613, 346] on span "button" at bounding box center [588, 339] width 57 height 36
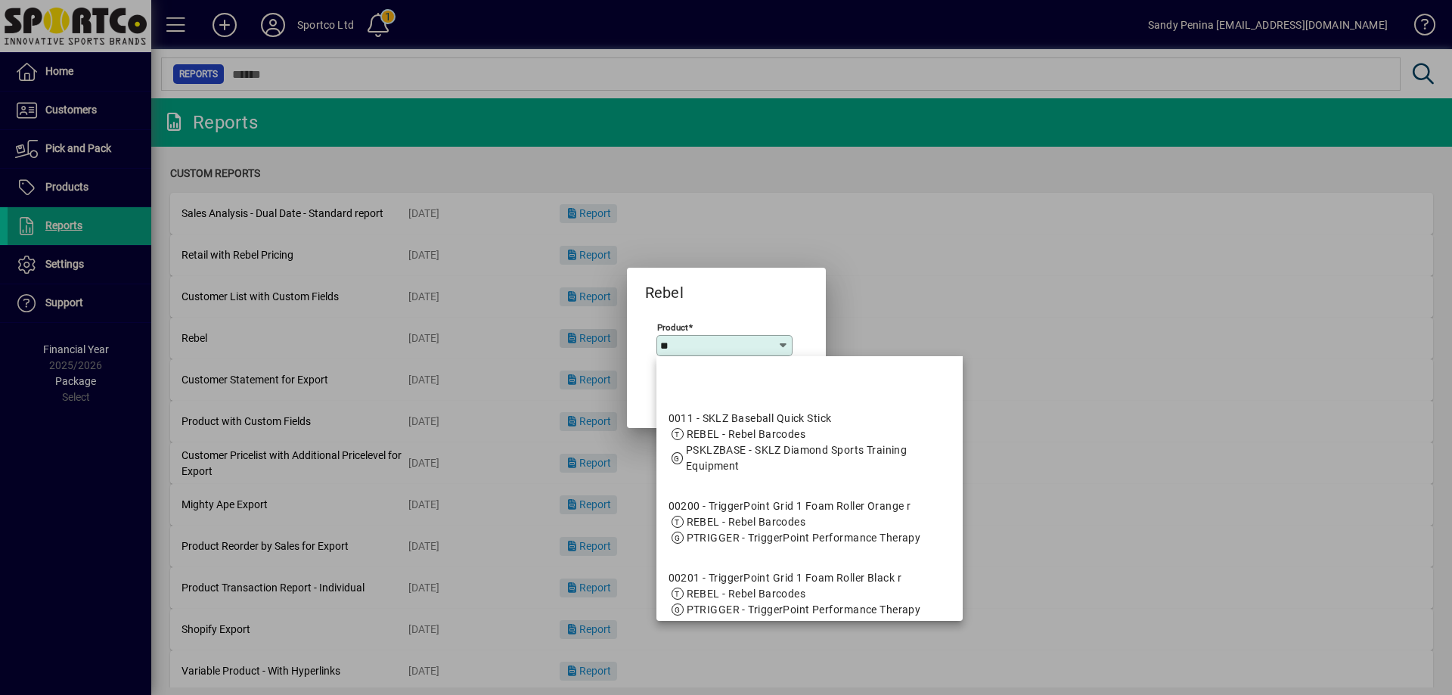
type input "***"
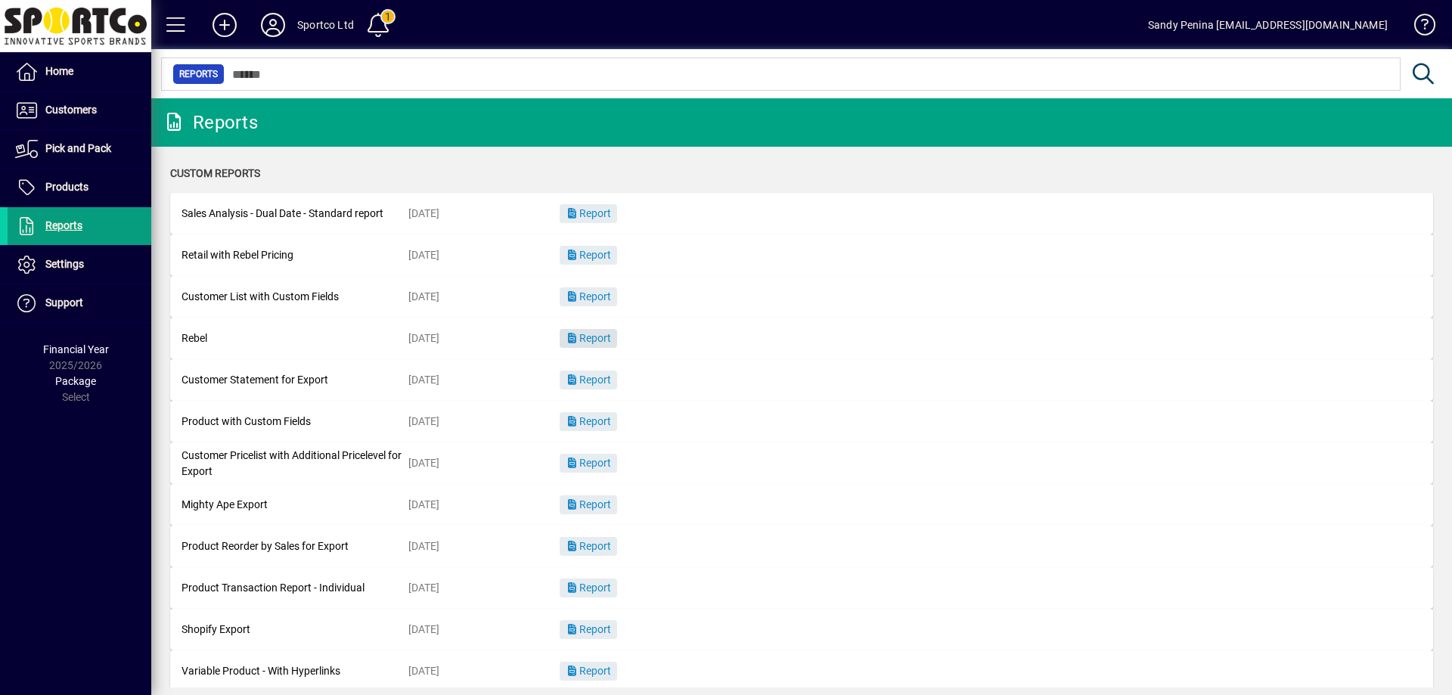
click at [600, 343] on span "Report" at bounding box center [588, 338] width 45 height 12
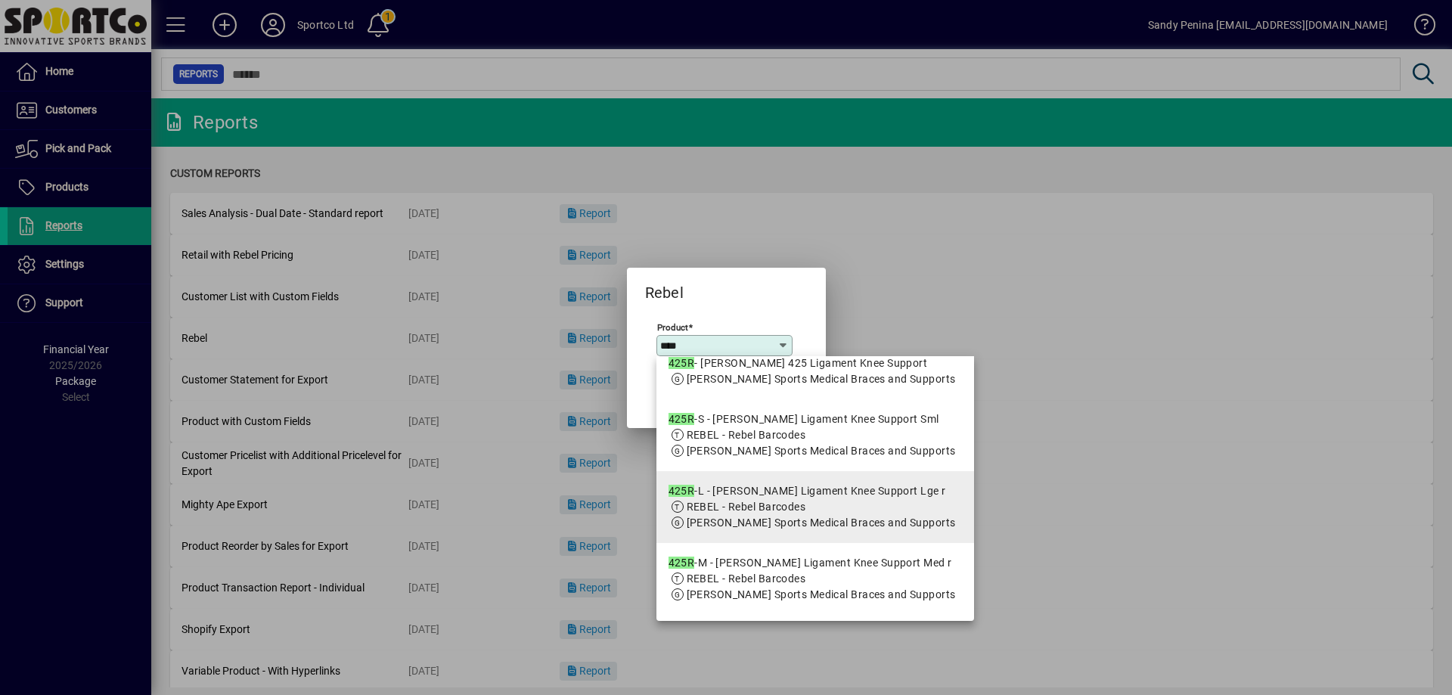
scroll to position [76, 0]
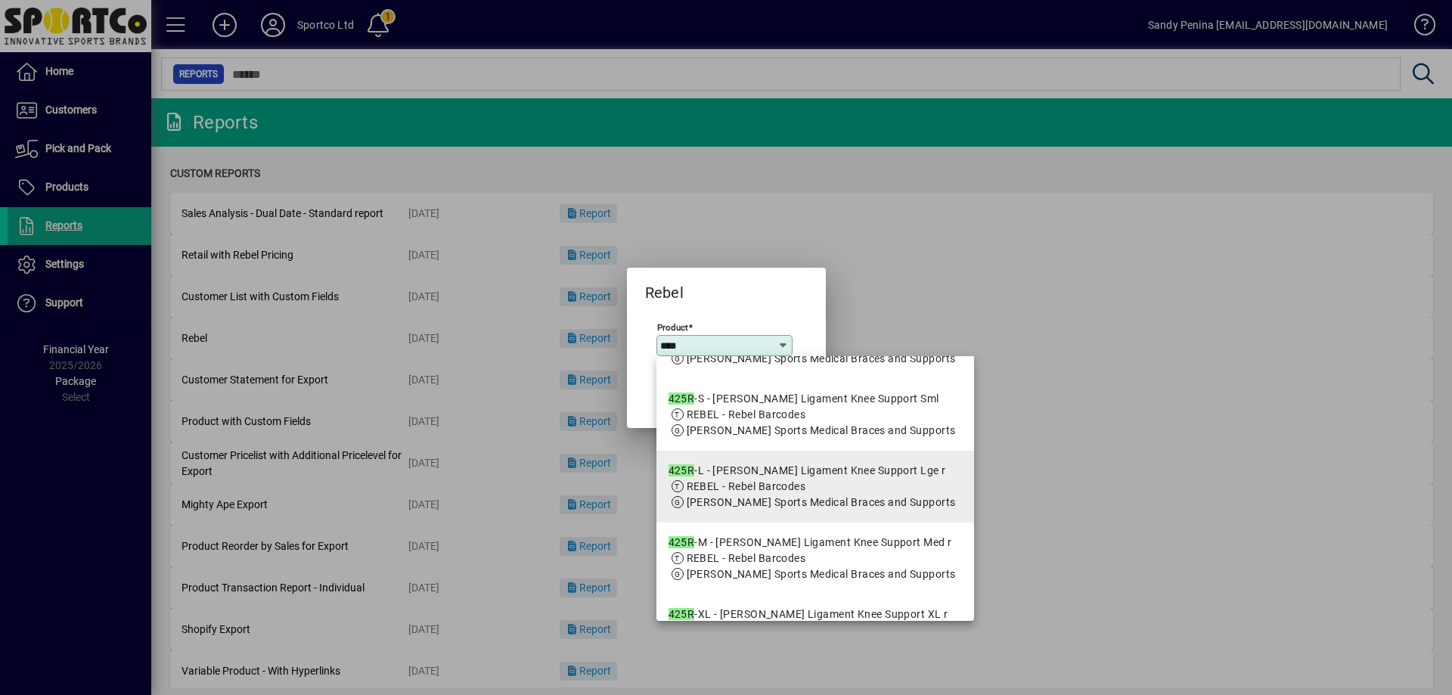
click at [726, 479] on div "425R -L - McDavid Ligament Knee Support Lge r" at bounding box center [811, 471] width 287 height 16
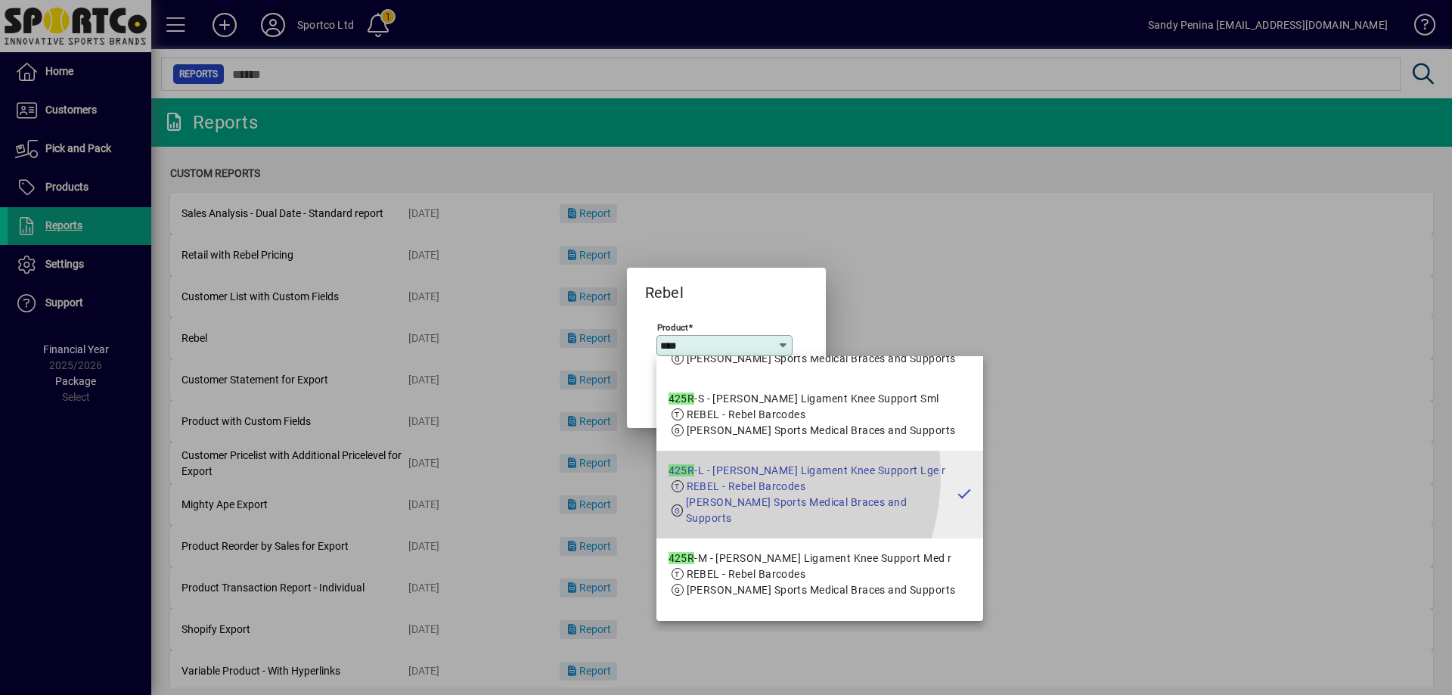
type input "**********"
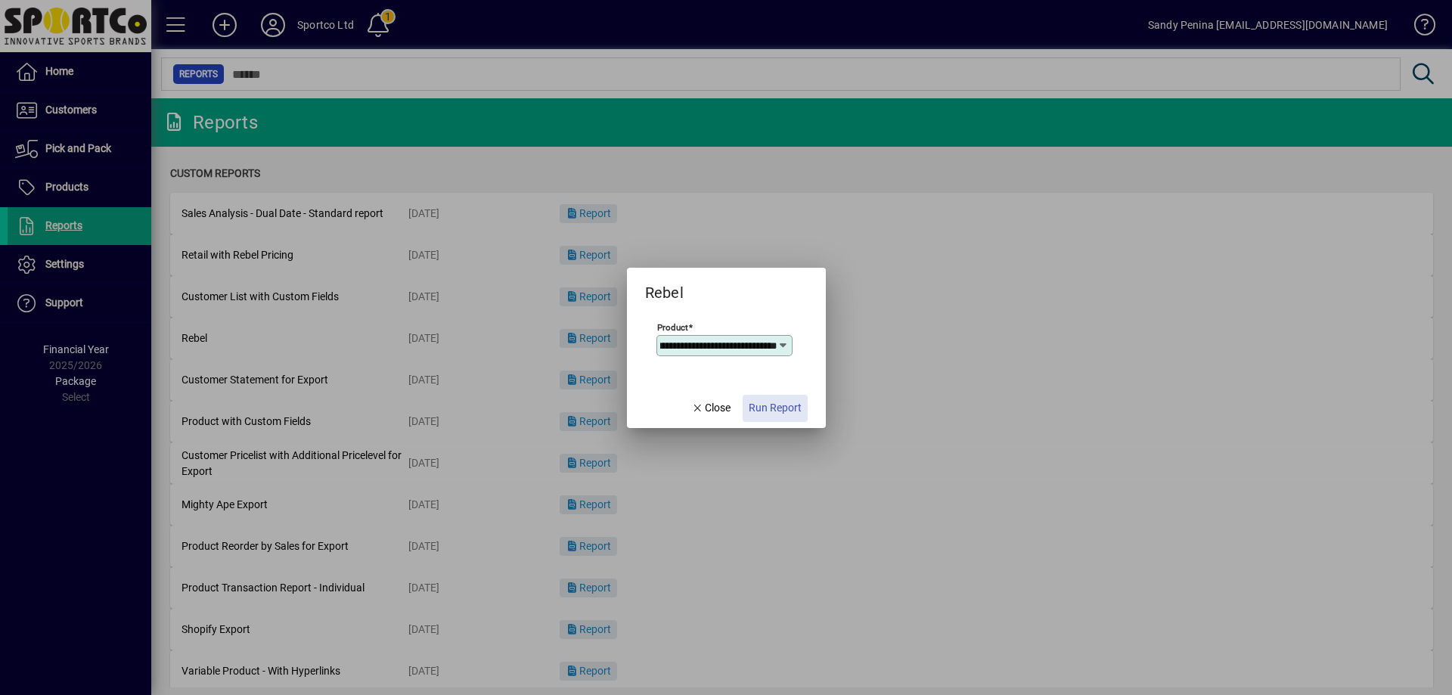
click at [790, 397] on span "button" at bounding box center [774, 408] width 65 height 36
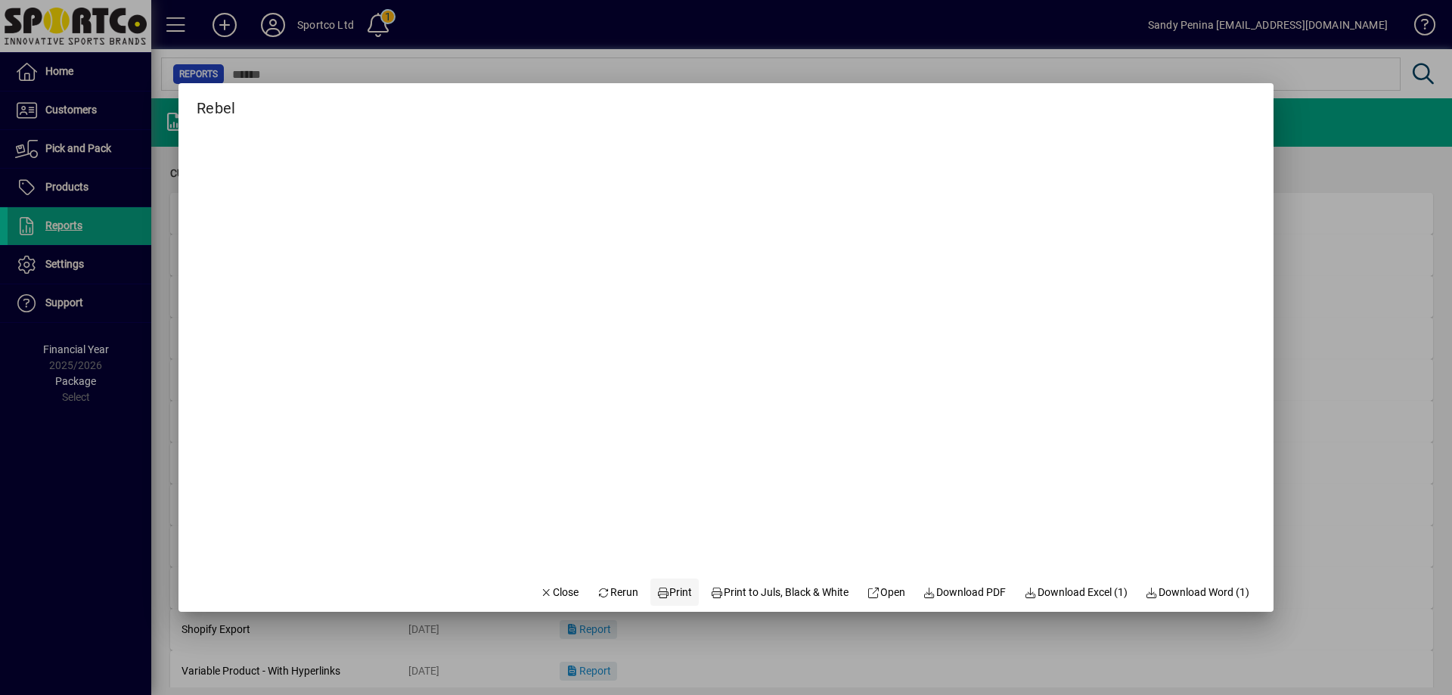
click at [656, 591] on icon at bounding box center [663, 592] width 14 height 11
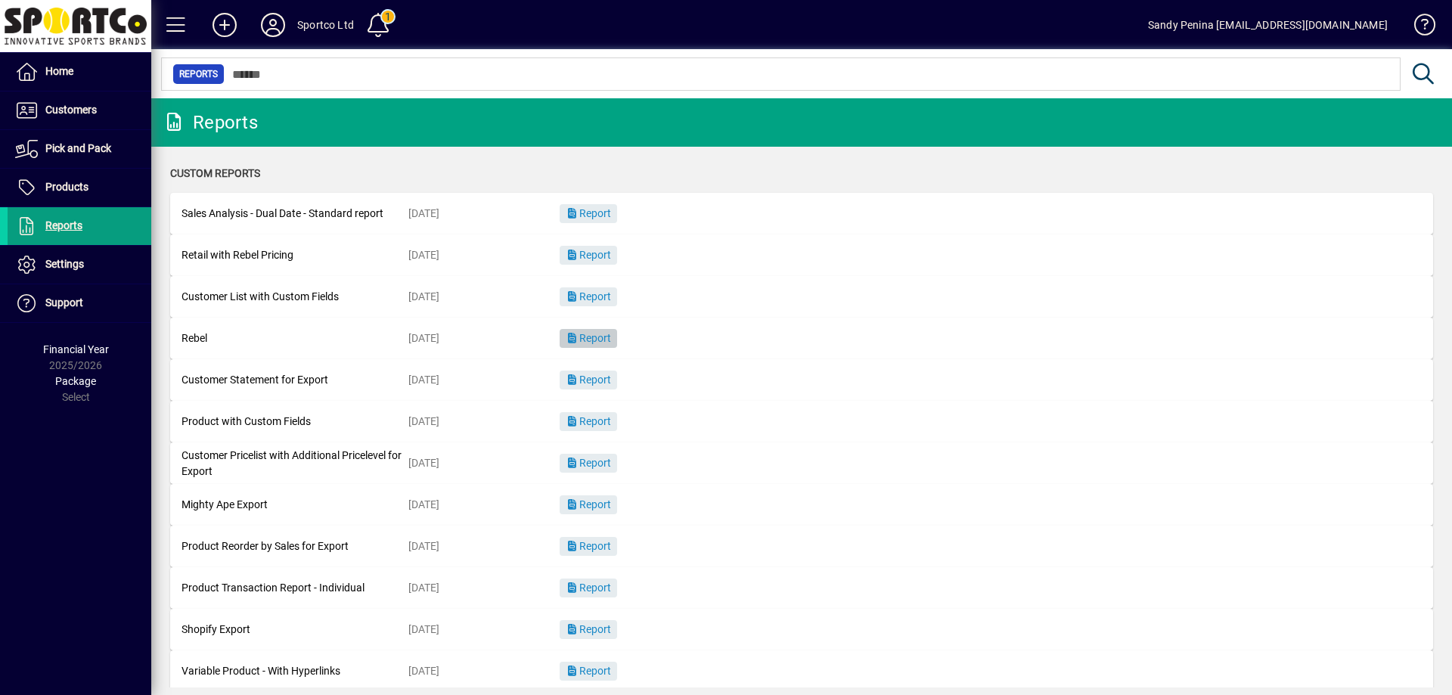
click at [578, 346] on span "button" at bounding box center [588, 339] width 57 height 36
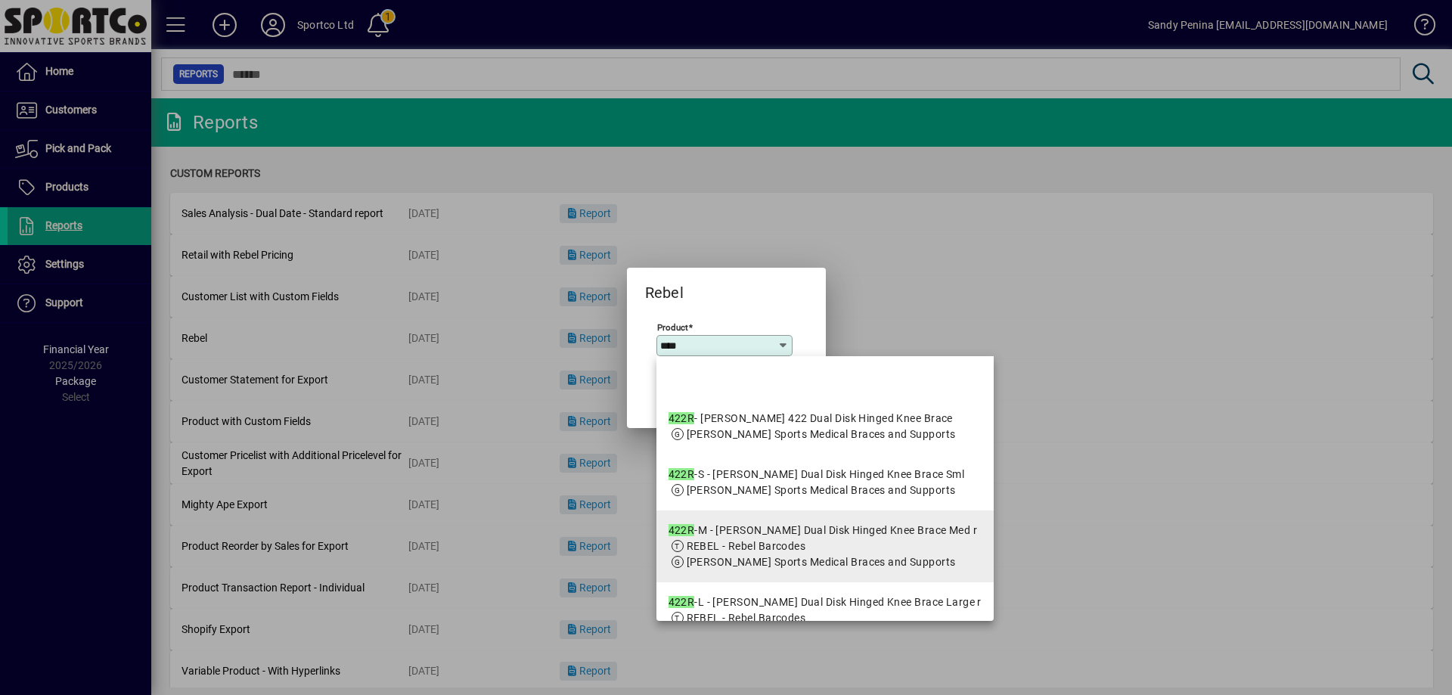
click at [824, 538] on div "422R -M - McDavid Dual Disk Hinged Knee Brace Med r" at bounding box center [822, 530] width 309 height 16
type input "**********"
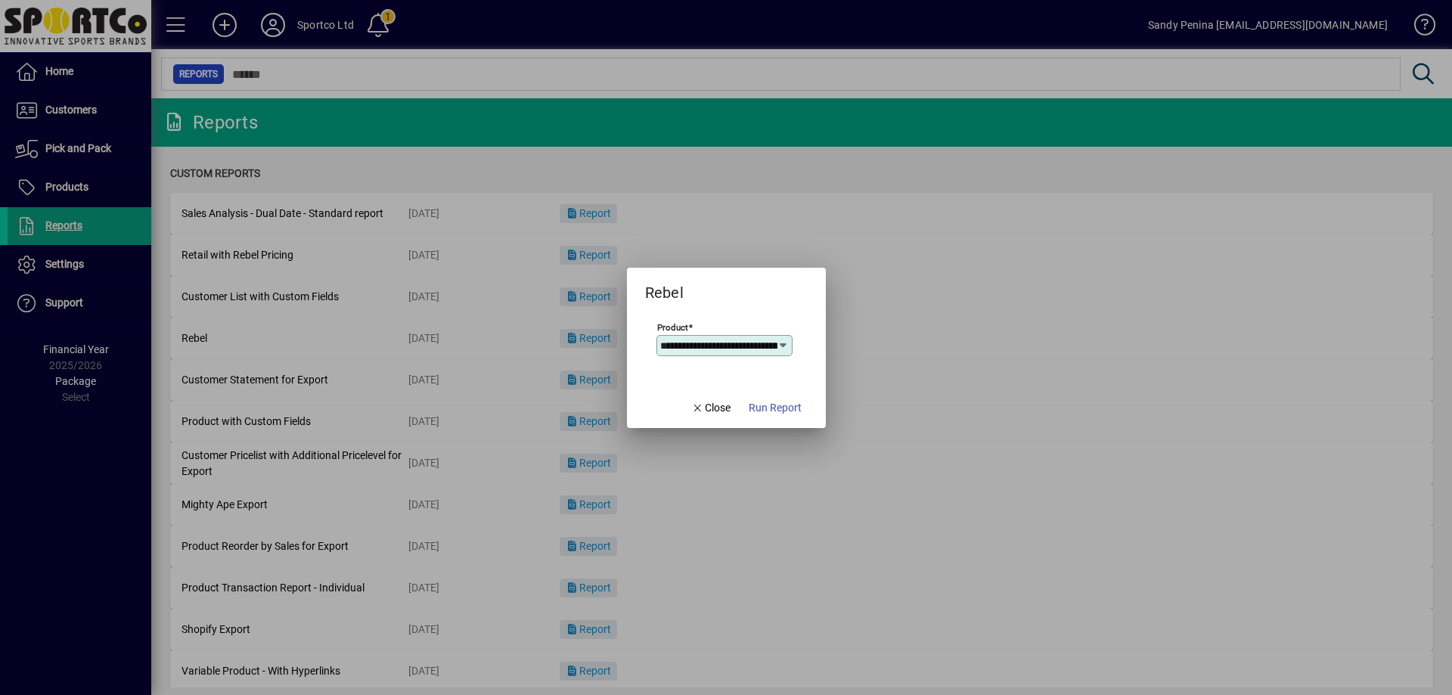
scroll to position [0, 148]
click at [773, 408] on span "Run Report" at bounding box center [775, 408] width 53 height 16
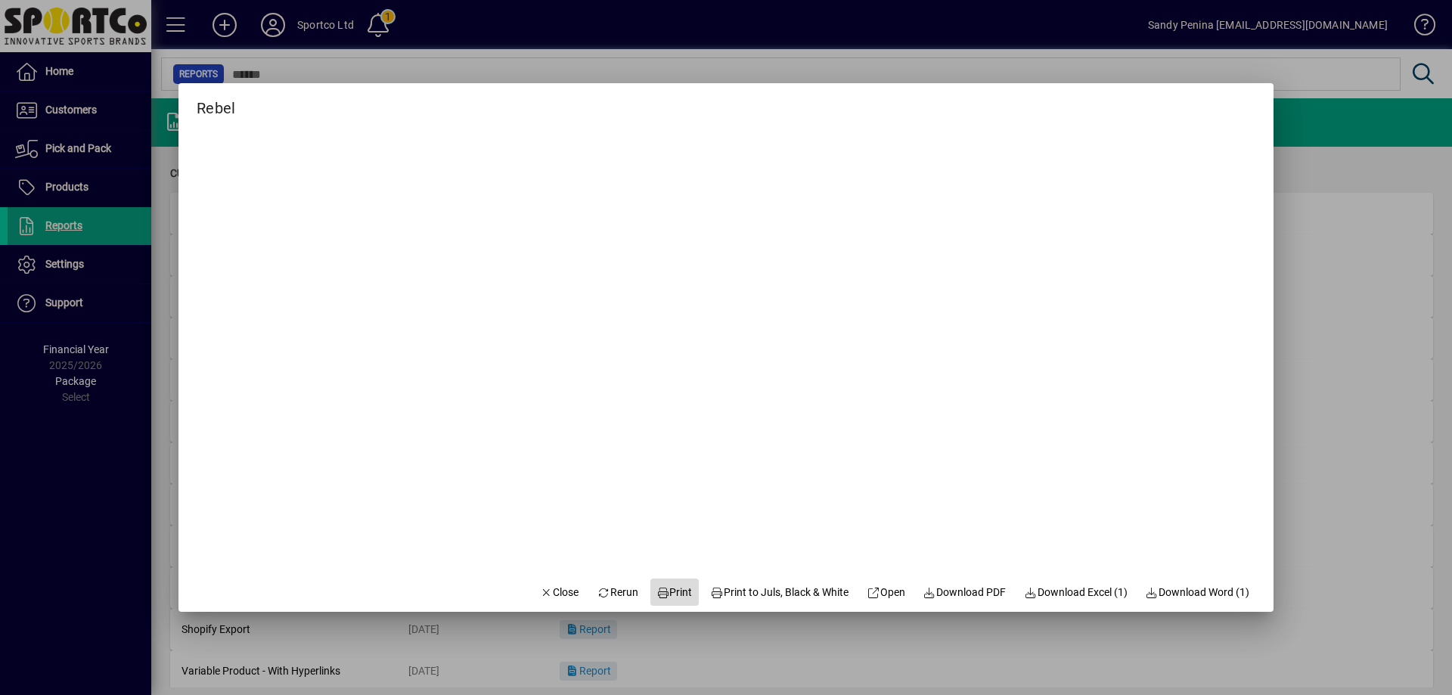
click at [665, 597] on span "Print" at bounding box center [674, 592] width 36 height 16
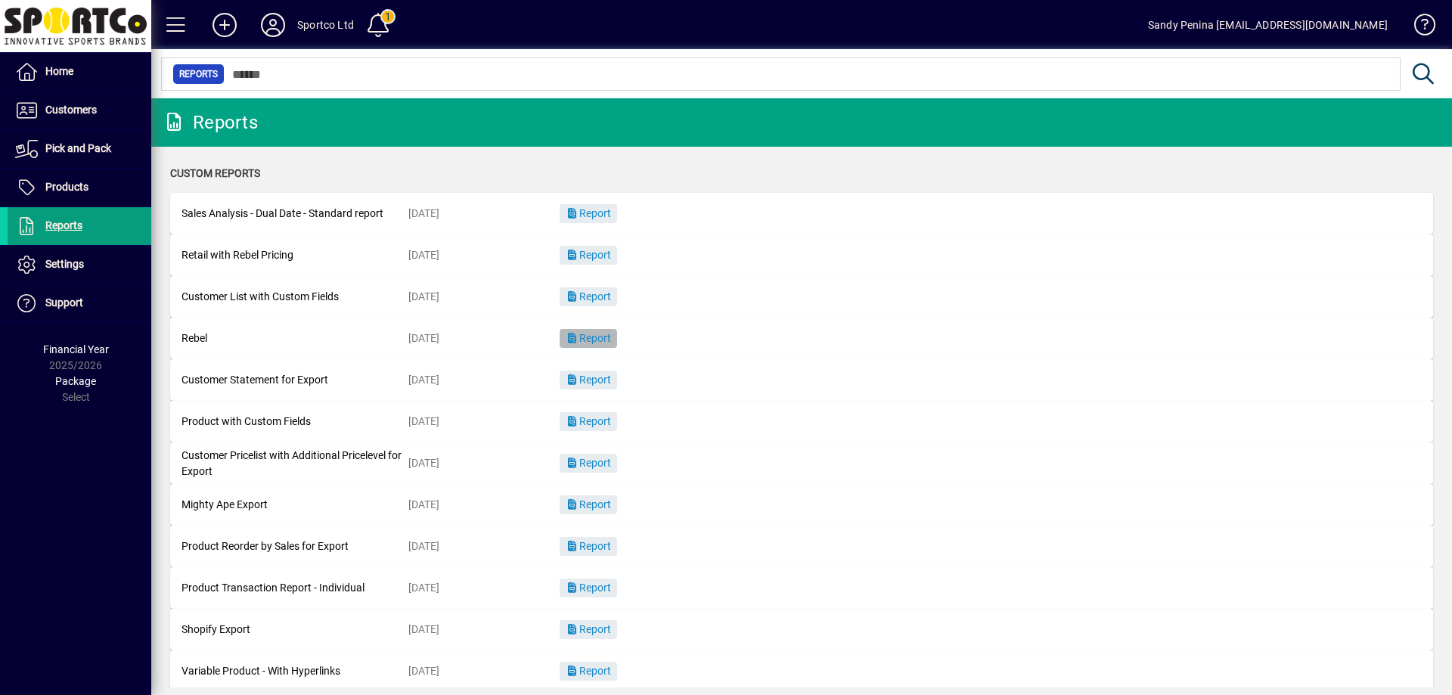
click at [602, 336] on span "Report" at bounding box center [588, 338] width 45 height 12
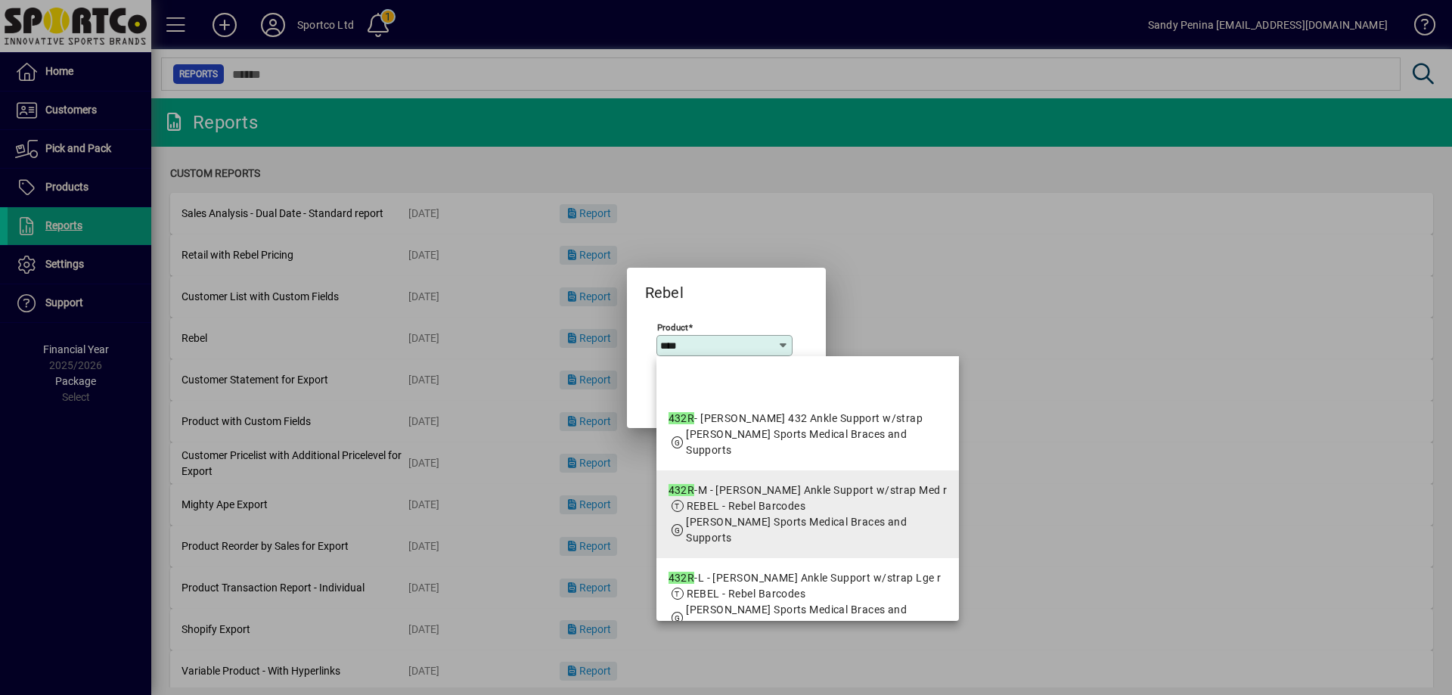
click at [713, 484] on div "432R -M - McDavid Ankle Support w/strap Med r" at bounding box center [807, 490] width 279 height 16
type input "**********"
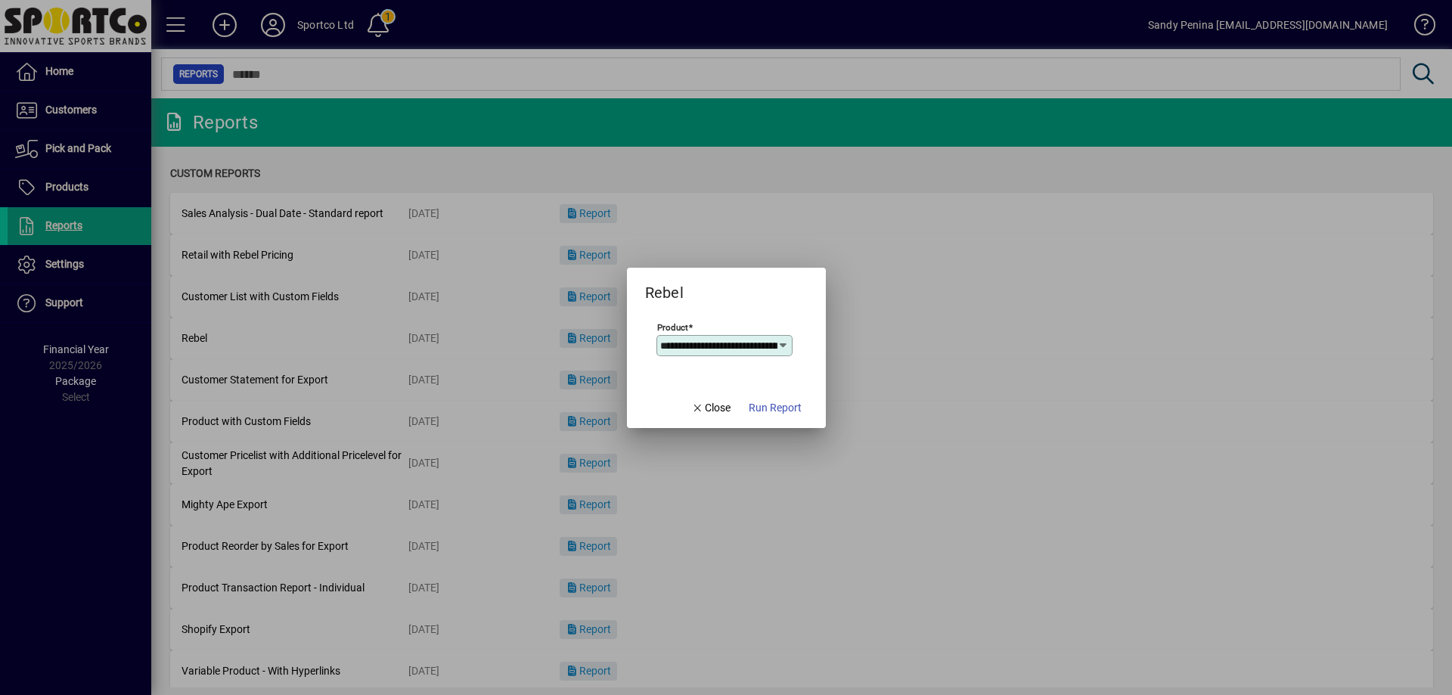
scroll to position [0, 116]
click at [771, 414] on span "Run Report" at bounding box center [775, 408] width 53 height 16
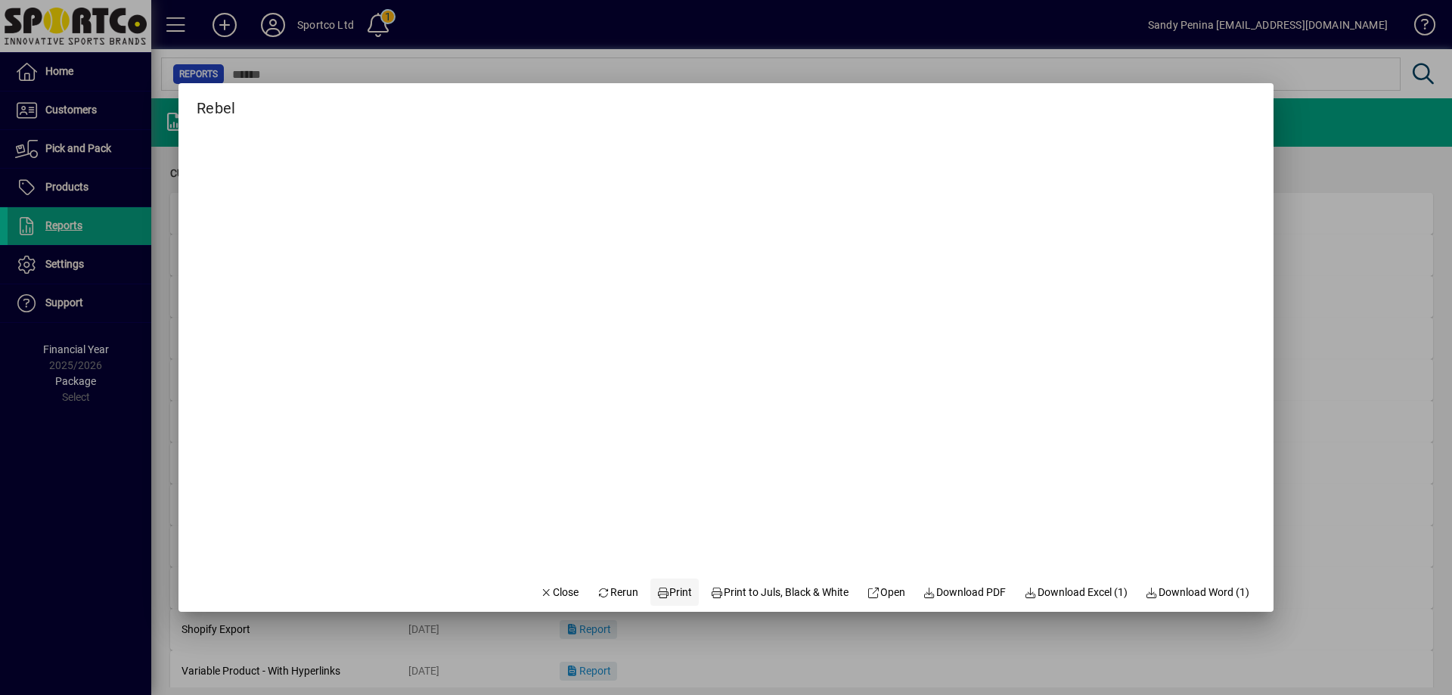
click at [665, 597] on span "Print" at bounding box center [674, 592] width 36 height 16
click at [550, 594] on span "Close" at bounding box center [559, 592] width 39 height 16
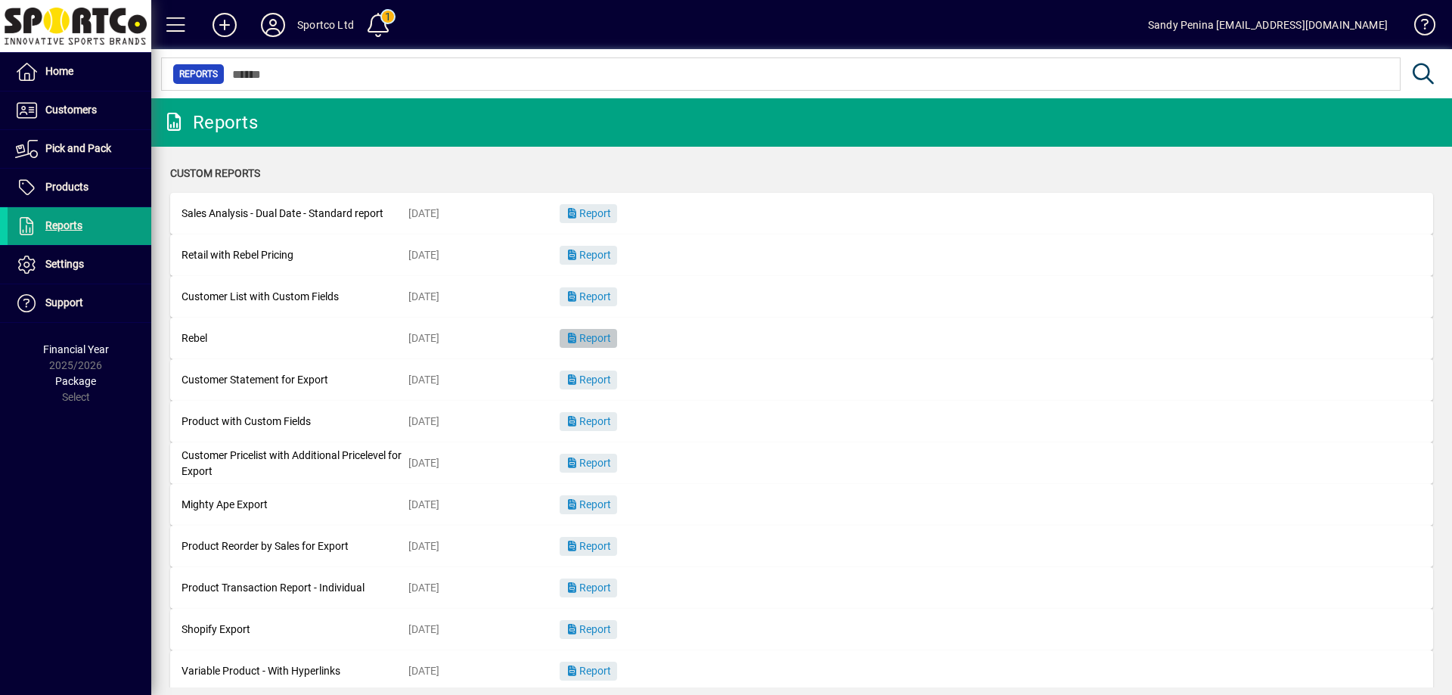
click at [604, 339] on span "Report" at bounding box center [588, 338] width 45 height 12
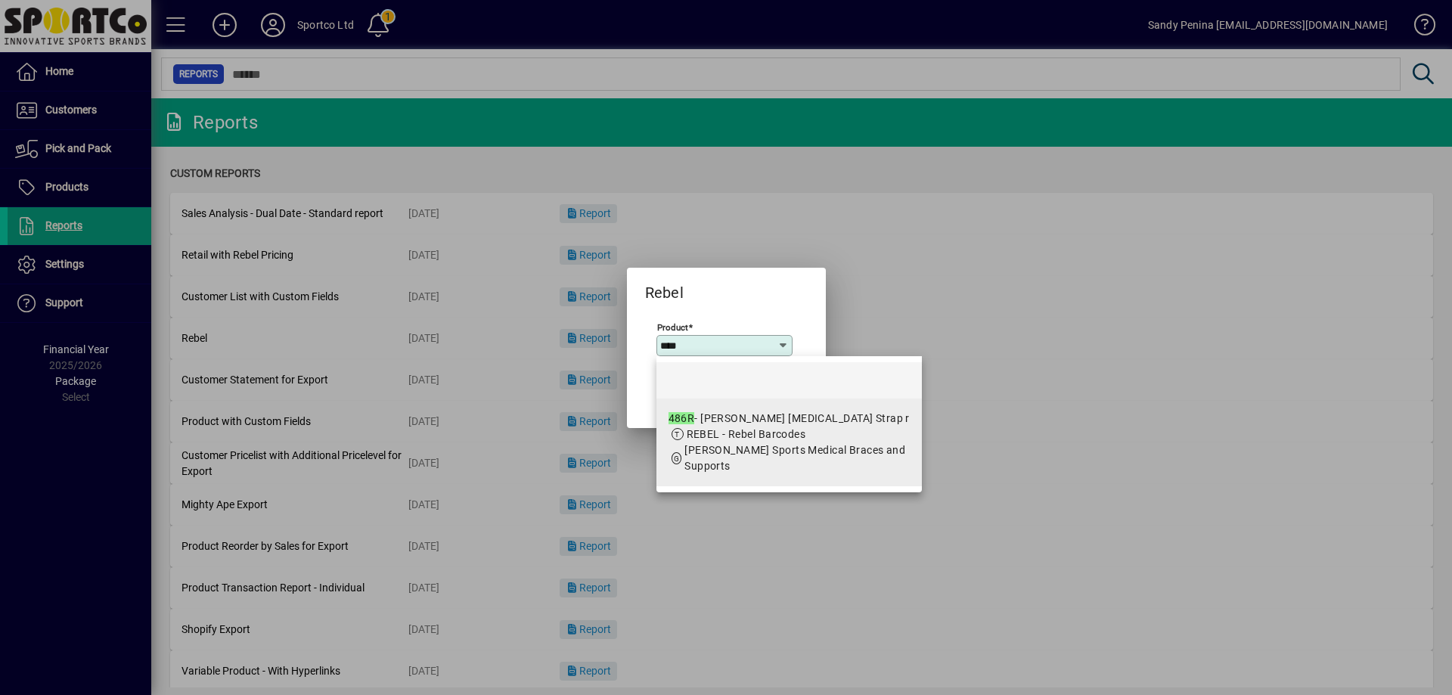
click at [702, 428] on span "REBEL - Rebel Barcodes" at bounding box center [746, 434] width 119 height 12
type input "**********"
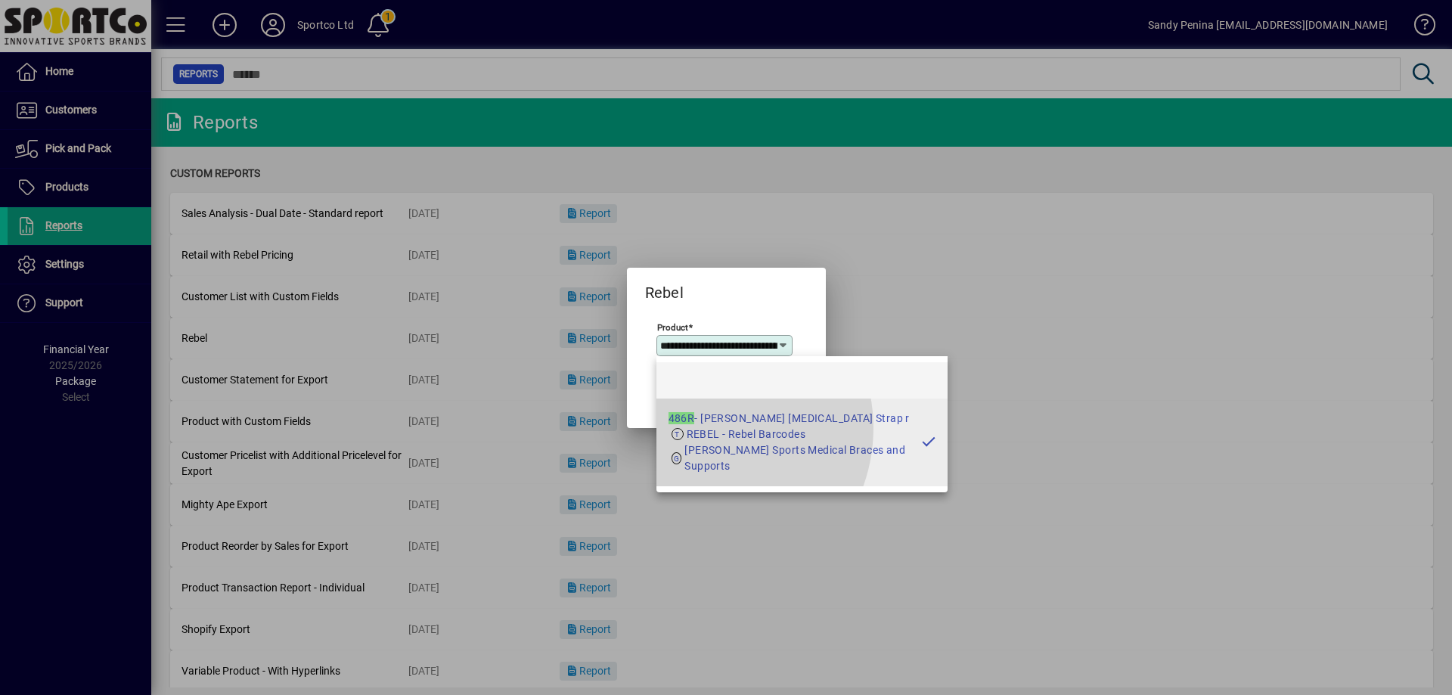
scroll to position [0, 63]
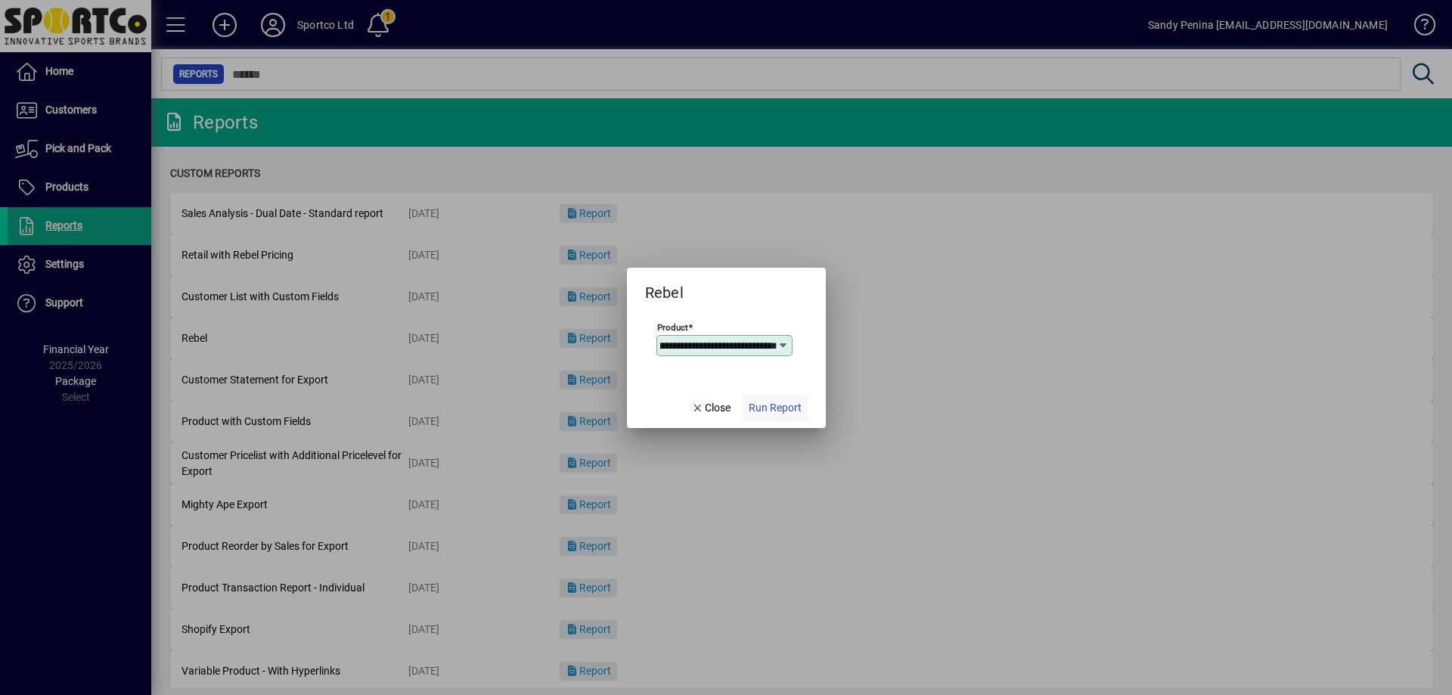
click at [755, 408] on span "Run Report" at bounding box center [775, 408] width 53 height 16
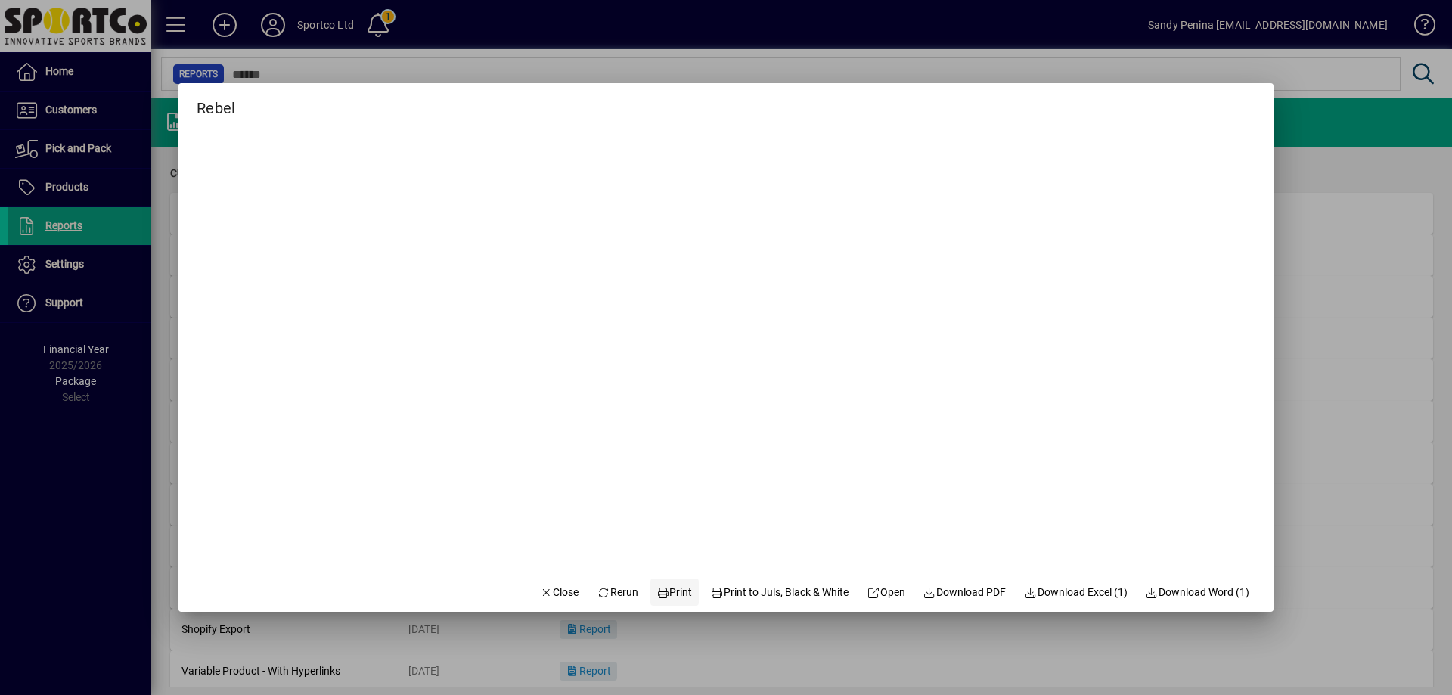
click at [650, 601] on span at bounding box center [674, 592] width 48 height 36
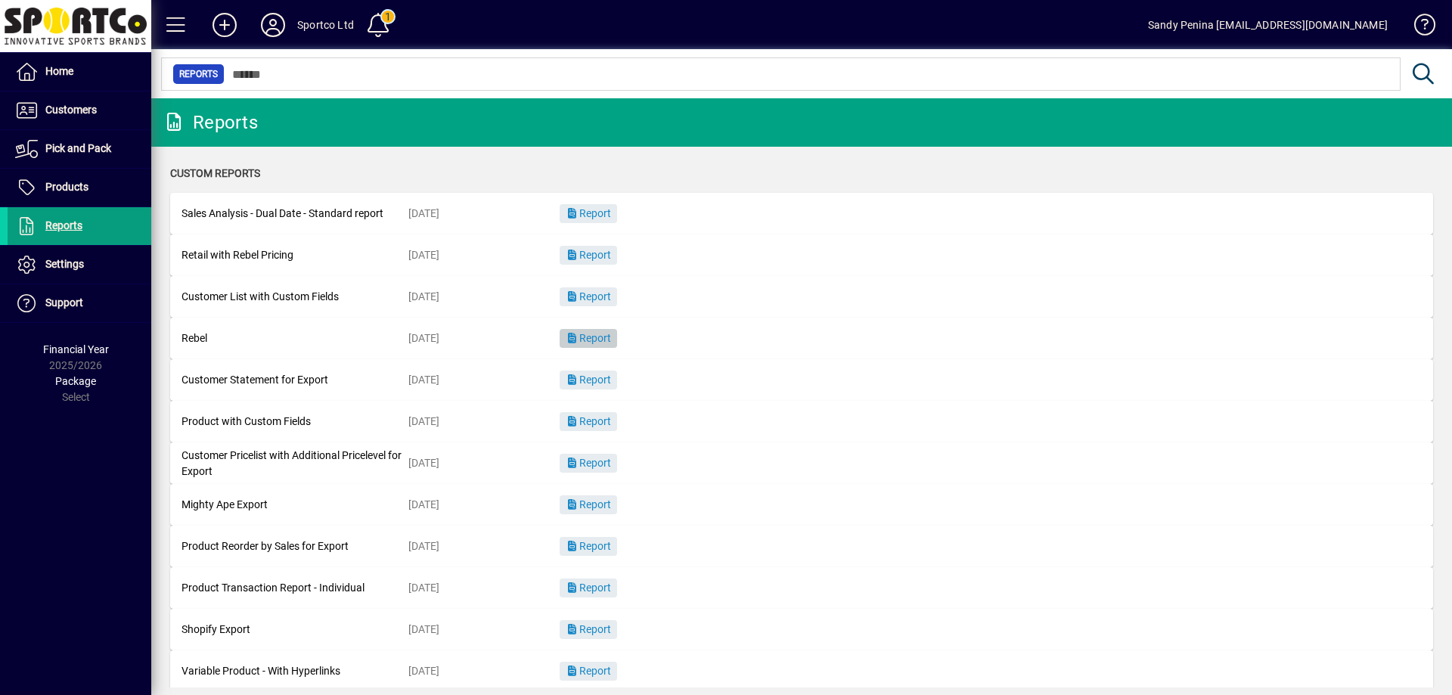
click at [591, 326] on span "button" at bounding box center [588, 339] width 57 height 36
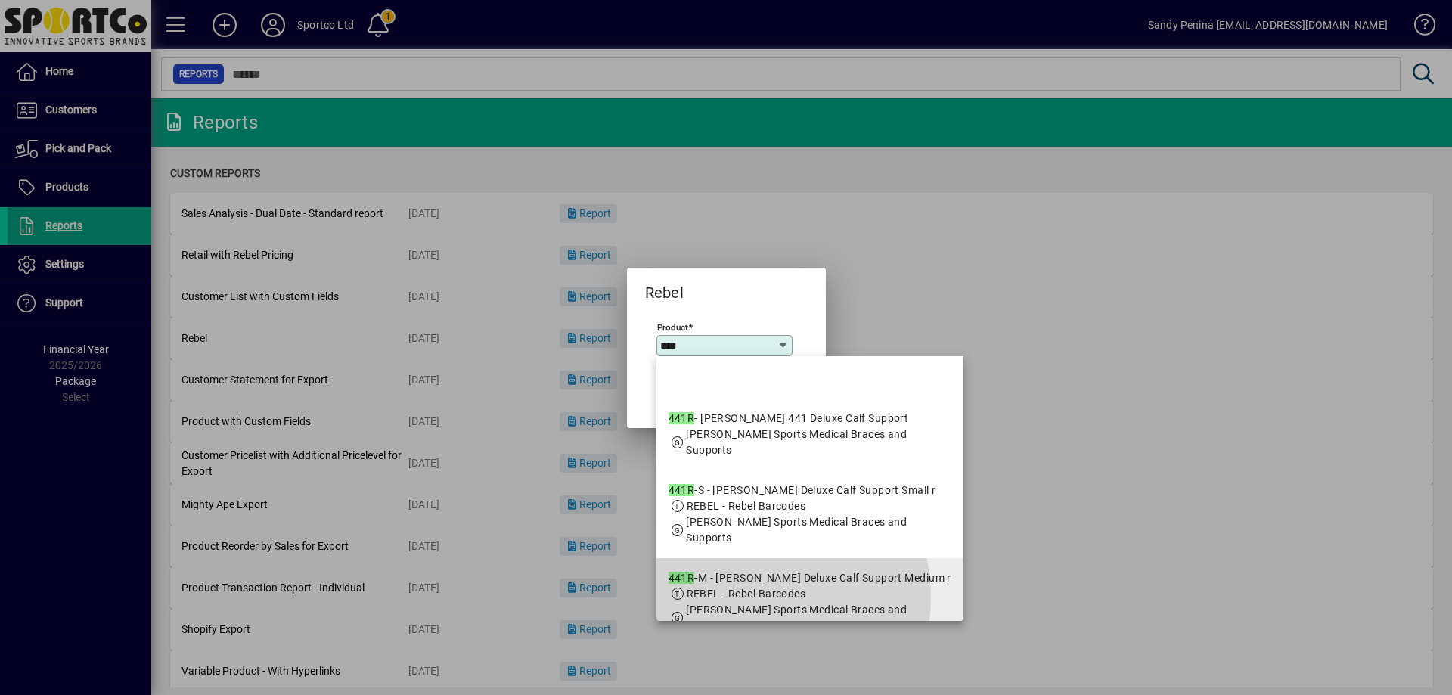
click at [752, 597] on span "REBEL - Rebel Barcodes" at bounding box center [746, 593] width 119 height 12
type input "**********"
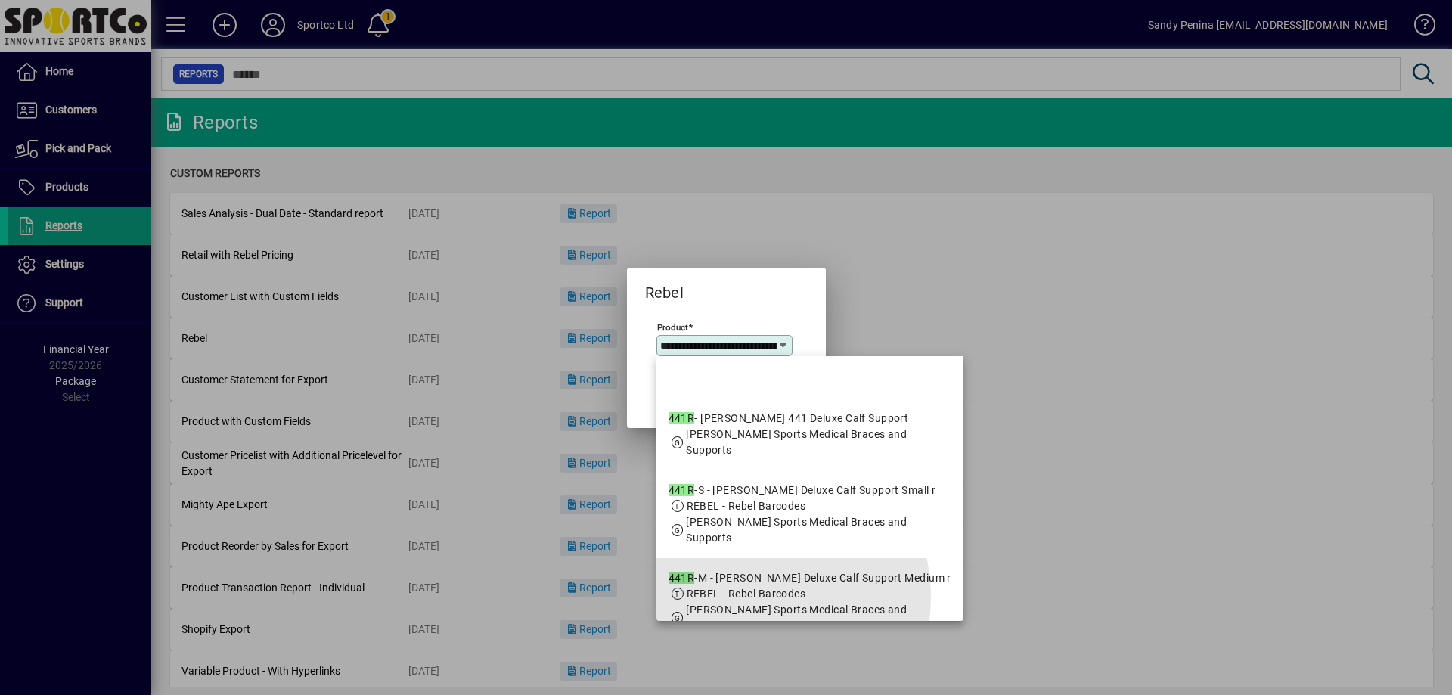
scroll to position [0, 122]
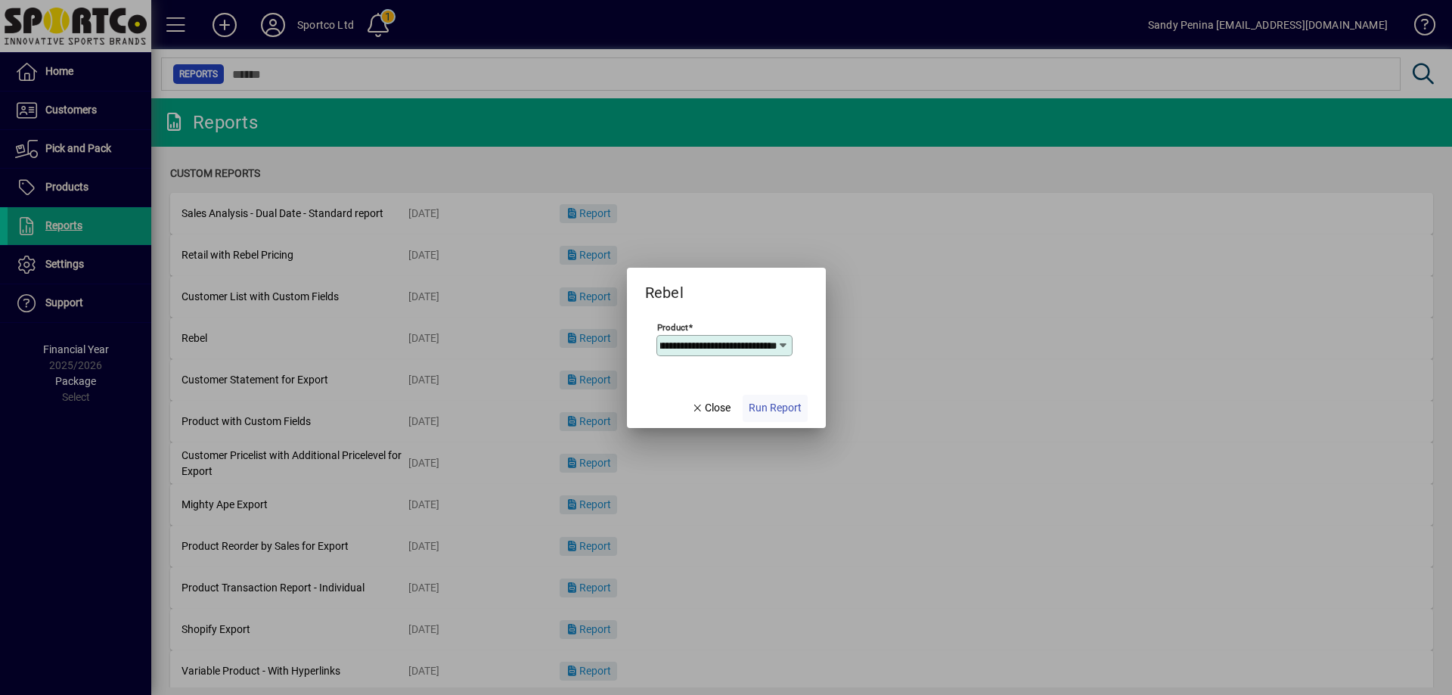
click at [778, 390] on span "button" at bounding box center [774, 408] width 65 height 36
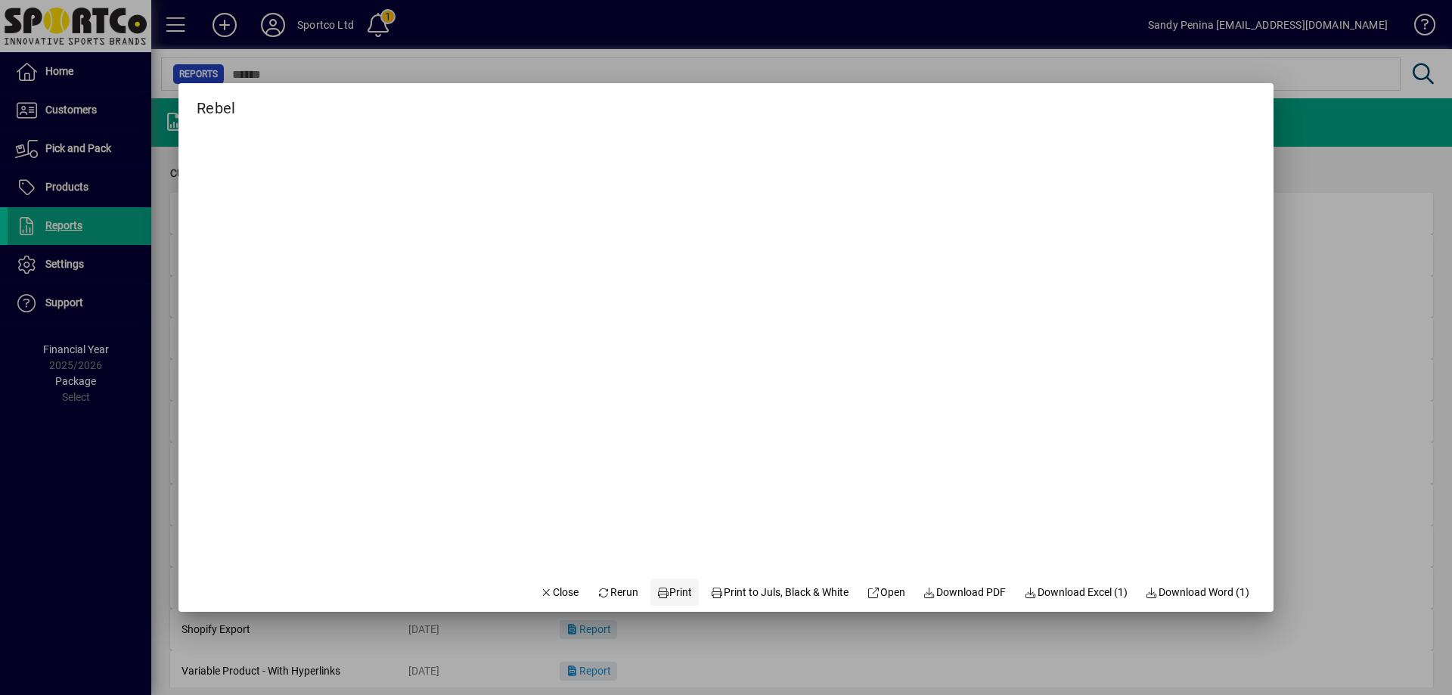
click at [661, 587] on span "Print" at bounding box center [674, 592] width 36 height 16
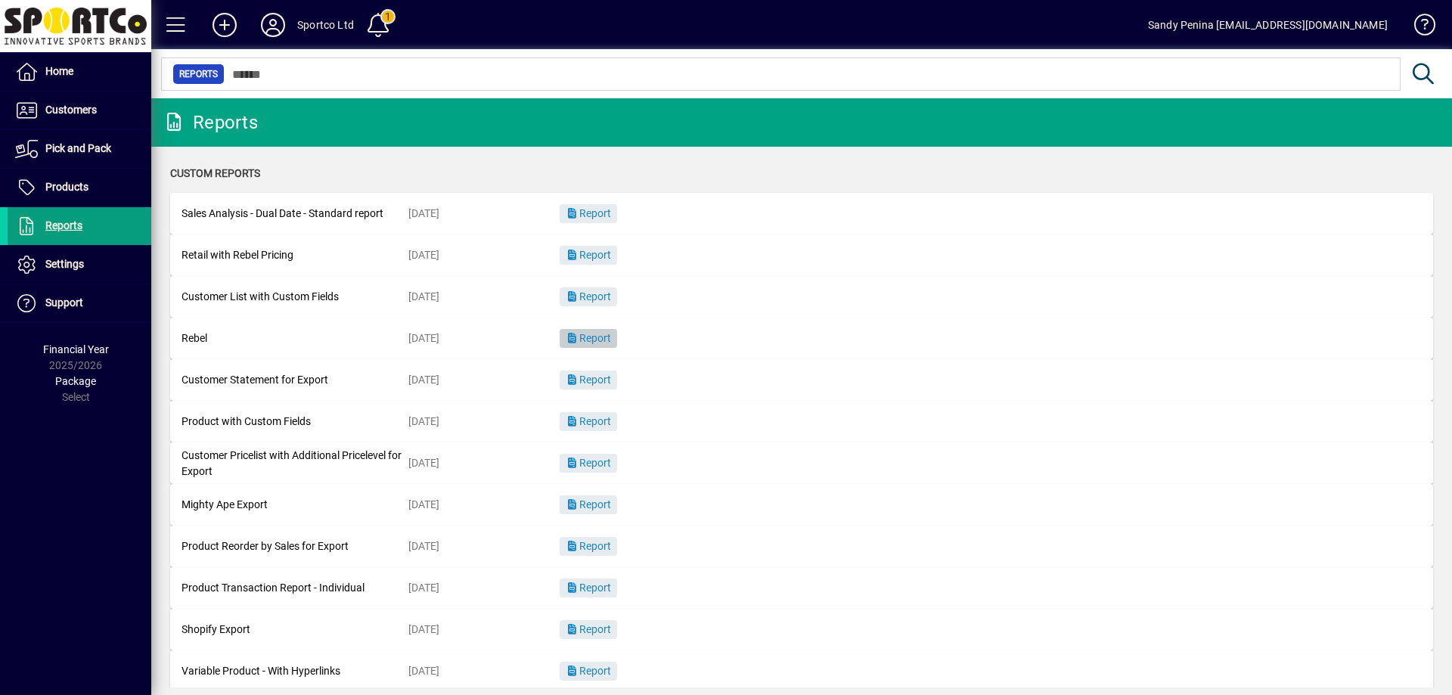
click at [585, 351] on span "button" at bounding box center [588, 339] width 57 height 36
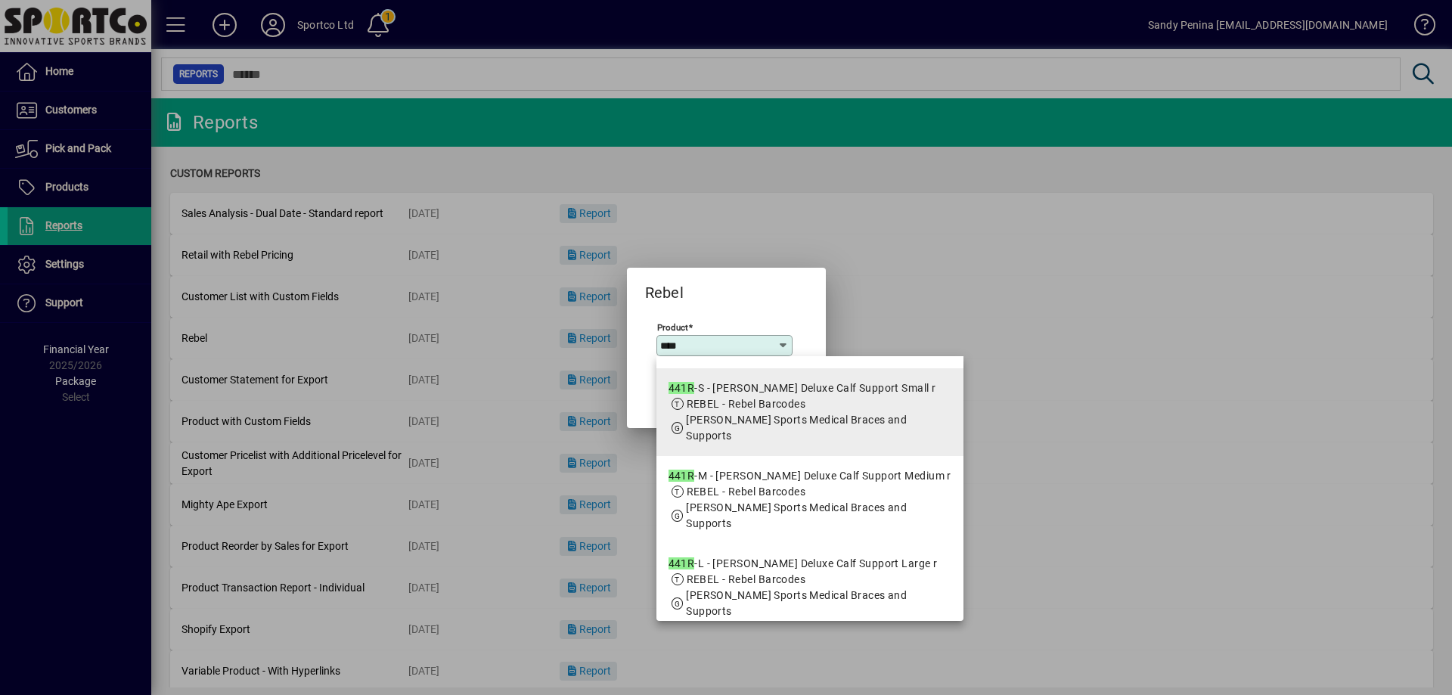
scroll to position [151, 0]
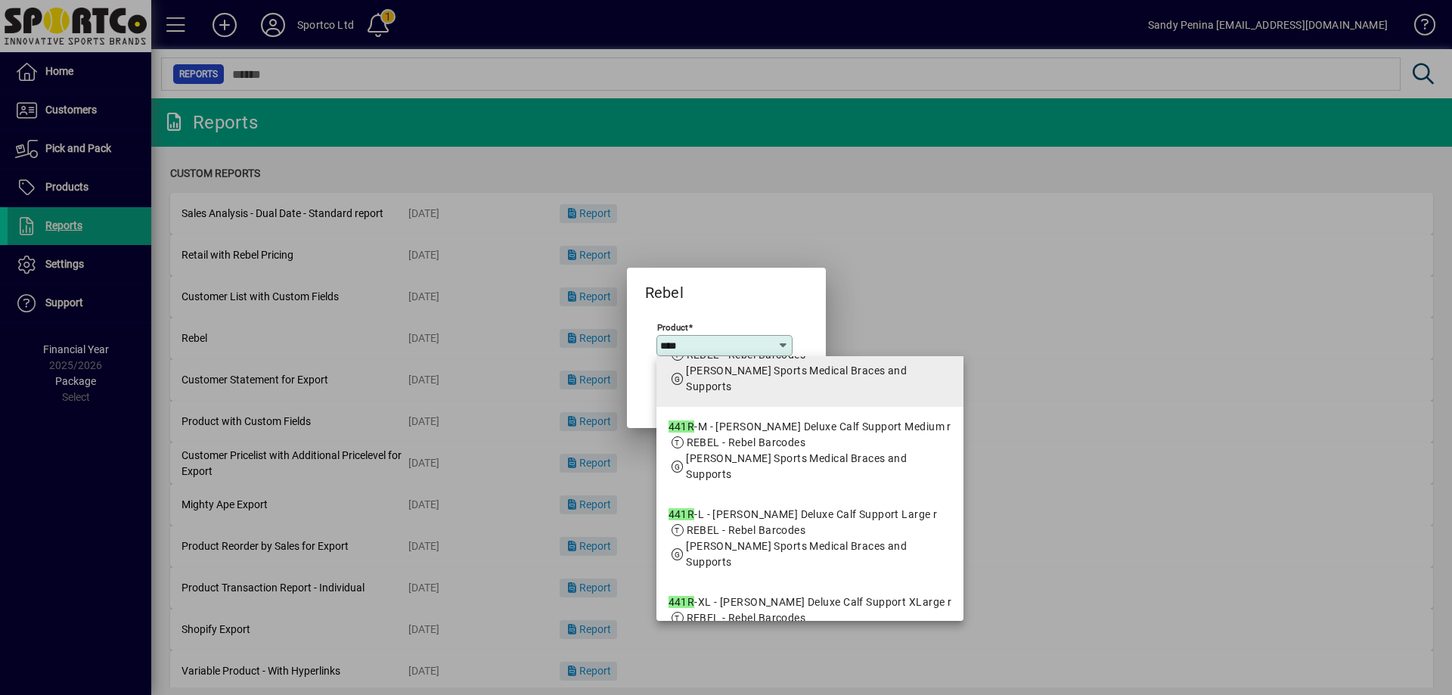
click at [762, 544] on span "MCDAVID - McDavid Sports Medical Braces and Supports" at bounding box center [796, 554] width 221 height 28
type input "**********"
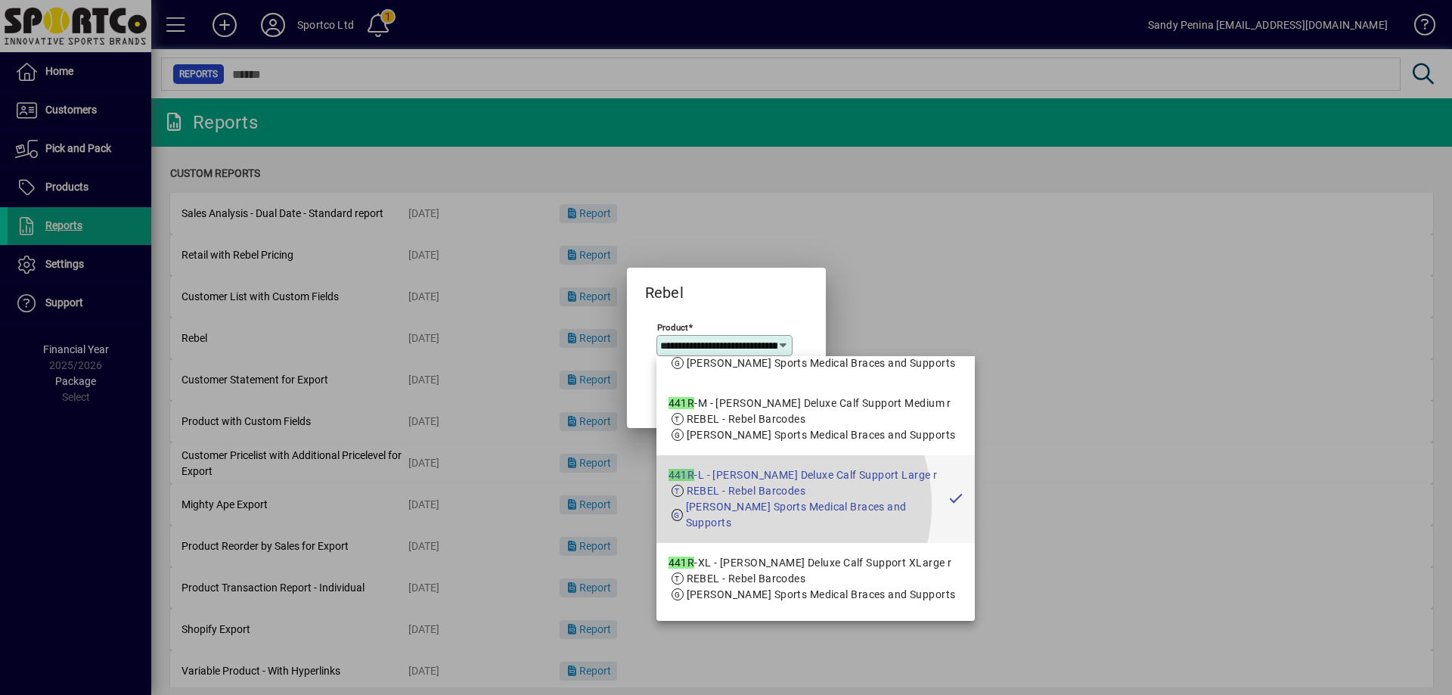
scroll to position [0, 107]
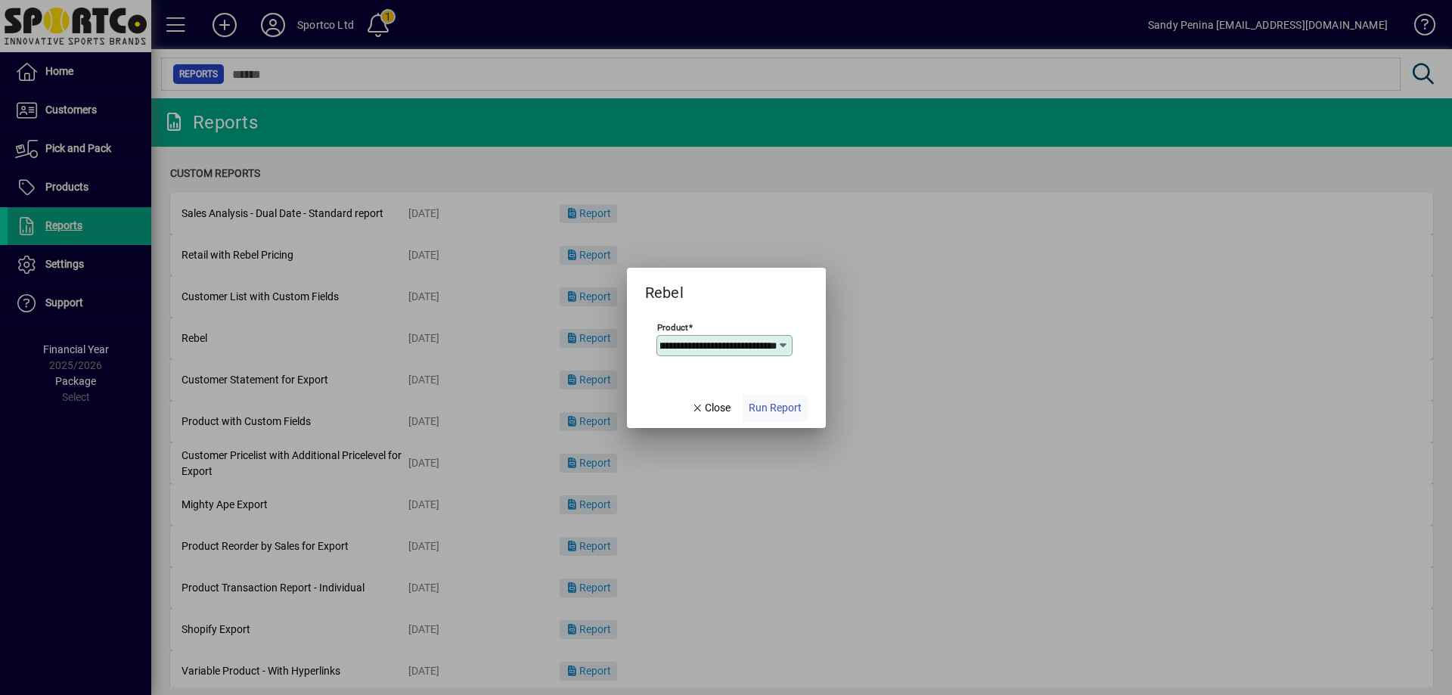
click at [783, 390] on span "button" at bounding box center [774, 408] width 65 height 36
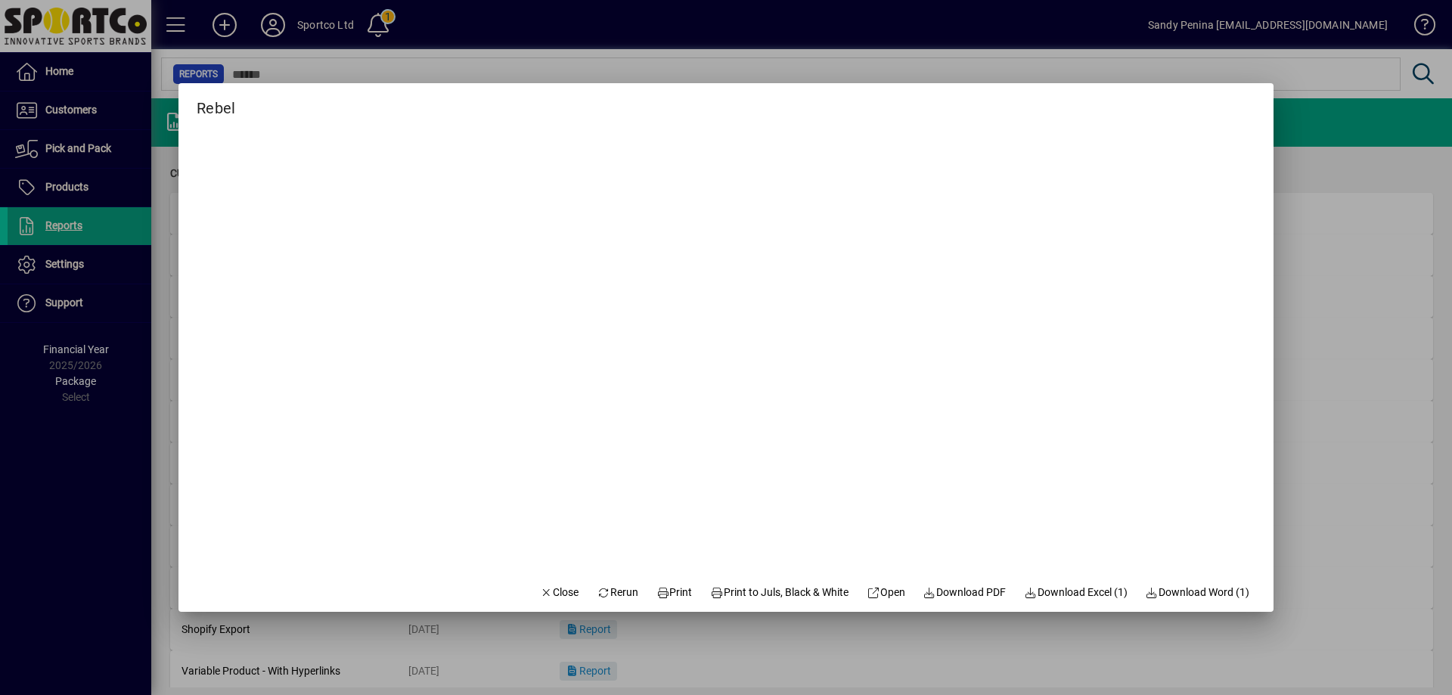
click at [631, 602] on mat-dialog-actions "Close Rerun Print Print to Juls, Black & White Open Download PDF Download Excel…" at bounding box center [895, 592] width 758 height 40
click at [656, 595] on icon at bounding box center [663, 592] width 14 height 11
click at [547, 590] on span "Close" at bounding box center [559, 592] width 39 height 16
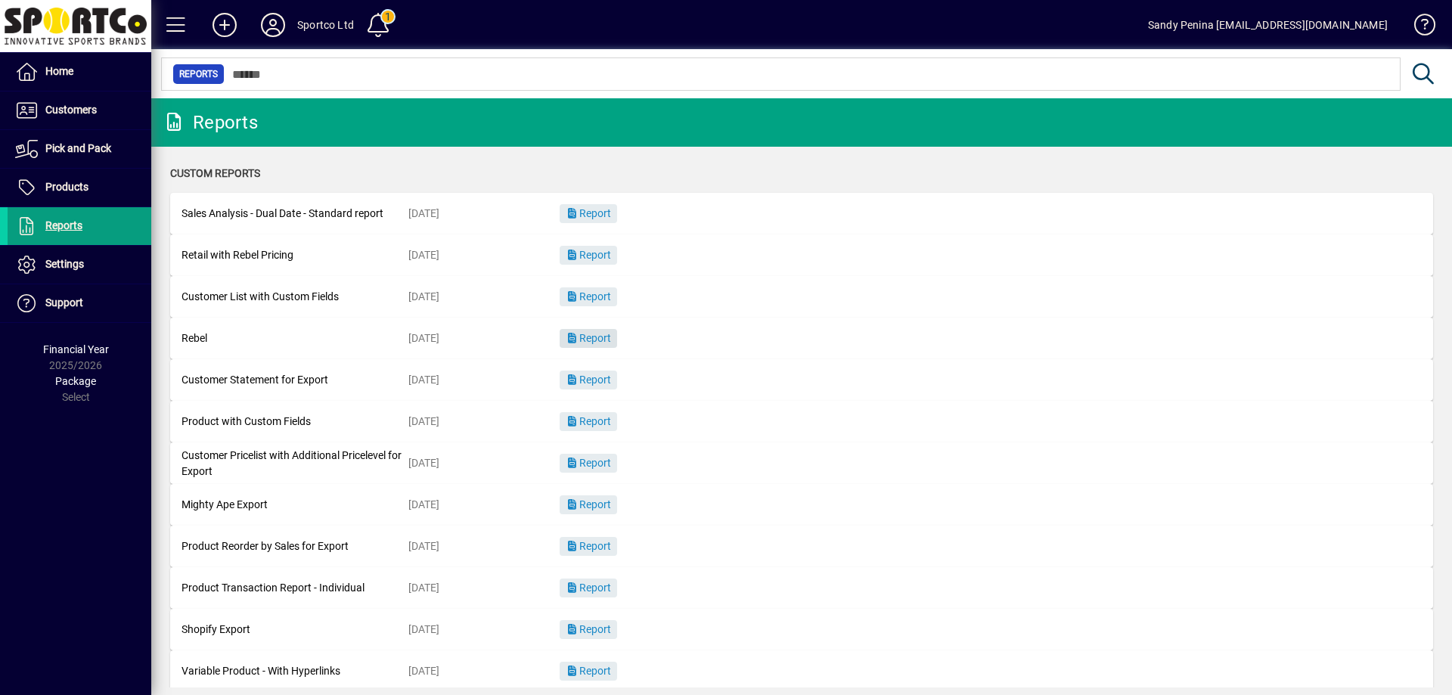
click at [592, 335] on span "Report" at bounding box center [588, 338] width 45 height 12
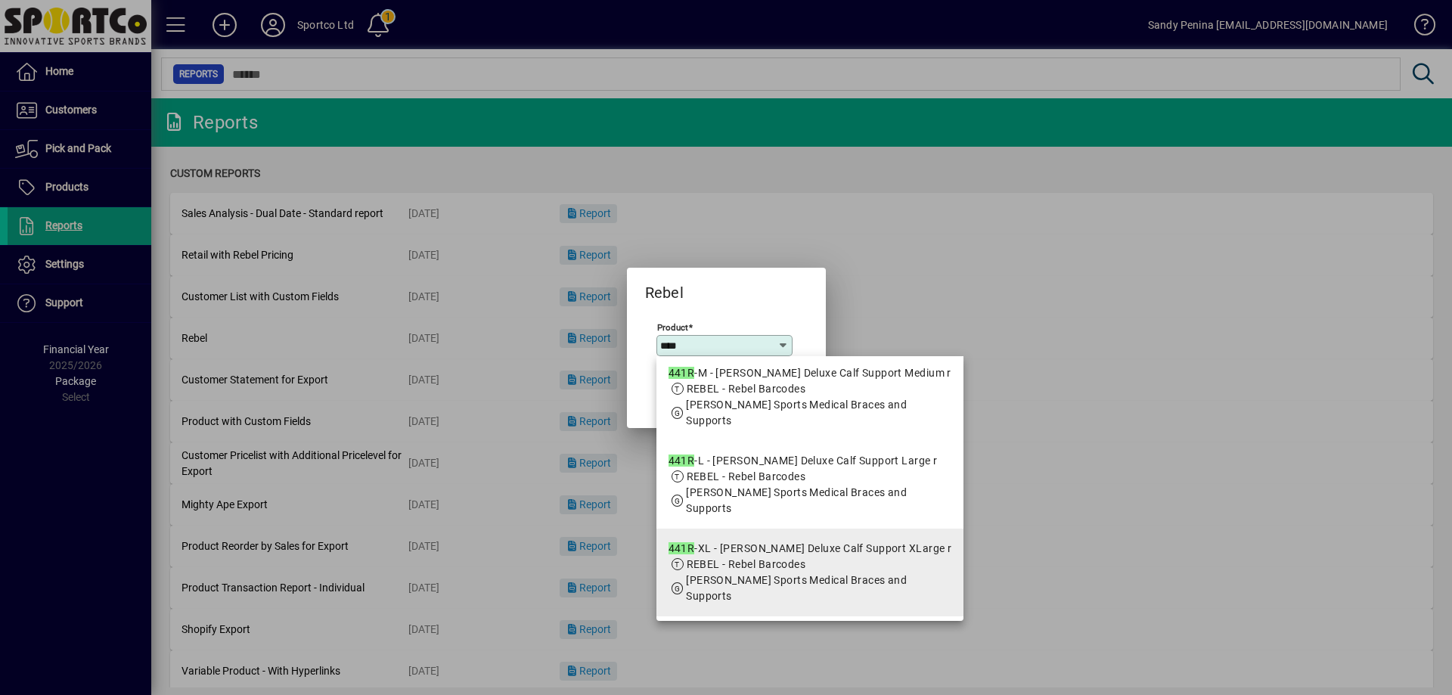
scroll to position [206, 0]
click at [753, 552] on div "441R -XL - McDavid Deluxe Calf Support XLarge r" at bounding box center [810, 547] width 284 height 16
type input "**********"
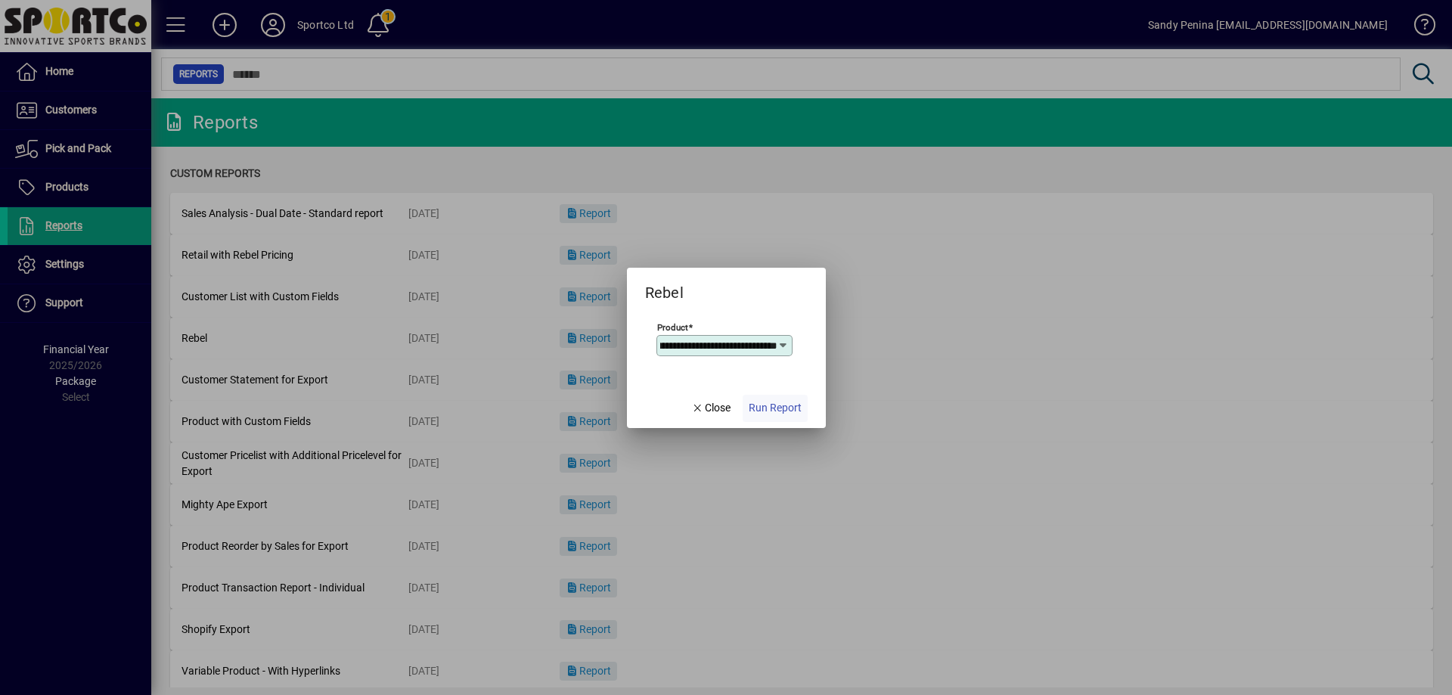
click at [784, 402] on span "Run Report" at bounding box center [775, 408] width 53 height 16
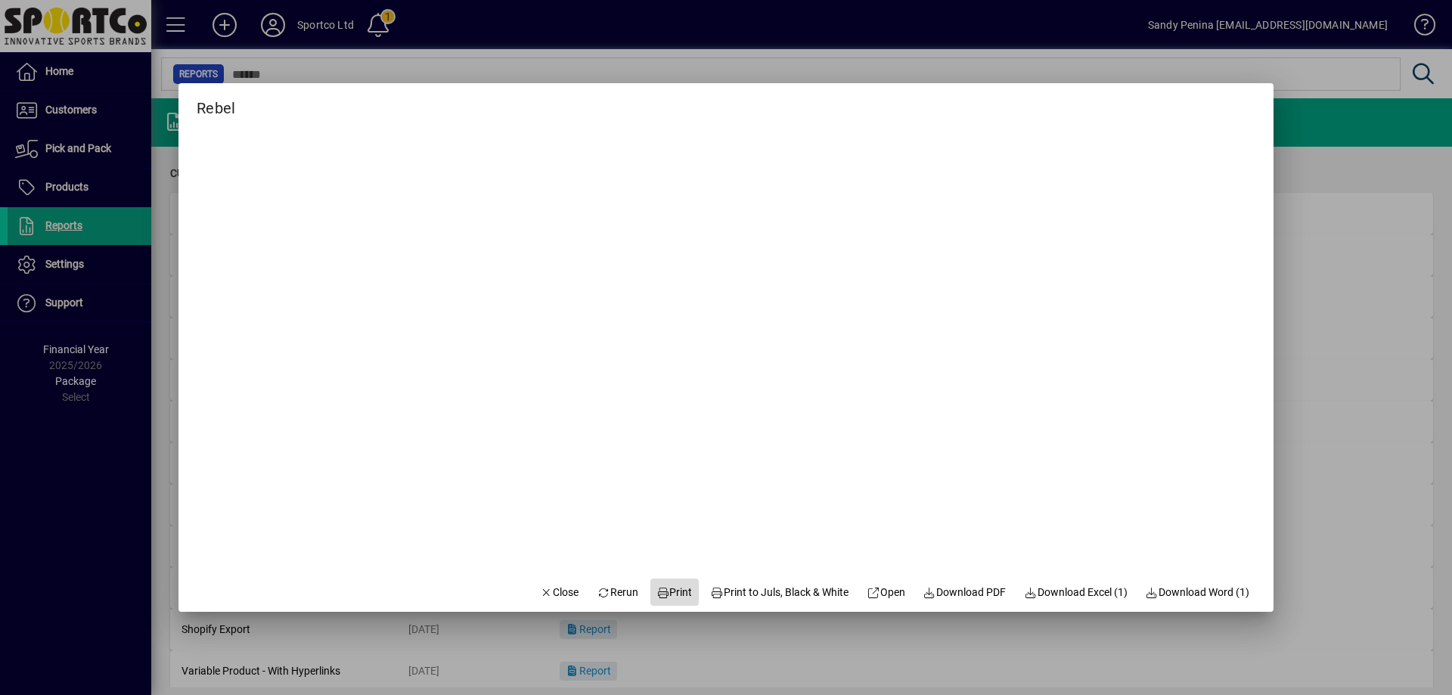
click at [669, 586] on span "Print" at bounding box center [674, 592] width 36 height 16
click at [556, 591] on span "Close" at bounding box center [559, 592] width 39 height 16
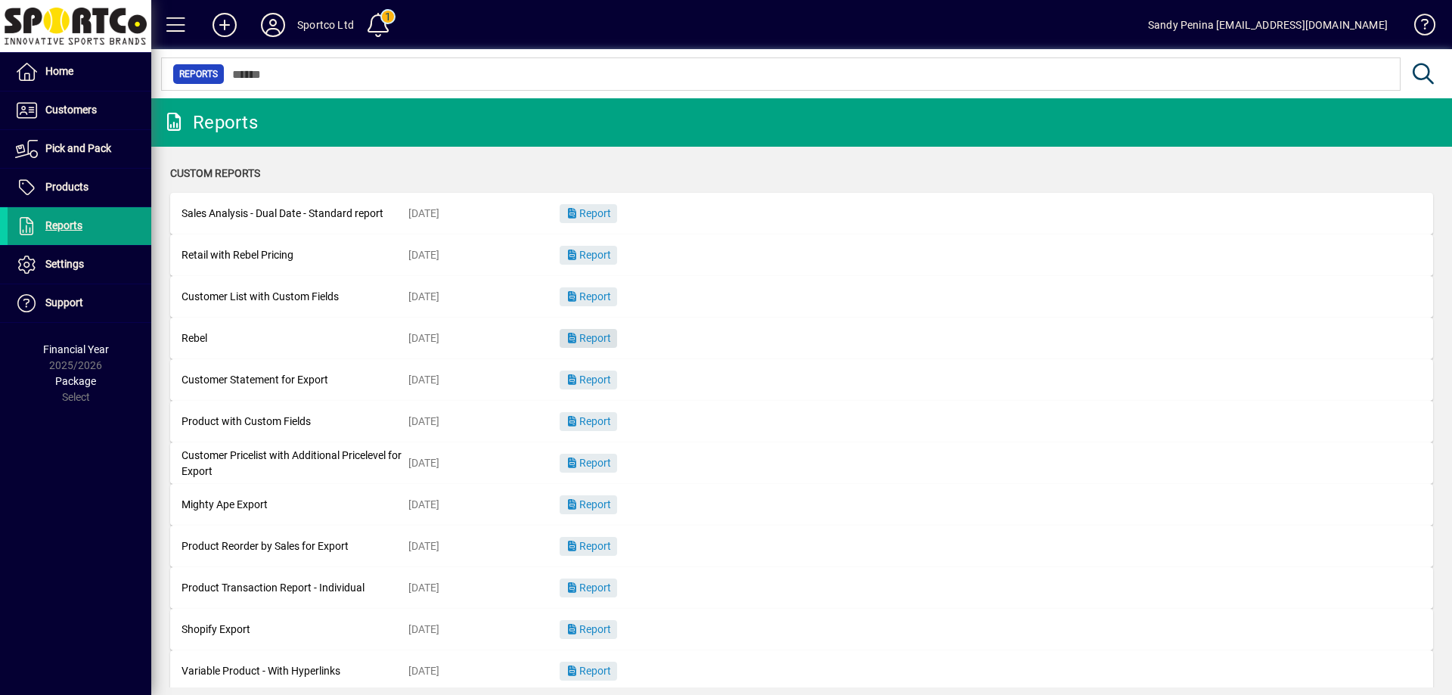
click at [589, 335] on span "Report" at bounding box center [588, 338] width 45 height 12
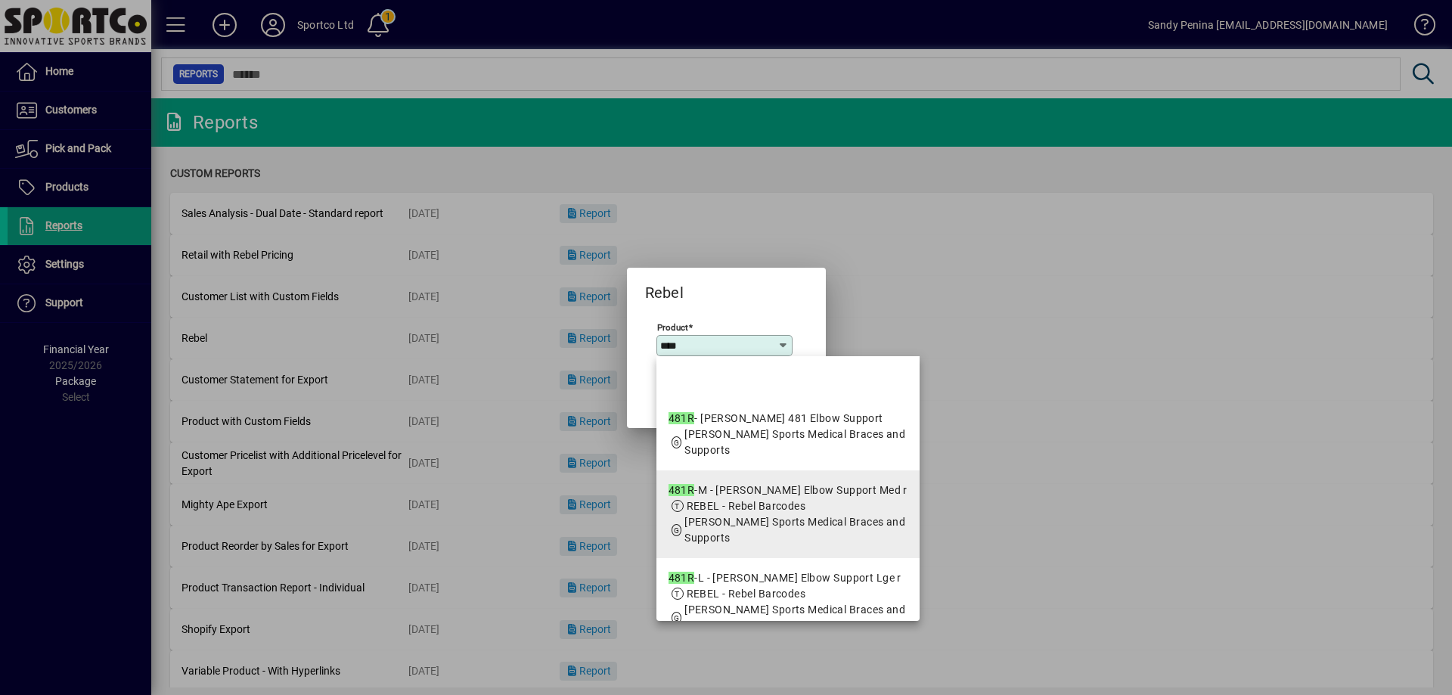
scroll to position [76, 0]
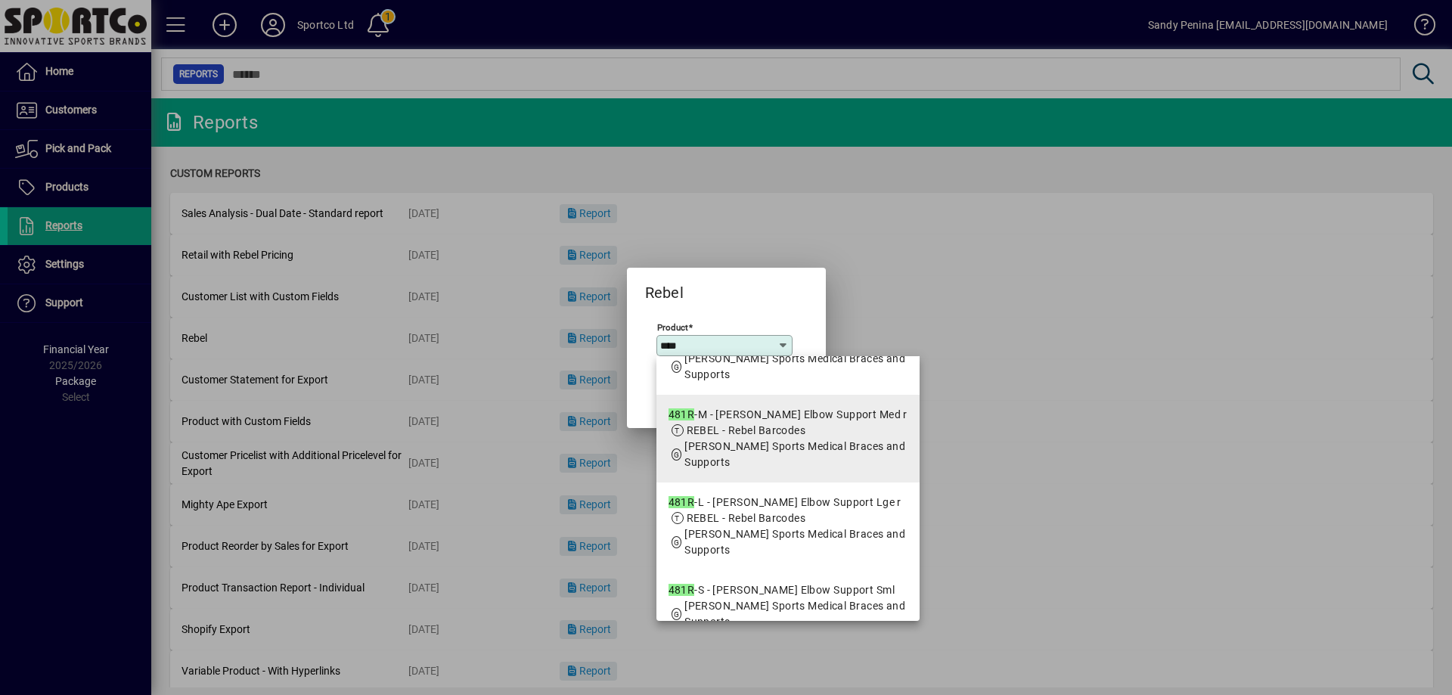
click at [772, 445] on span "MCDAVID - McDavid Sports Medical Braces and Supports" at bounding box center [794, 454] width 221 height 28
type input "**********"
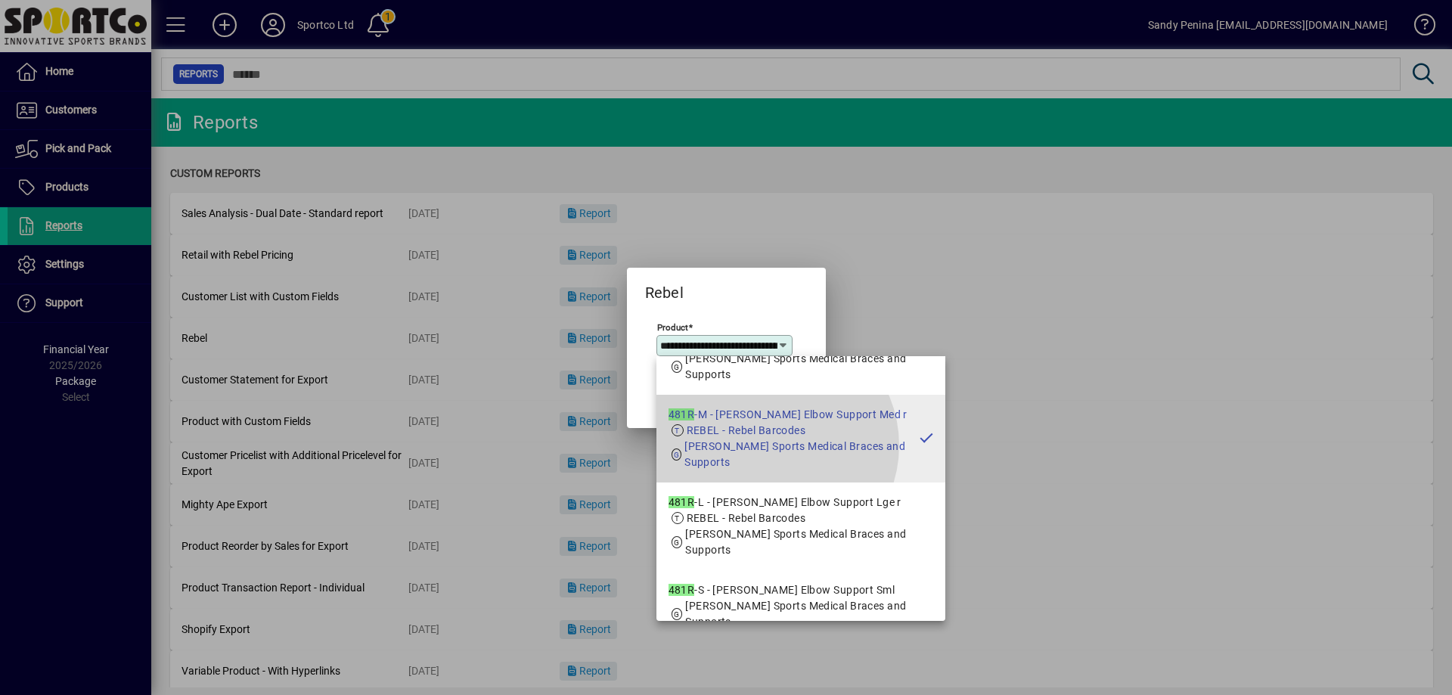
scroll to position [0, 78]
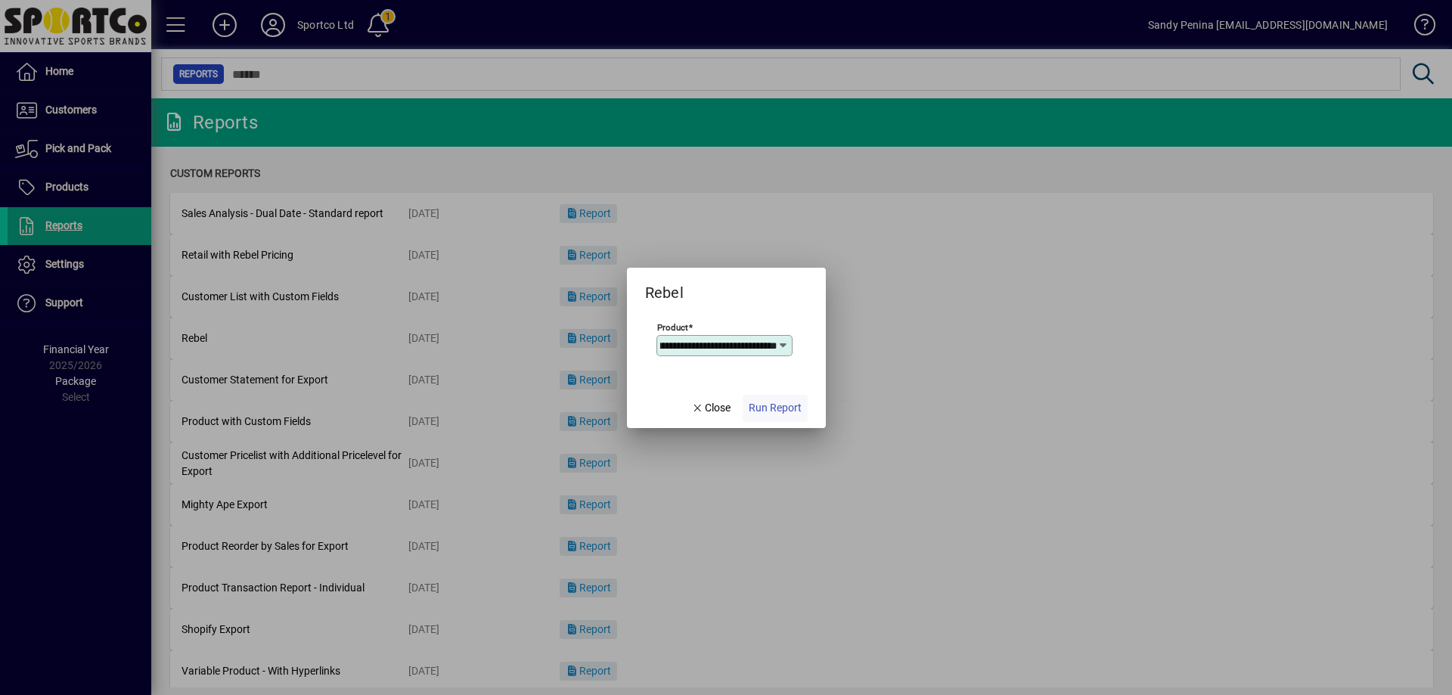
click at [771, 412] on span "Run Report" at bounding box center [775, 408] width 53 height 16
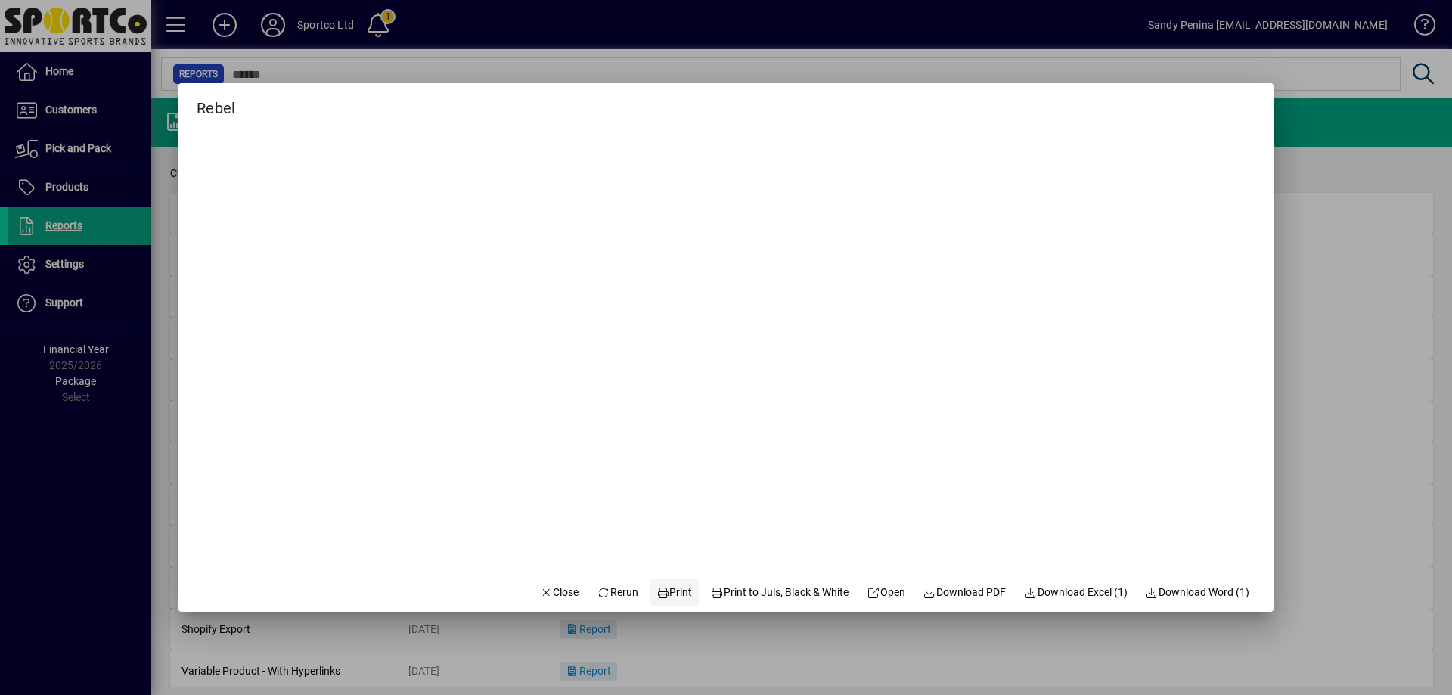
click at [667, 599] on span "Print" at bounding box center [674, 592] width 36 height 16
click at [561, 591] on span "Close" at bounding box center [559, 592] width 39 height 16
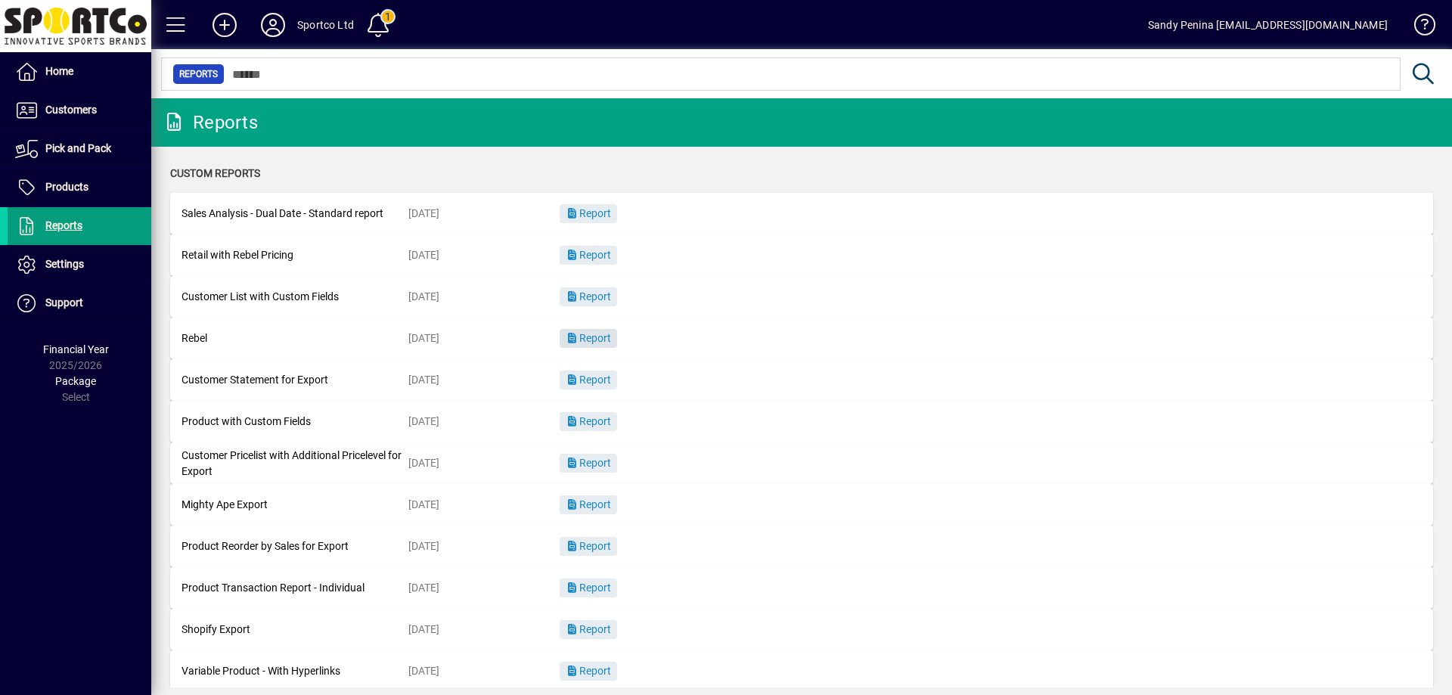
click at [593, 341] on span "Report" at bounding box center [588, 338] width 45 height 12
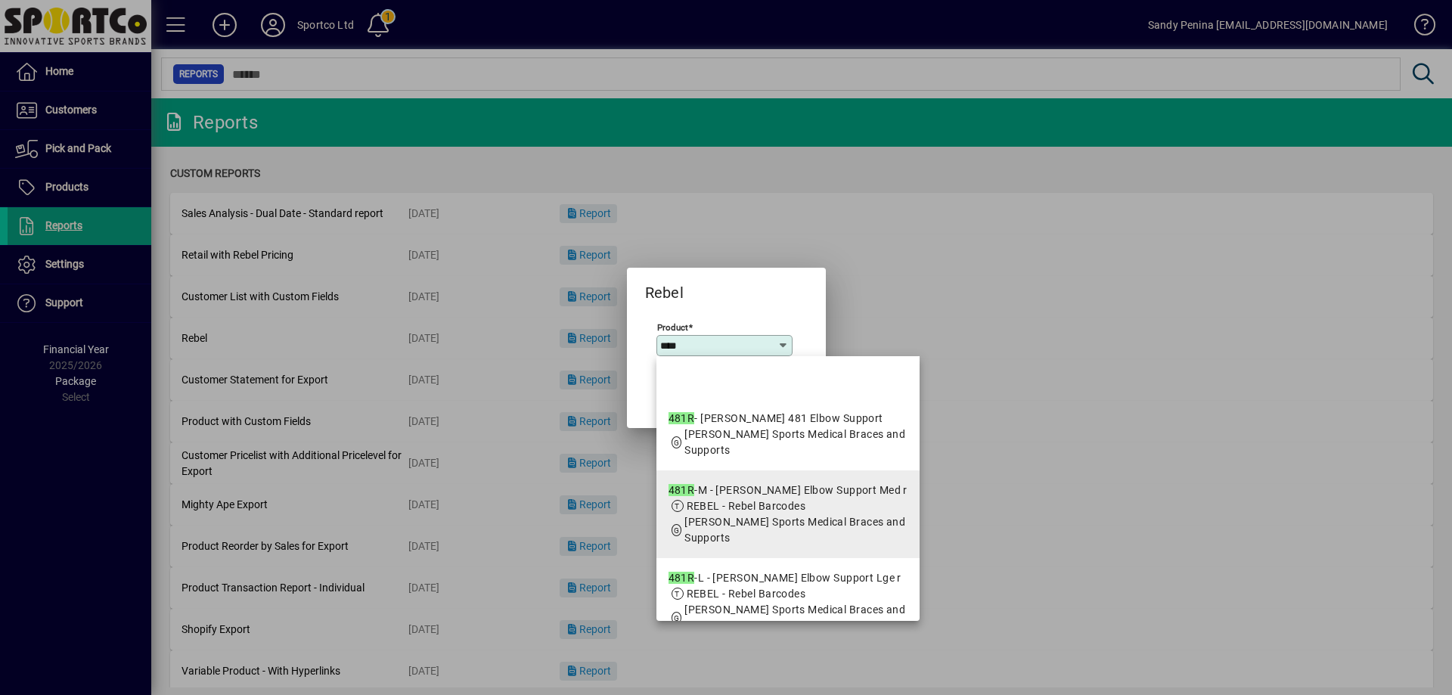
scroll to position [76, 0]
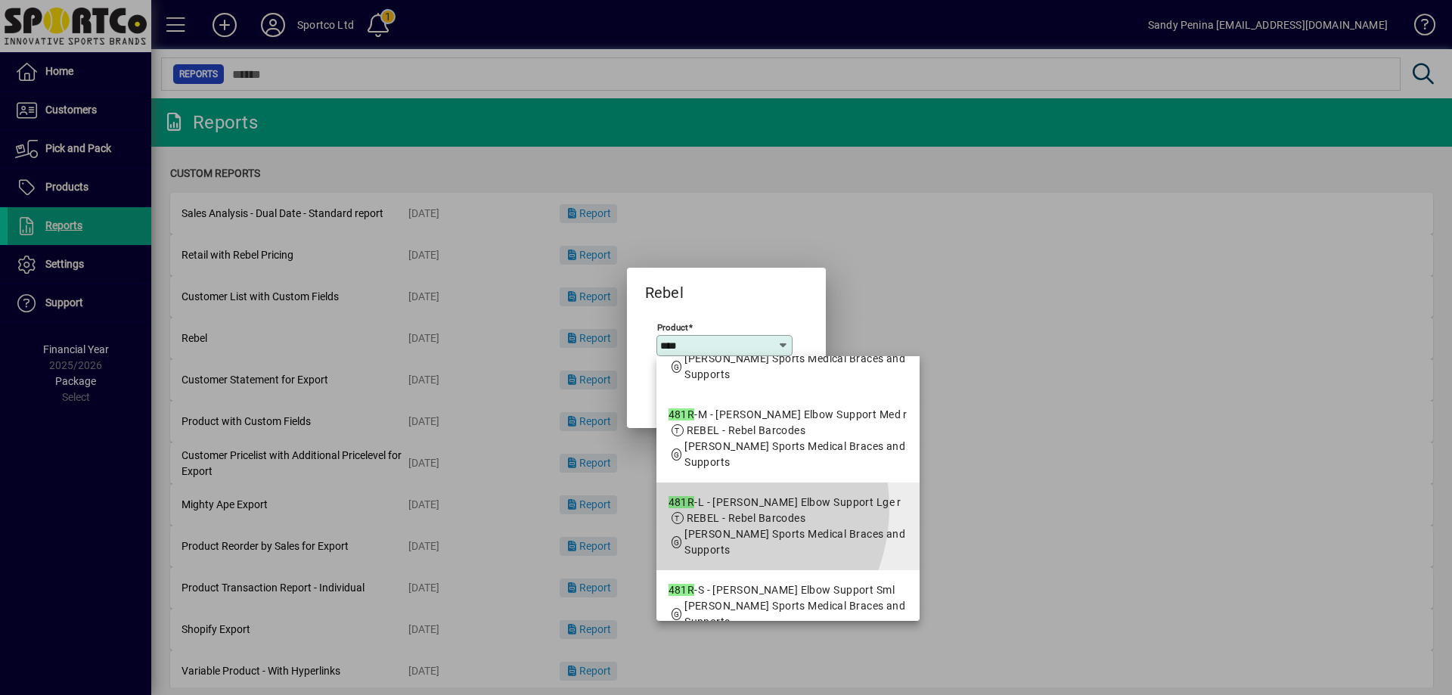
click at [706, 507] on div "481R -L - McDavid Elbow Support Lge r" at bounding box center [787, 502] width 239 height 16
type input "**********"
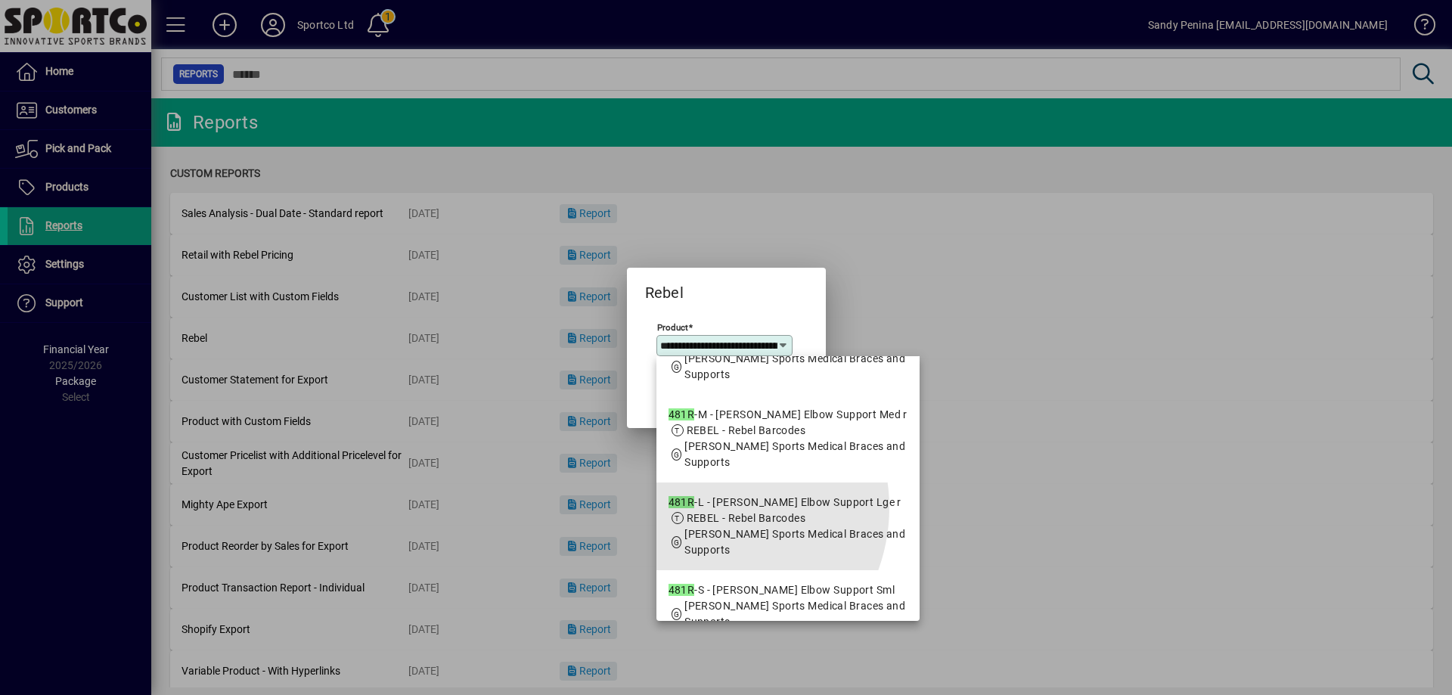
scroll to position [0, 70]
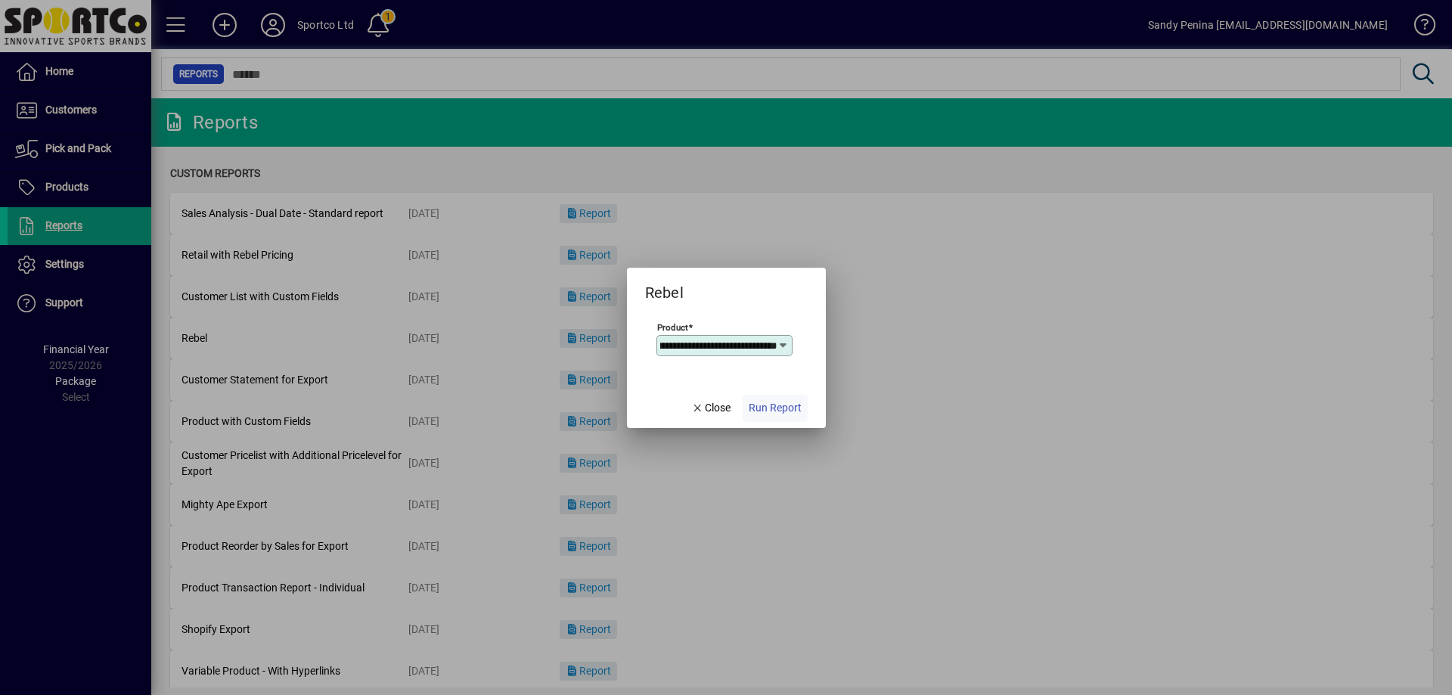
click at [796, 410] on span "Run Report" at bounding box center [775, 408] width 53 height 16
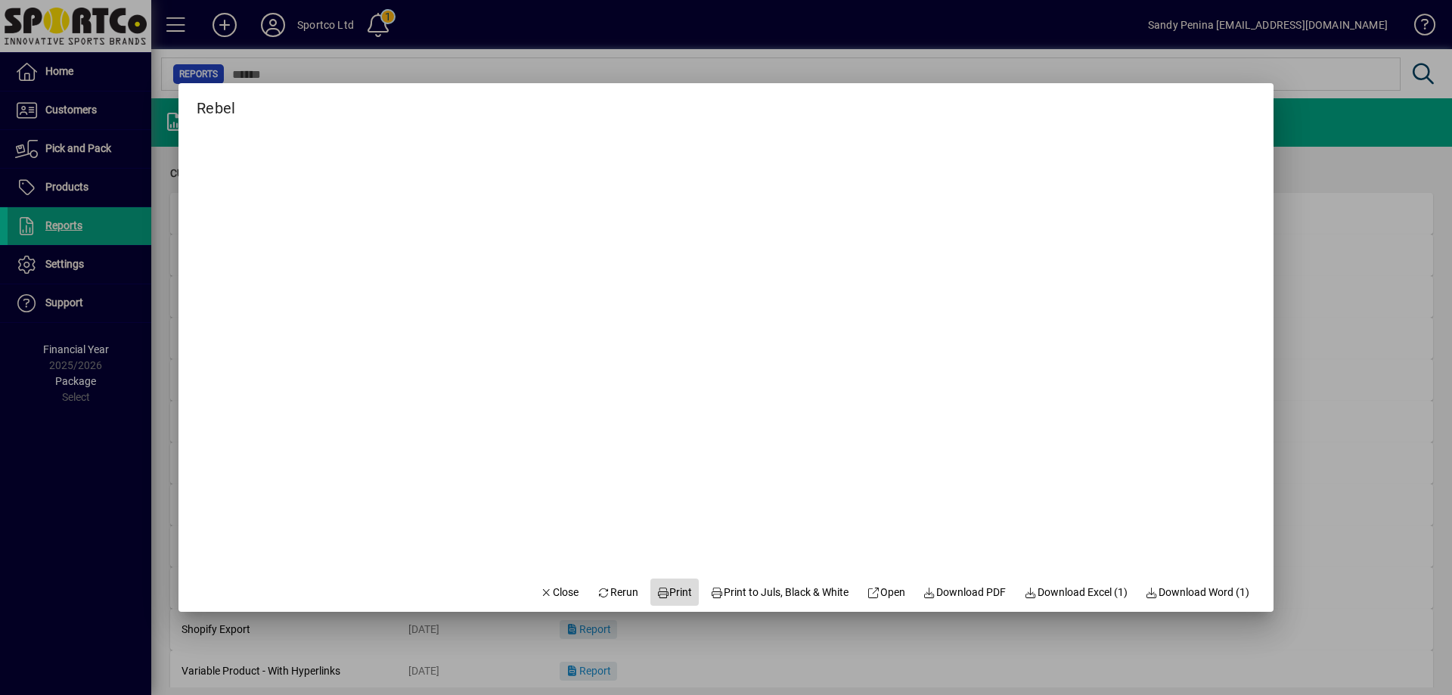
click at [656, 597] on span "Print" at bounding box center [674, 592] width 36 height 16
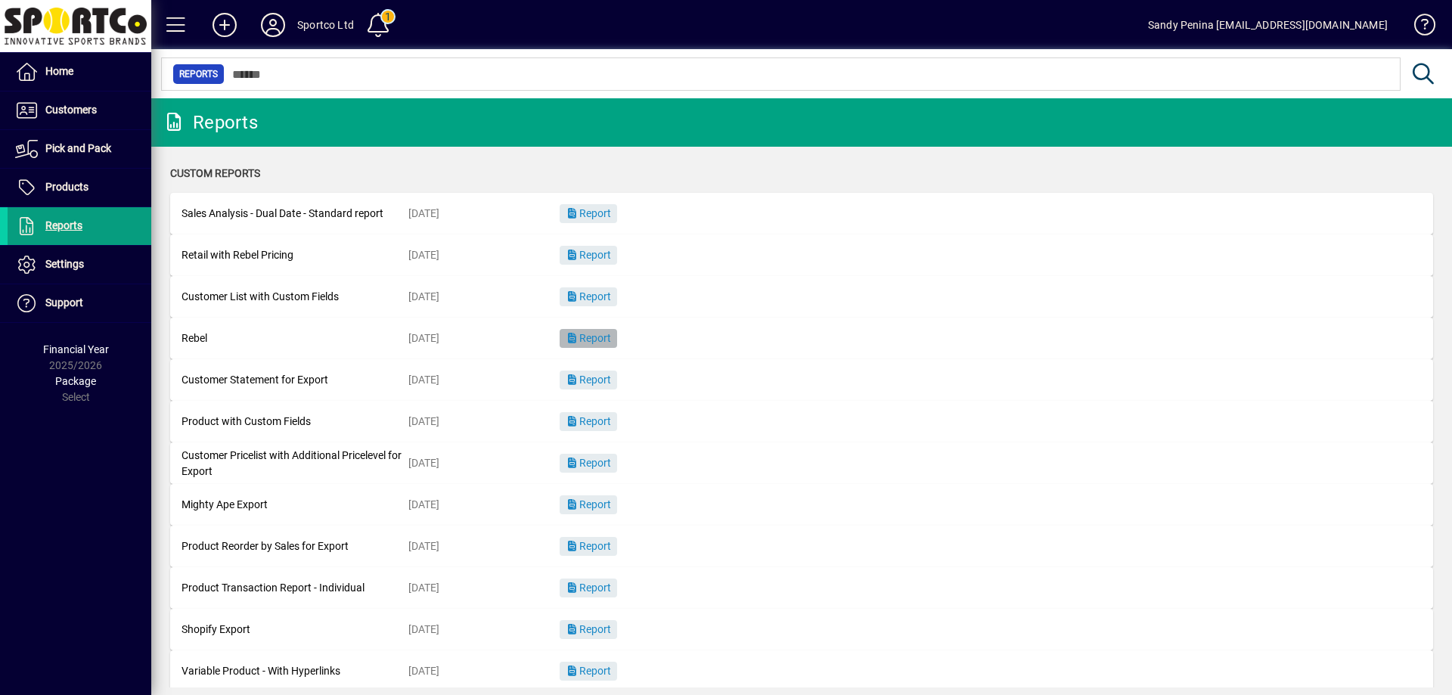
click at [606, 352] on span "button" at bounding box center [588, 339] width 57 height 36
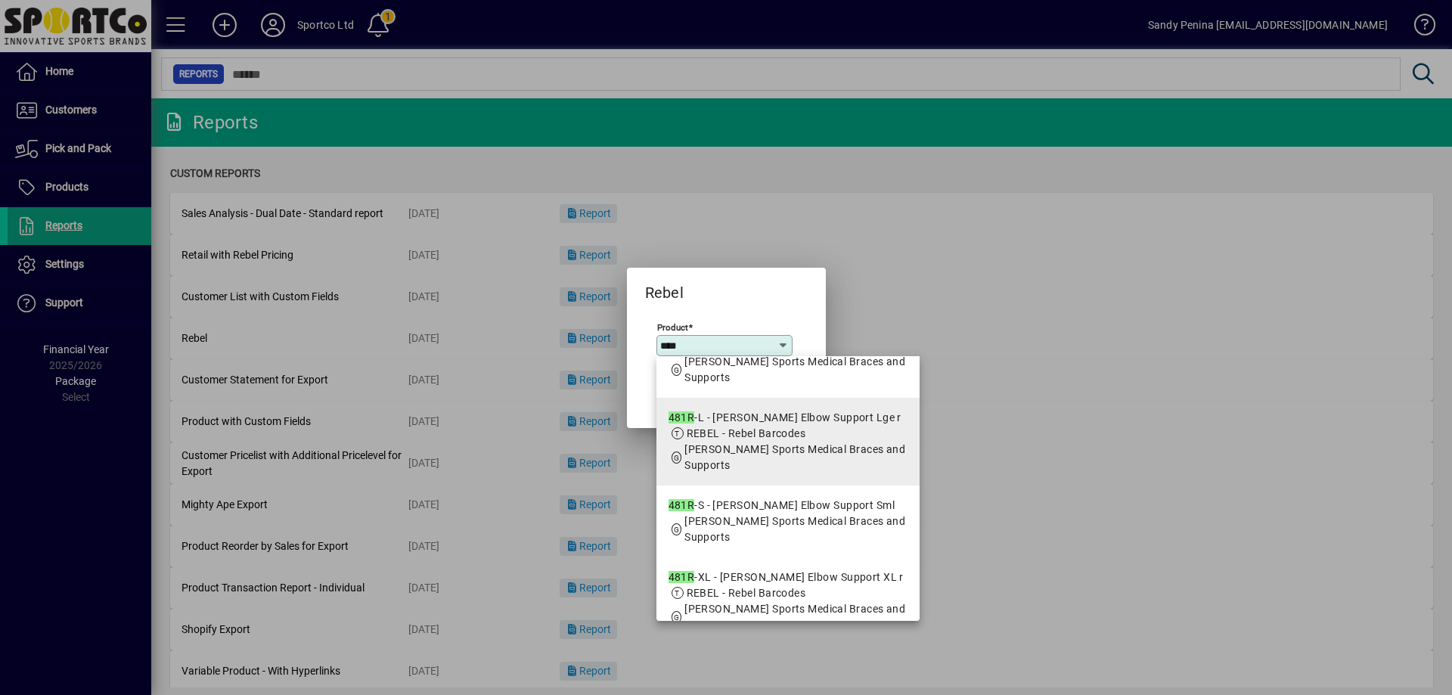
scroll to position [191, 0]
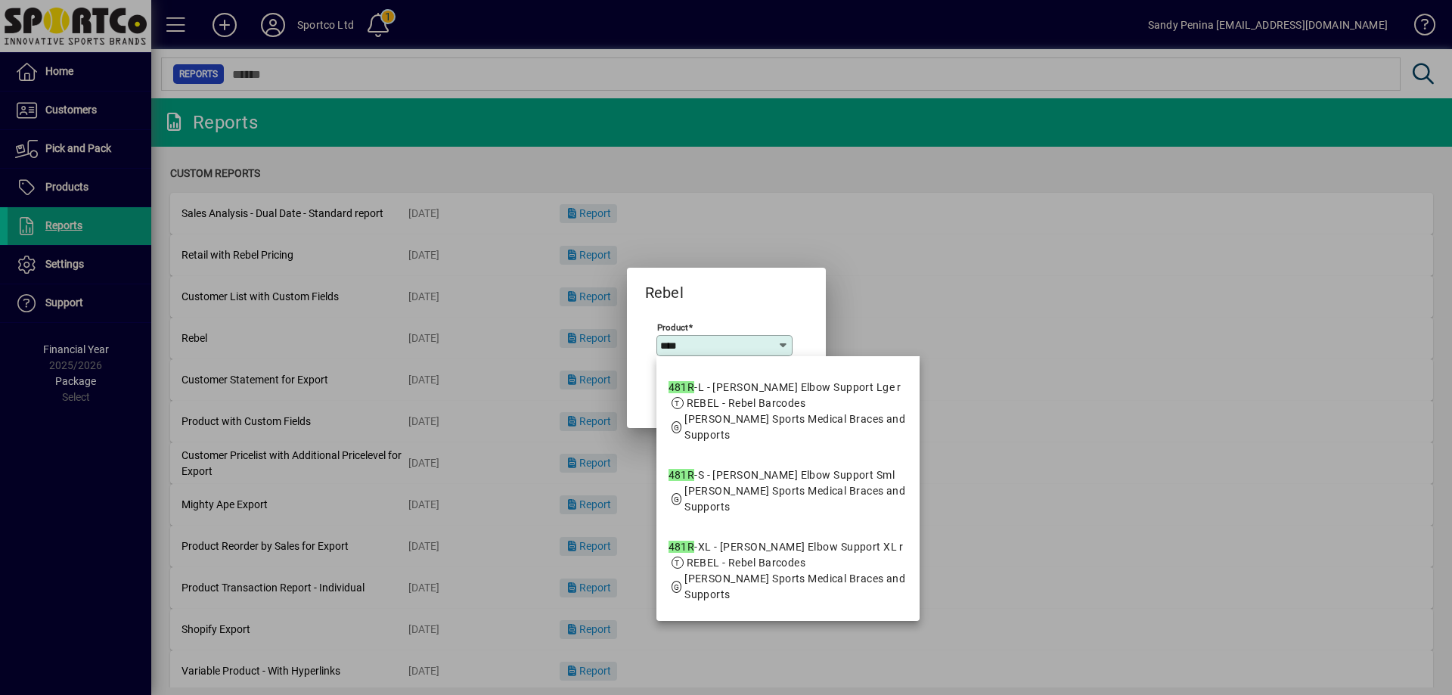
click at [732, 551] on div "481R -XL - McDavid Elbow Support XL r" at bounding box center [787, 547] width 239 height 16
type input "**********"
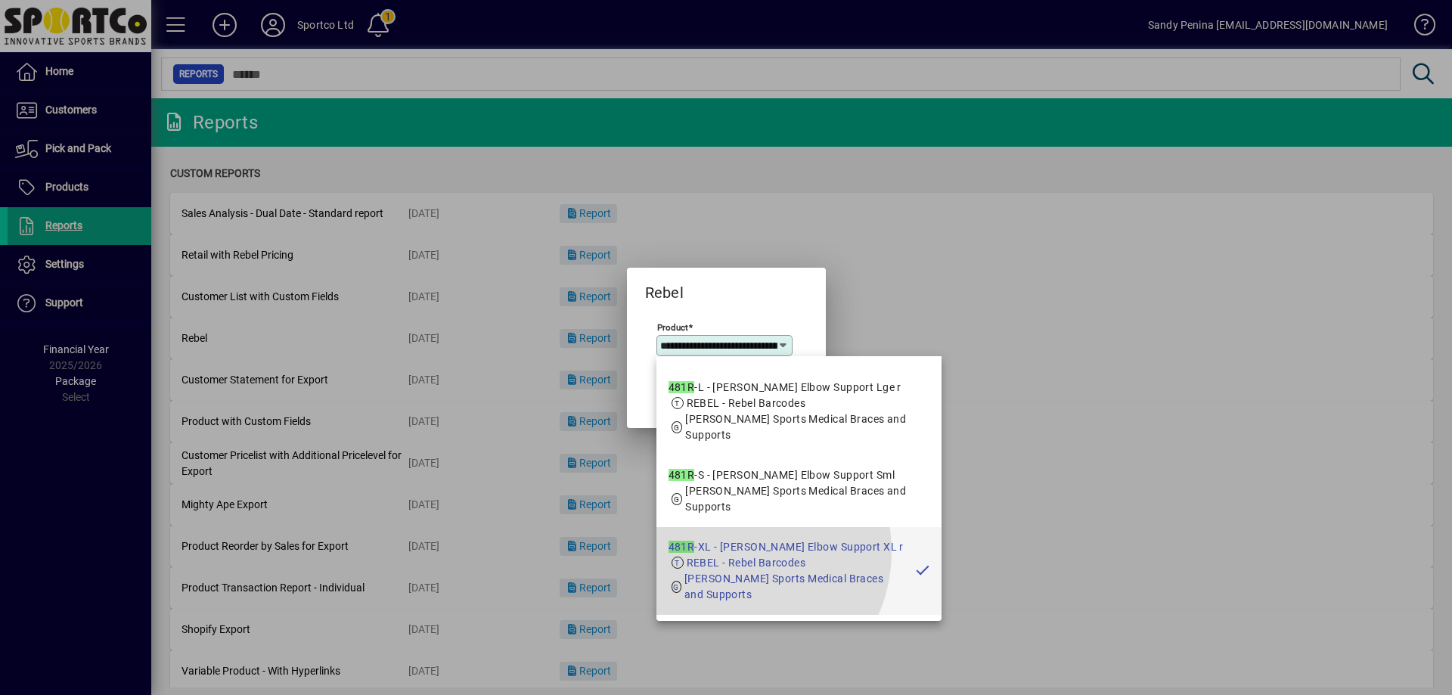
scroll to position [0, 73]
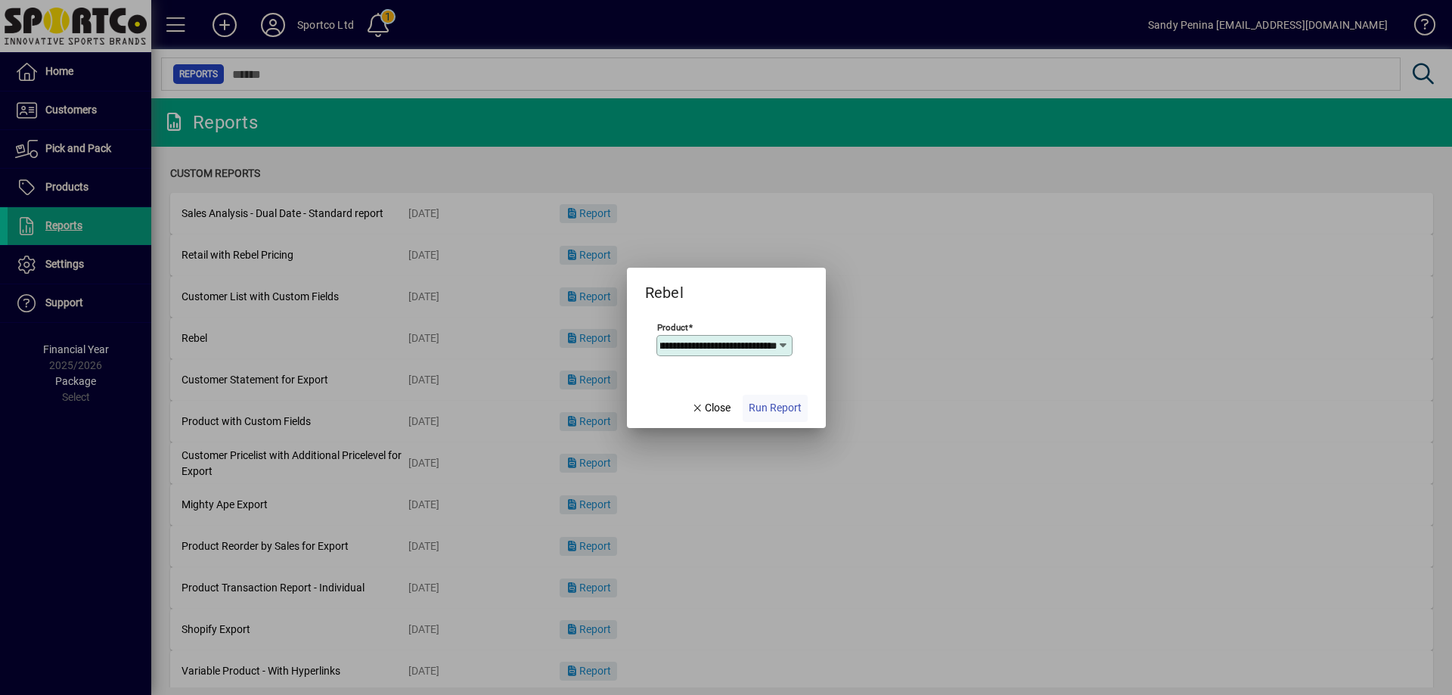
click at [772, 391] on span "button" at bounding box center [774, 408] width 65 height 36
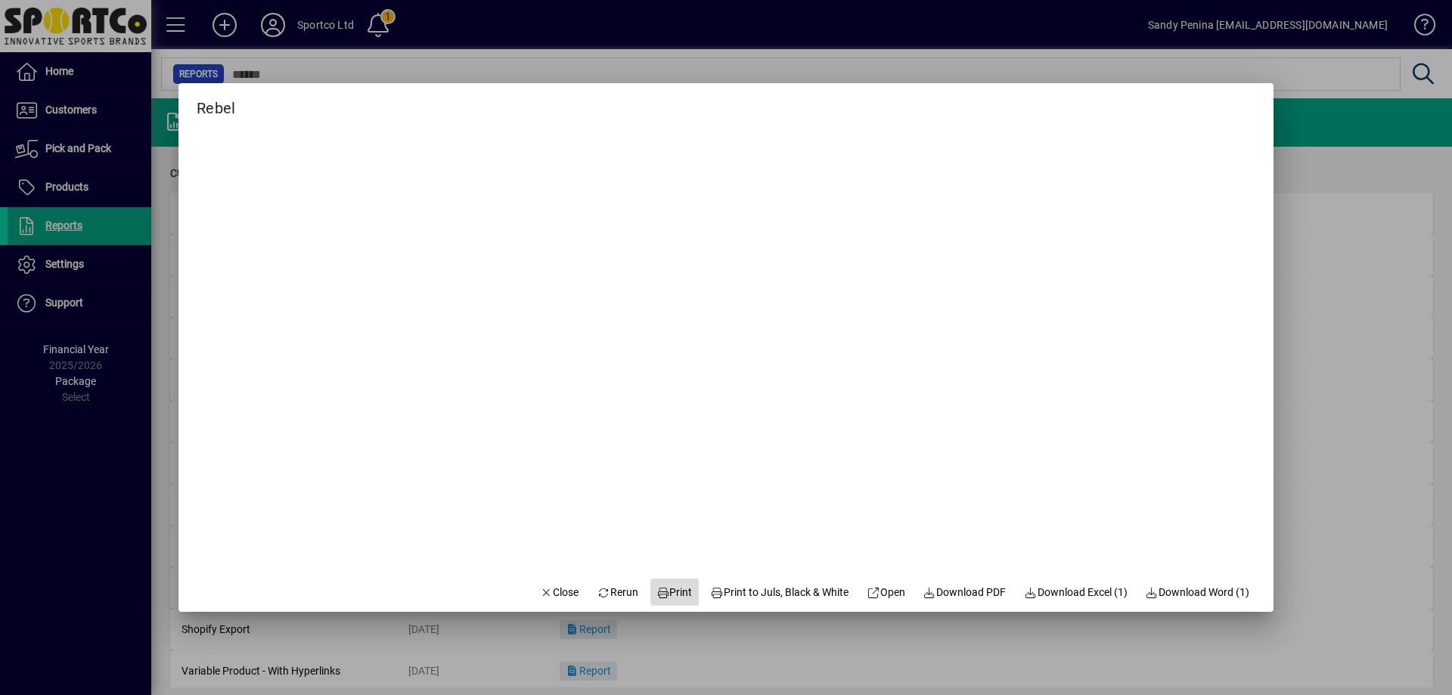
click at [683, 587] on span at bounding box center [674, 592] width 48 height 36
click at [544, 583] on span "button" at bounding box center [559, 592] width 51 height 36
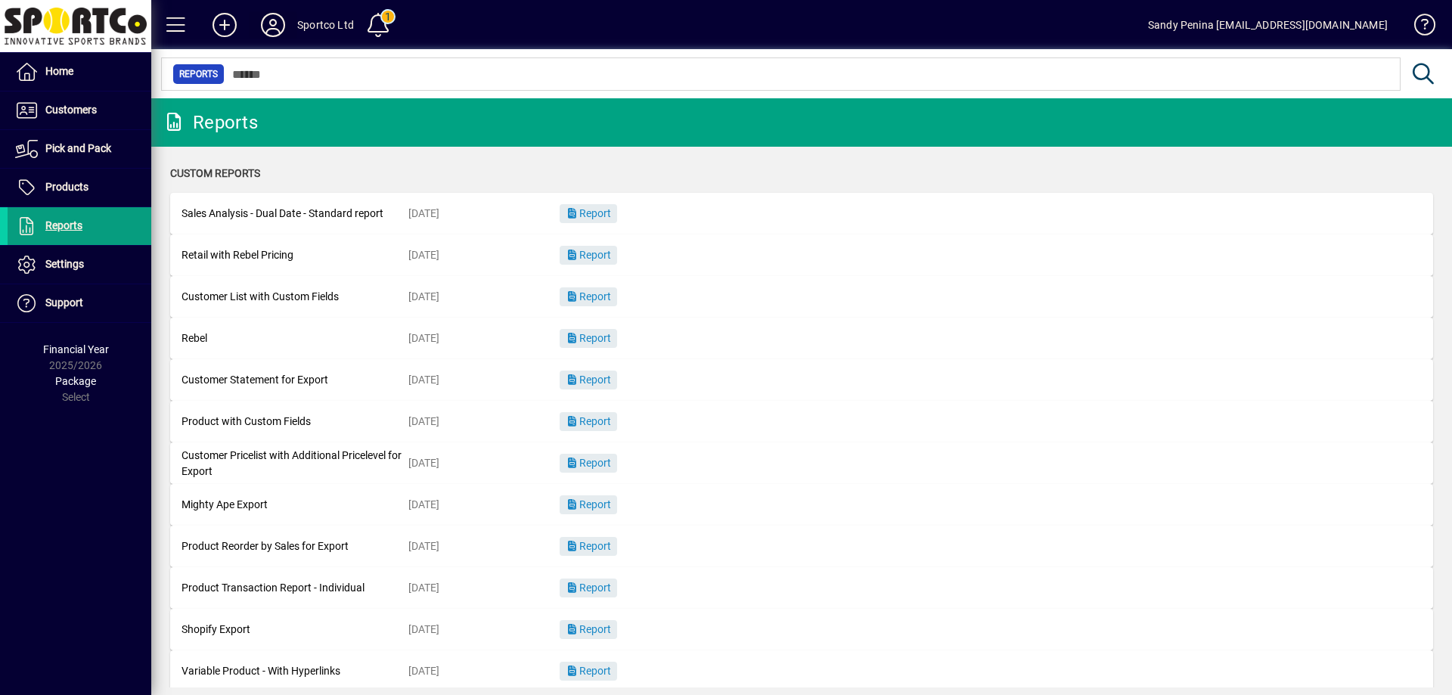
click at [277, 25] on icon at bounding box center [273, 25] width 30 height 24
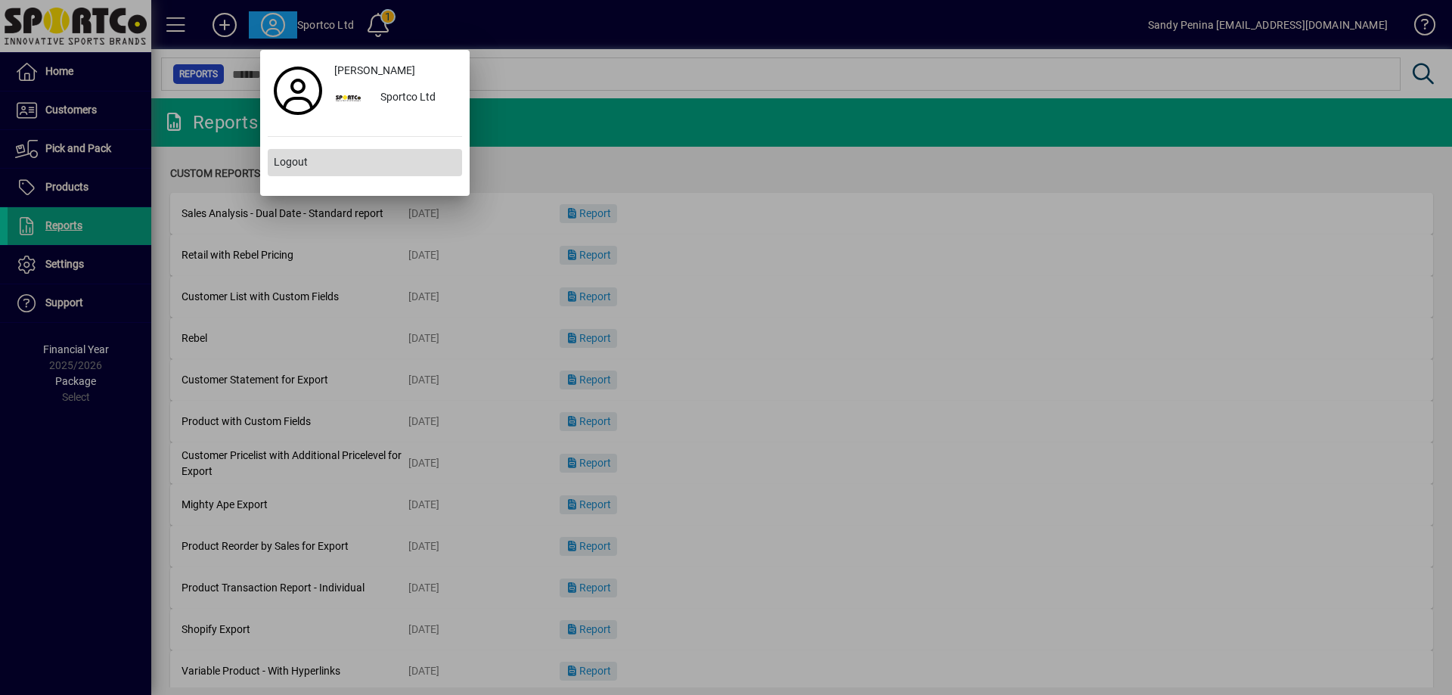
click at [277, 159] on span "Logout" at bounding box center [291, 162] width 34 height 16
